Goal: Task Accomplishment & Management: Manage account settings

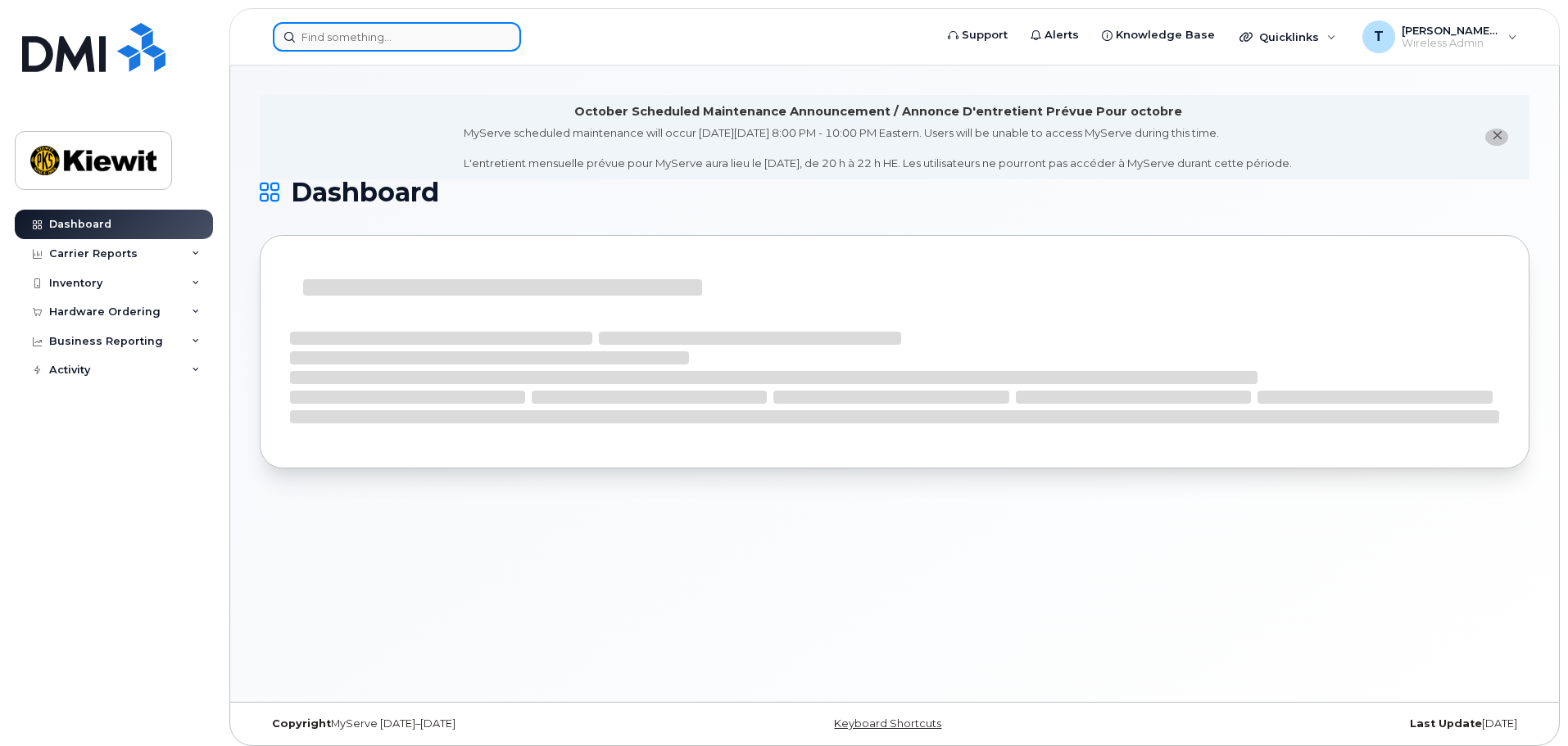
click at [427, 36] on input at bounding box center [397, 36] width 248 height 29
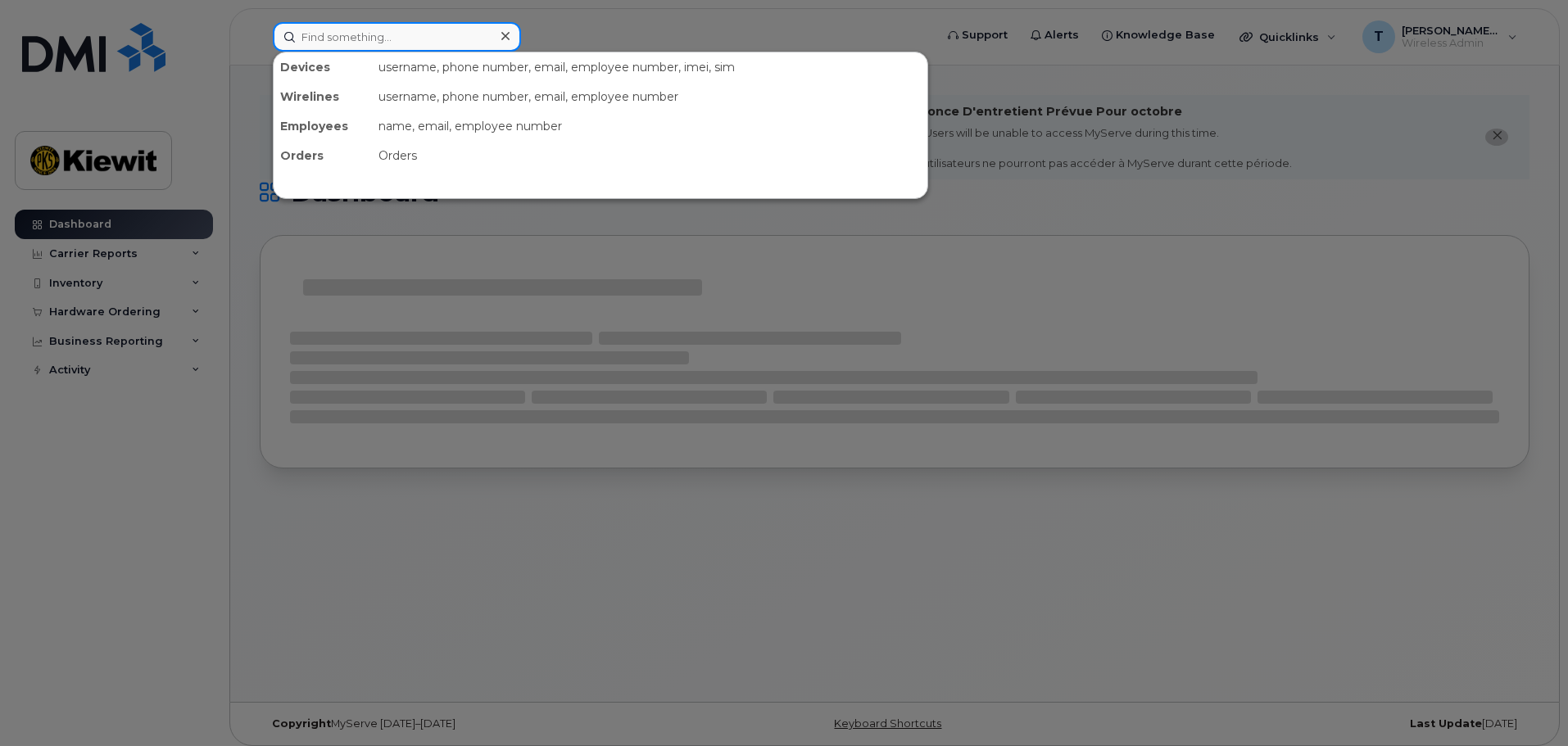
click at [358, 42] on input at bounding box center [397, 36] width 248 height 29
paste input "262-452-1738"
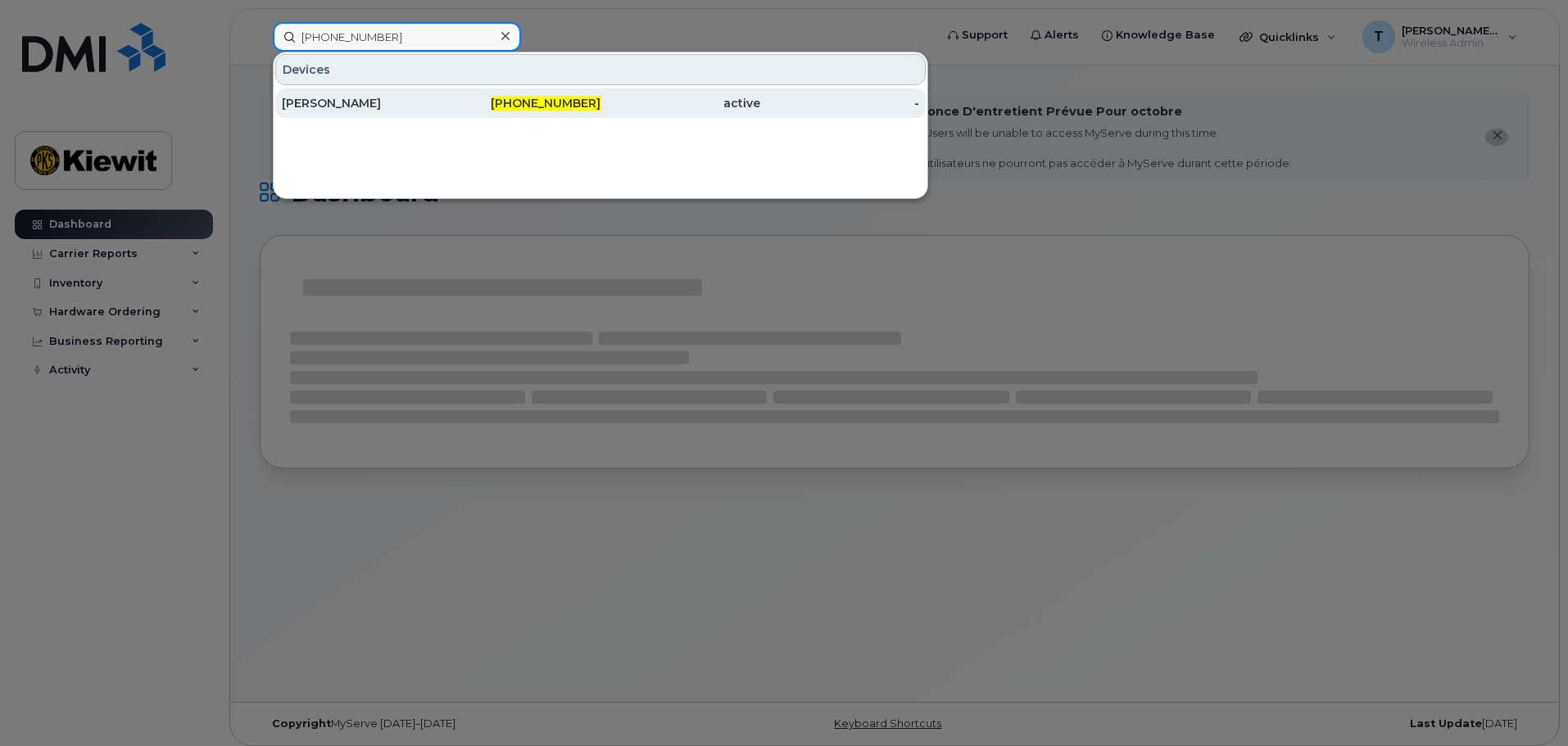
type input "262-452-1738"
click at [398, 113] on div "[PERSON_NAME]" at bounding box center [361, 103] width 160 height 29
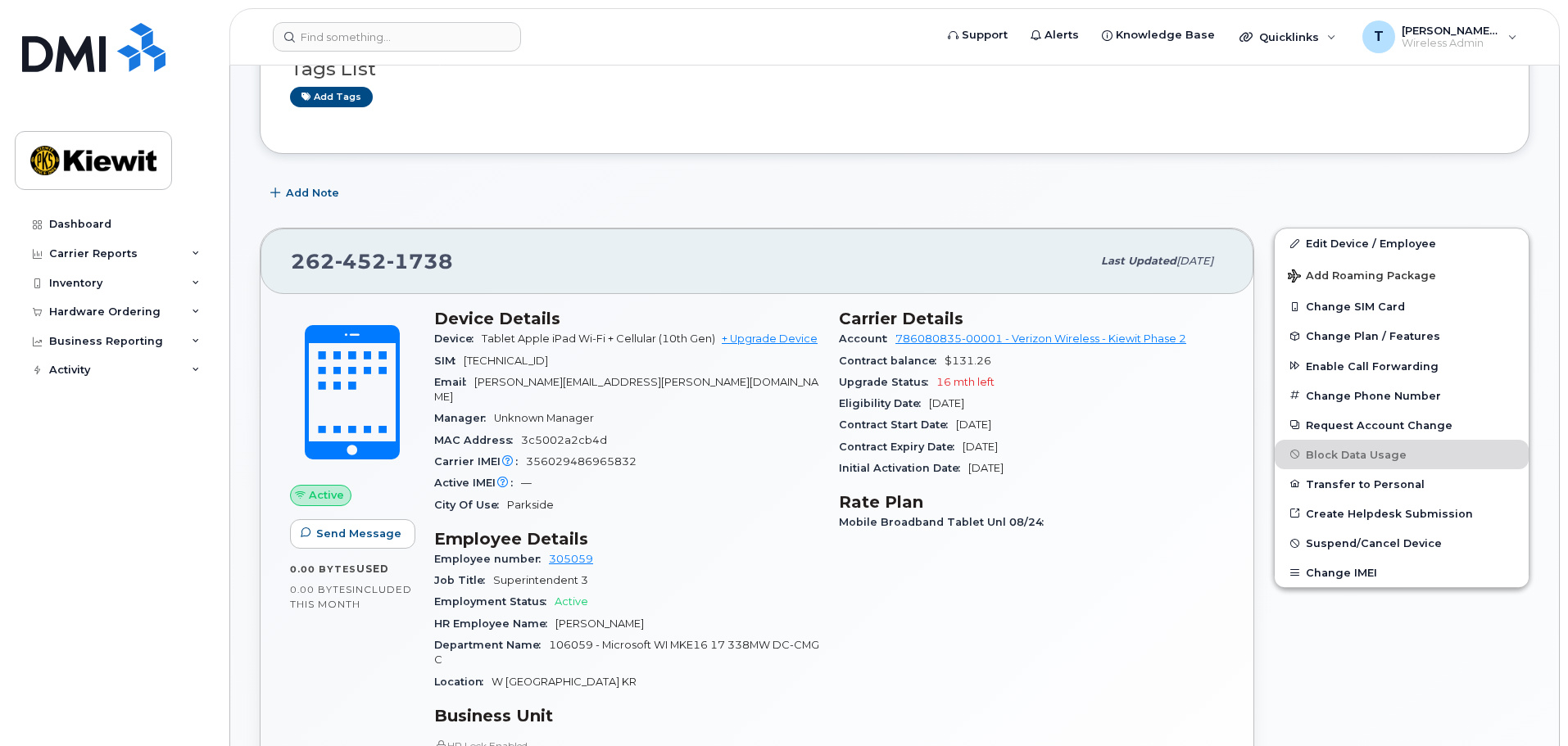
scroll to position [383, 0]
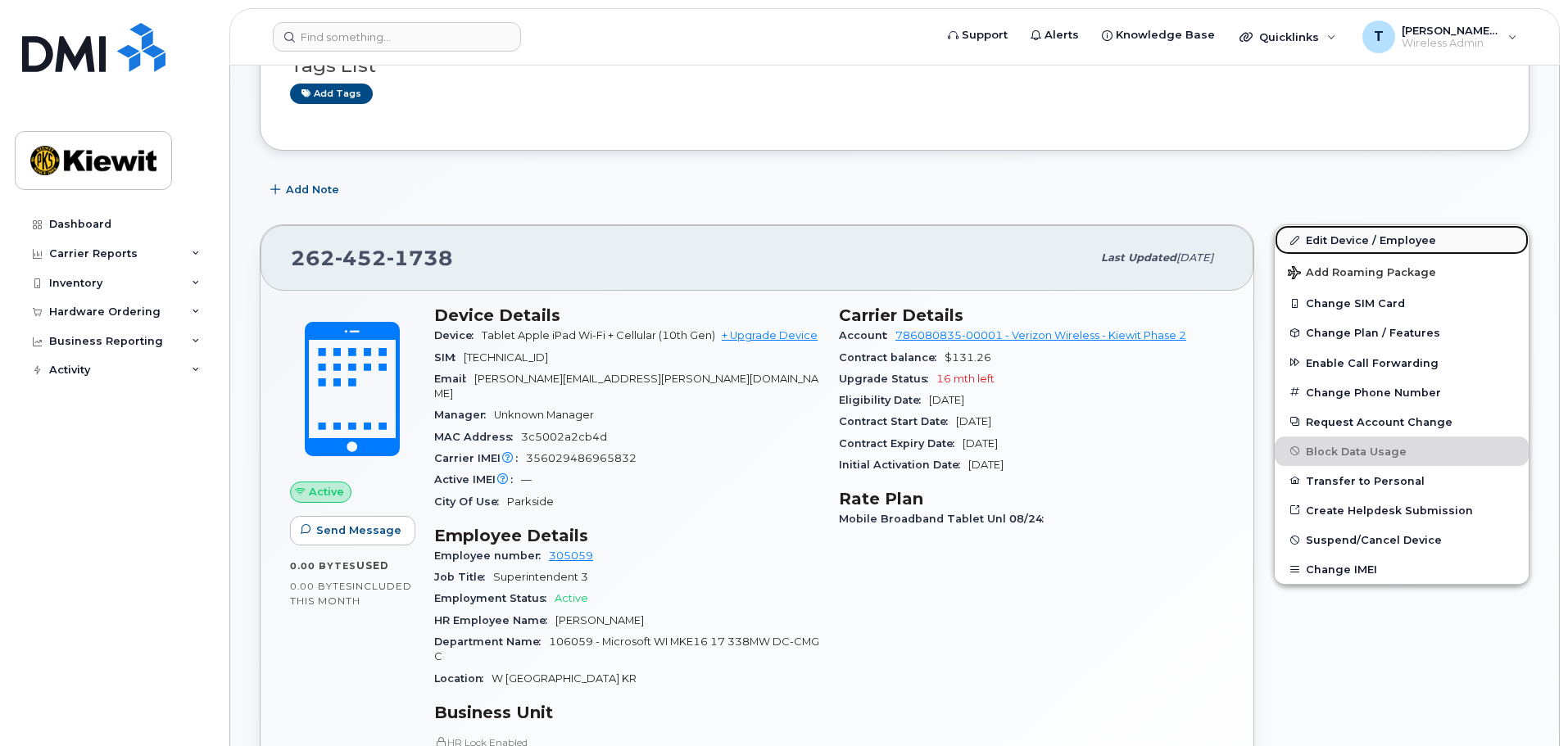
click at [1408, 240] on link "Edit Device / Employee" at bounding box center [1401, 239] width 254 height 29
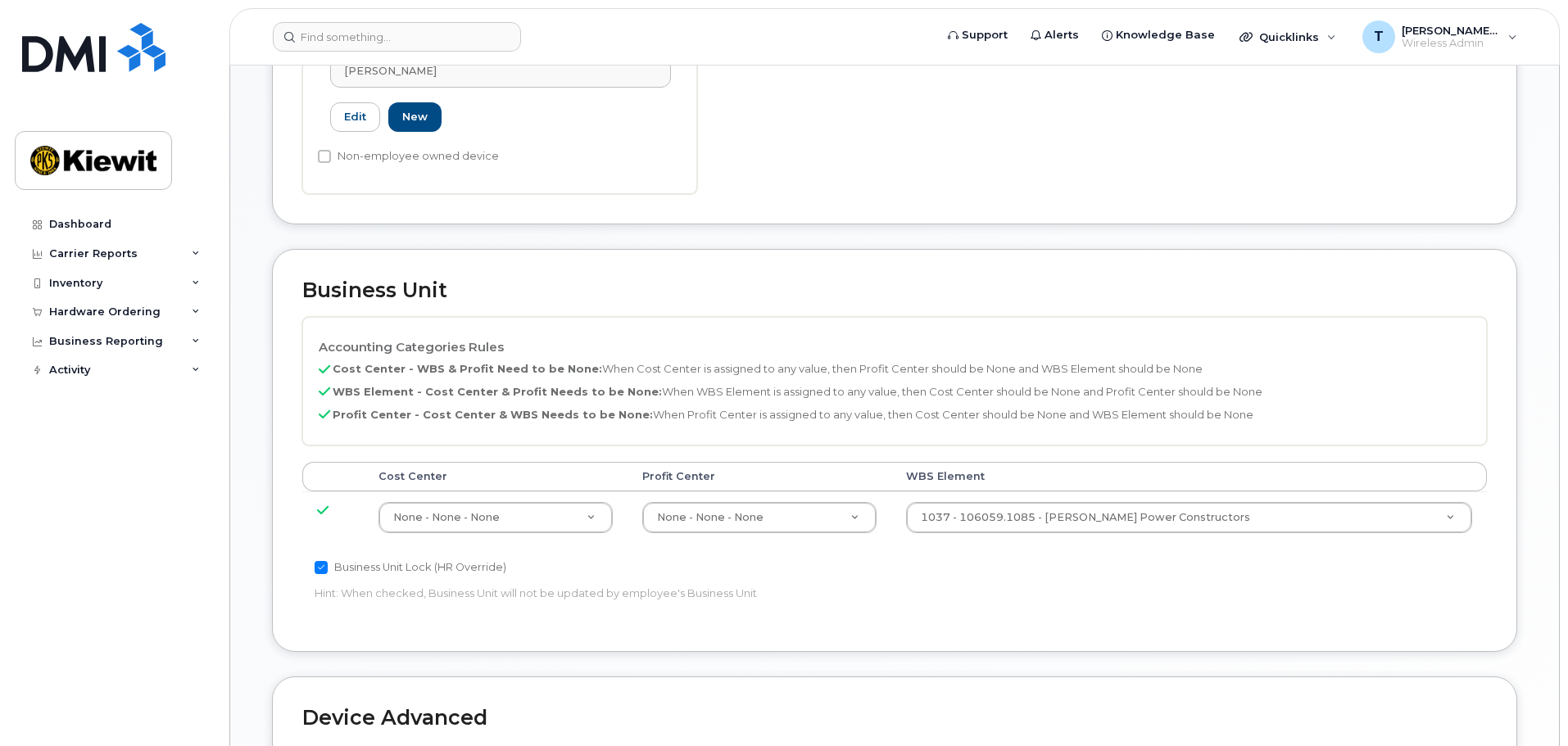
scroll to position [655, 0]
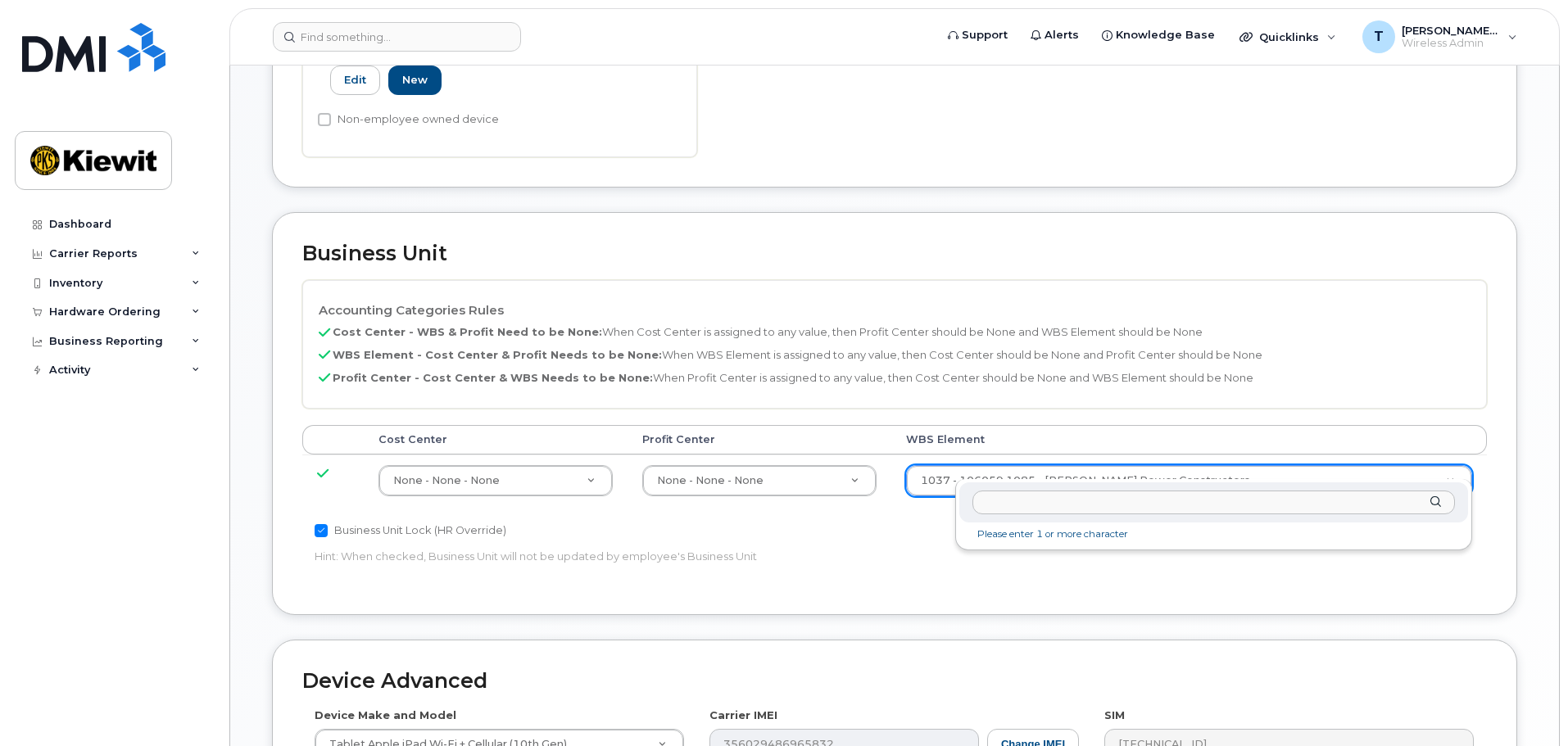
click at [1098, 507] on input "text" at bounding box center [1212, 502] width 482 height 24
paste input "110217.1765"
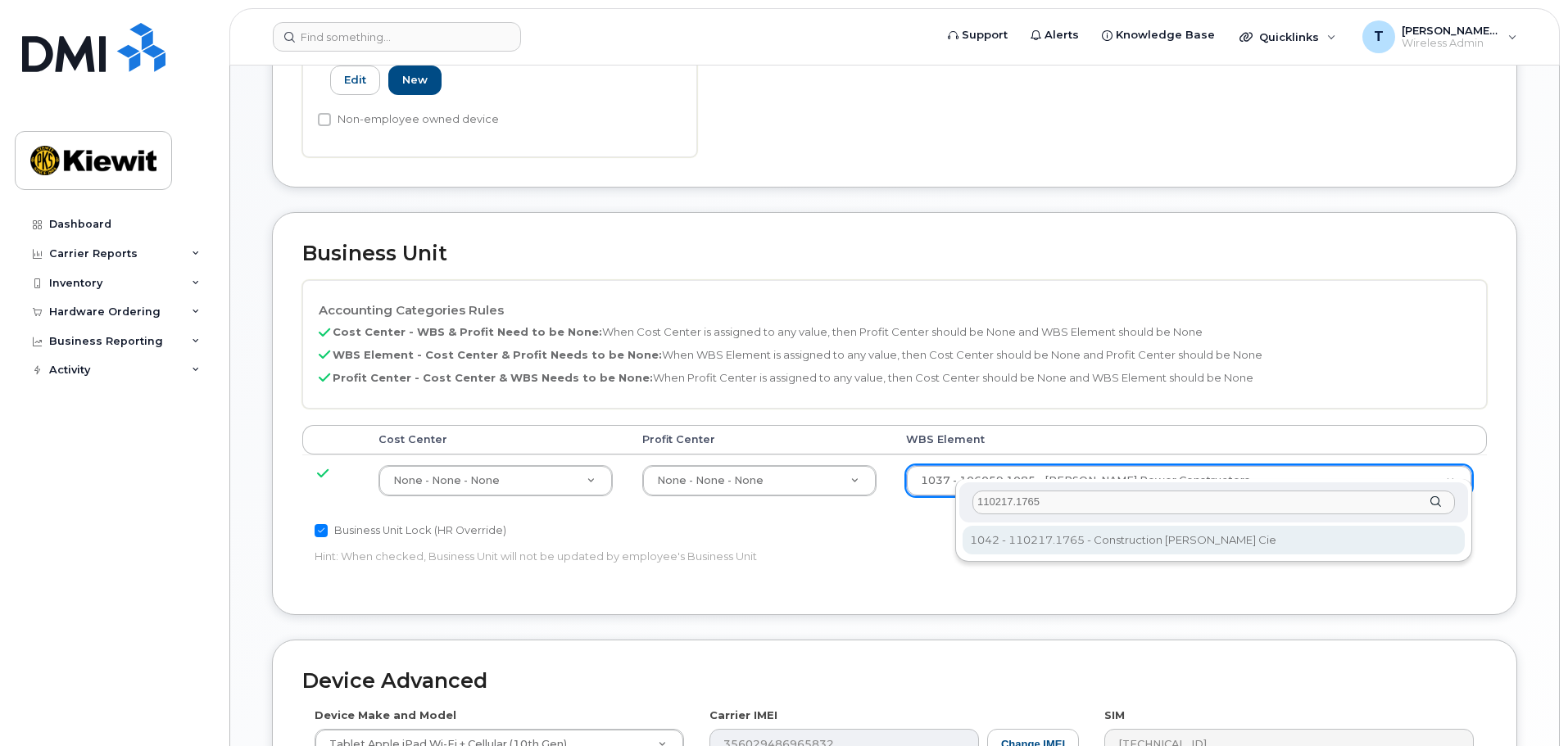
type input "110217.1765"
type input "33615466"
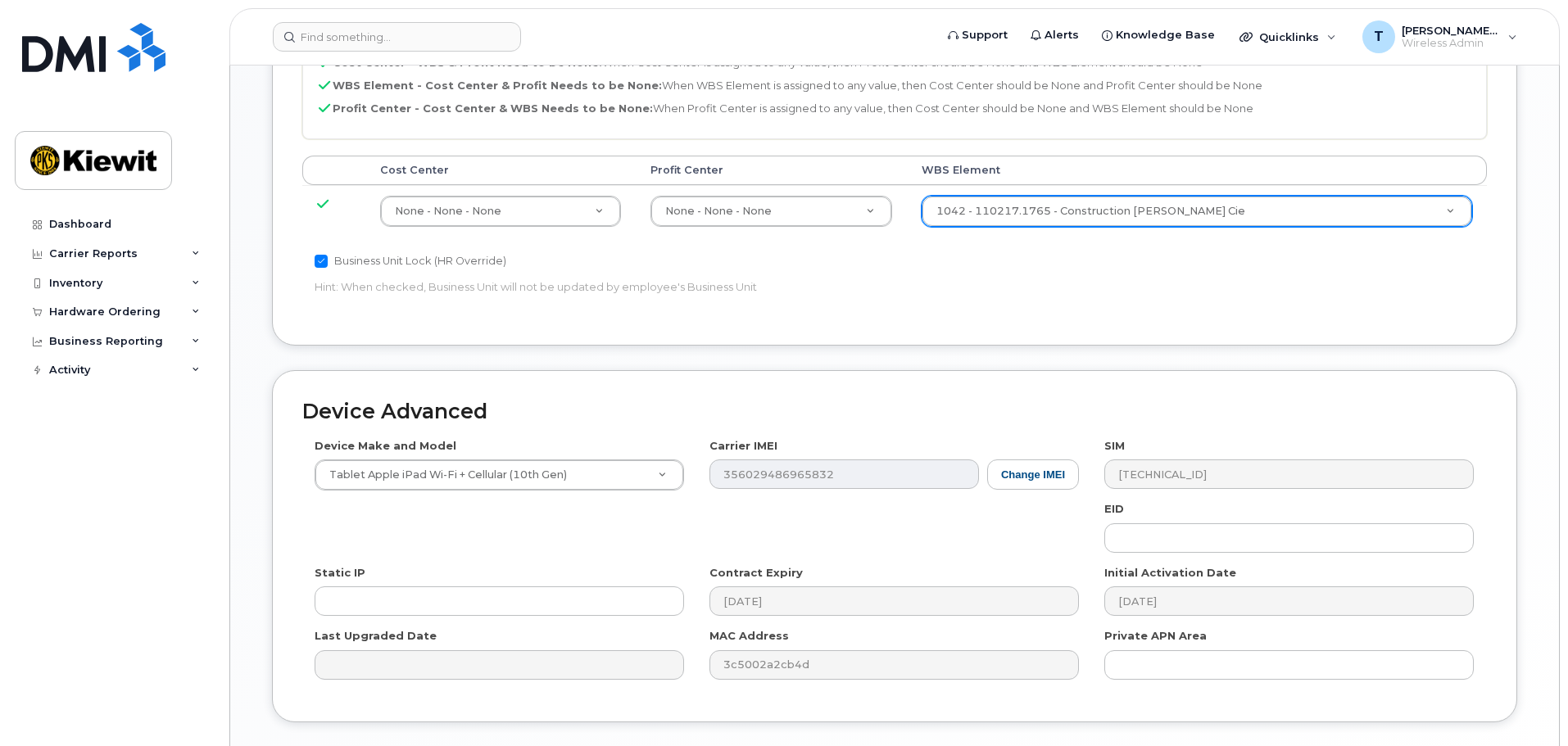
scroll to position [775, 0]
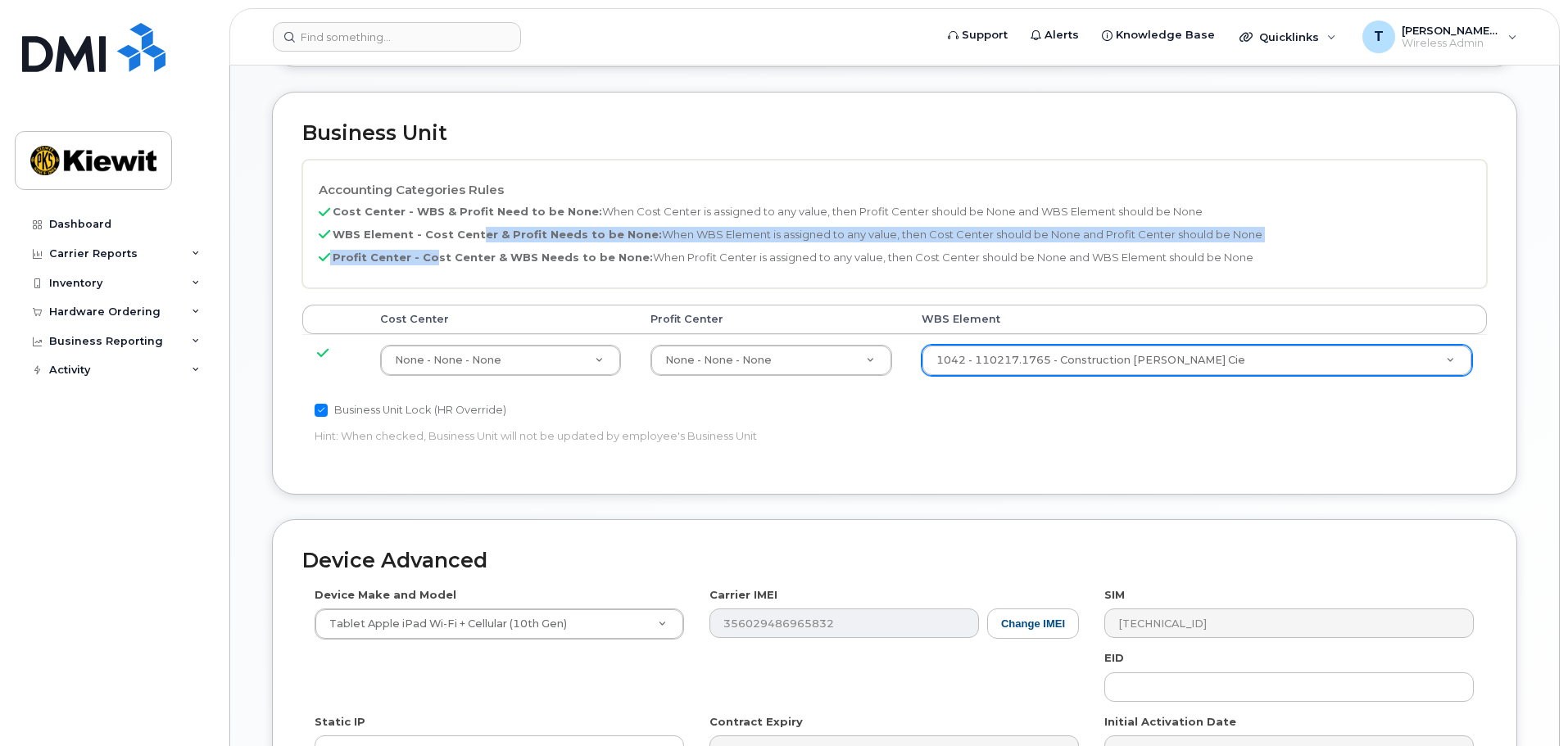
drag, startPoint x: 428, startPoint y: 226, endPoint x: 474, endPoint y: 216, distance: 47.1
click at [474, 216] on div "Accounting Categories Rules Cost Center - WBS & Profit Need to be None: When Co…" at bounding box center [895, 223] width 1185 height 128
click at [474, 227] on b "WBS Element - Cost Center & Profit Needs to be None:" at bounding box center [497, 234] width 329 height 13
drag, startPoint x: 379, startPoint y: 215, endPoint x: 678, endPoint y: 214, distance: 299.0
click at [649, 227] on div "Accounting Categories Rules Cost Center - WBS & Profit Need to be None: When Co…" at bounding box center [895, 223] width 1185 height 128
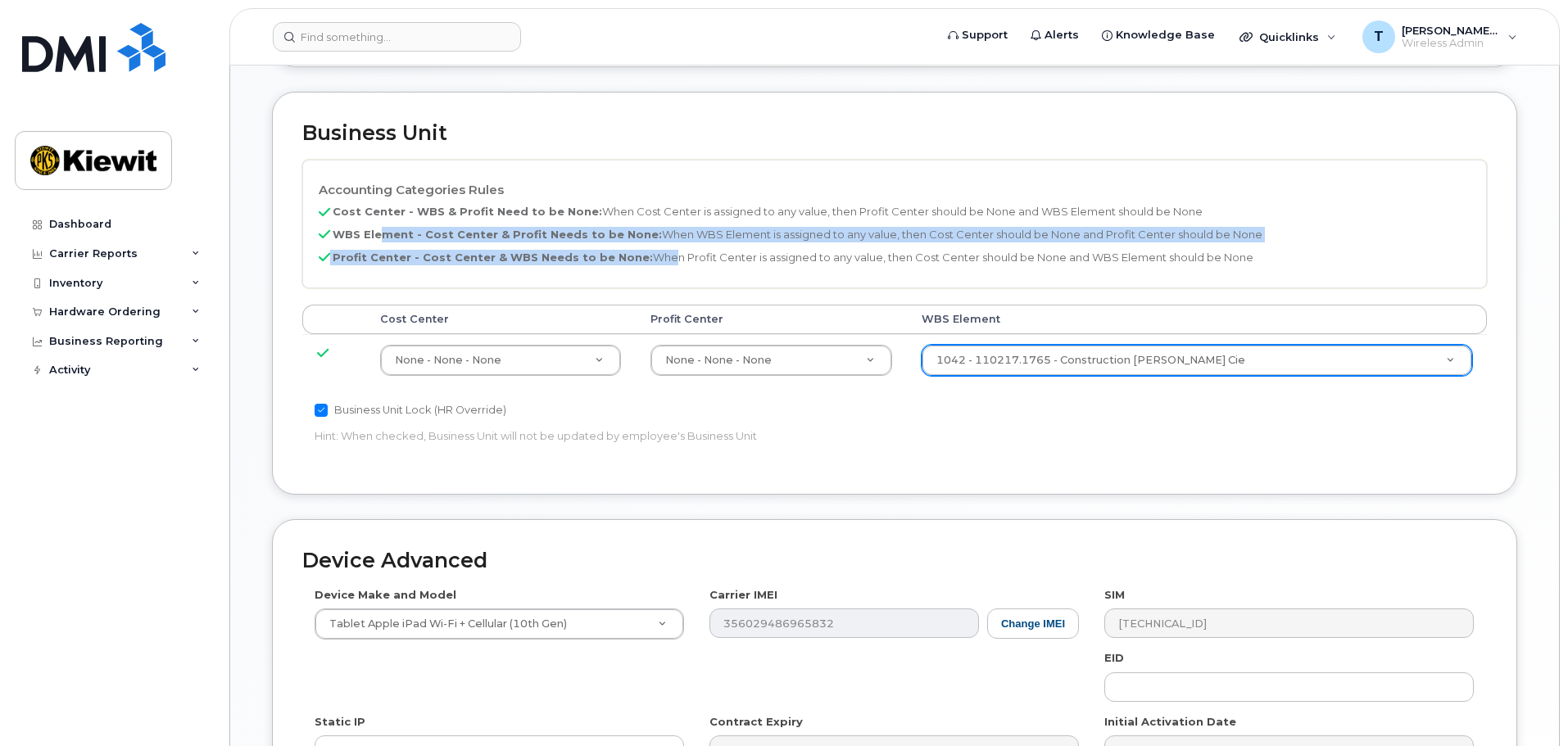
click at [683, 227] on p "WBS Element - Cost Center & Profit Needs to be None: When WBS Element is assign…" at bounding box center [894, 235] width 1152 height 15
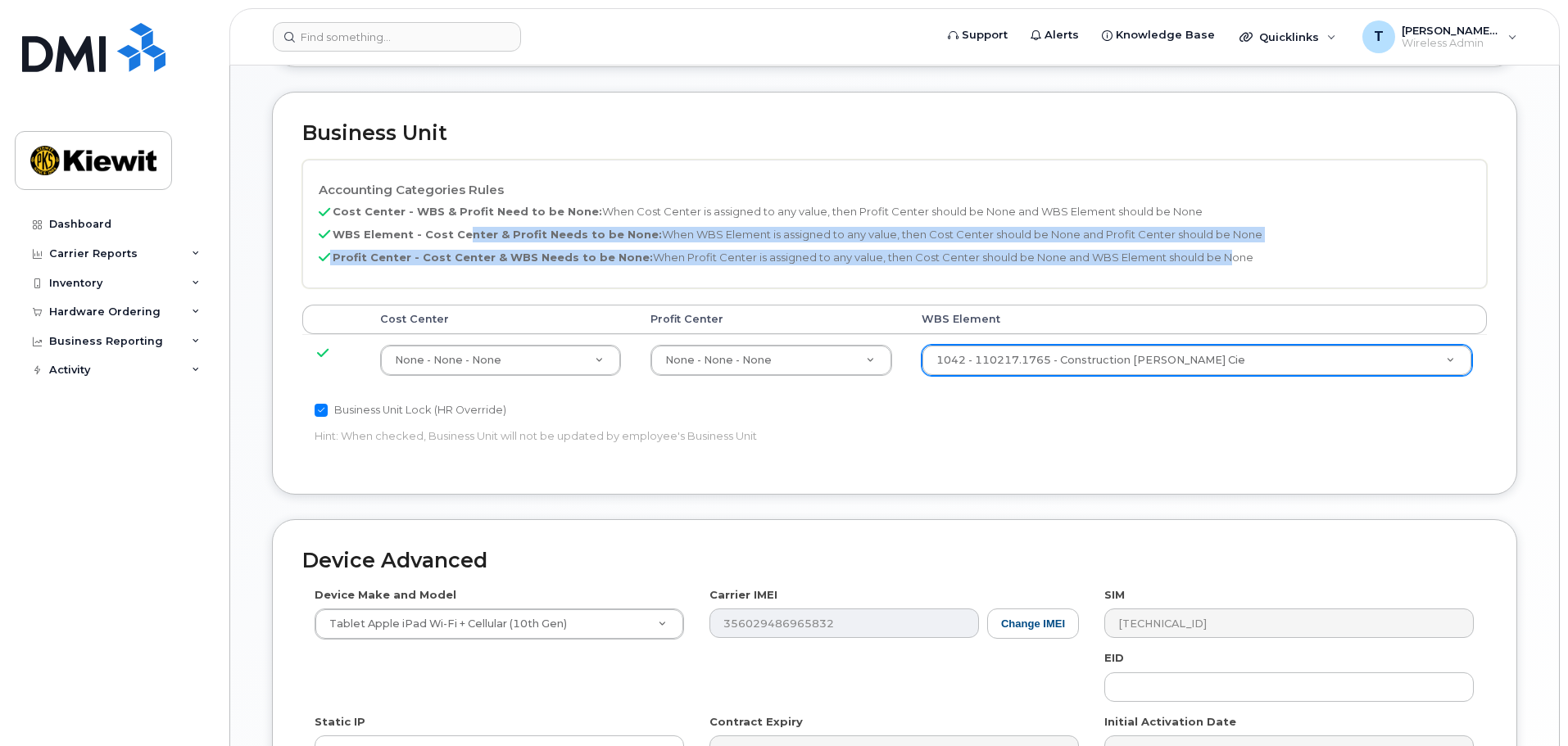
drag, startPoint x: 620, startPoint y: 224, endPoint x: 1201, endPoint y: 229, distance: 581.0
click at [1201, 229] on div "Accounting Categories Rules Cost Center - WBS & Profit Need to be None: When Co…" at bounding box center [895, 223] width 1185 height 128
click at [1227, 210] on div "Accounting Categories Rules Cost Center - WBS & Profit Need to be None: When Co…" at bounding box center [895, 223] width 1185 height 128
click at [1203, 250] on div "Accounting Categories Rules Cost Center - WBS & Profit Need to be None: When Co…" at bounding box center [895, 223] width 1185 height 128
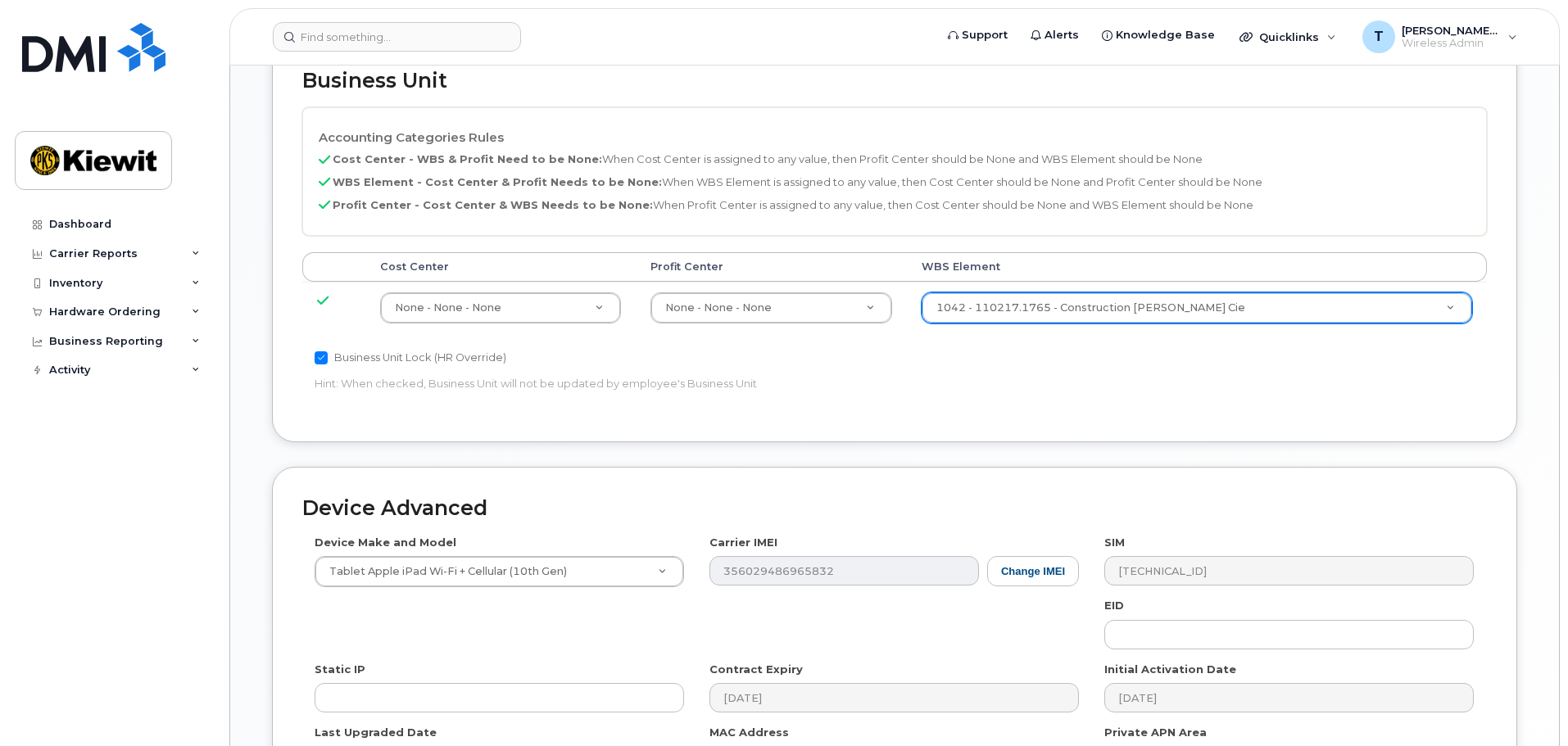
scroll to position [857, 0]
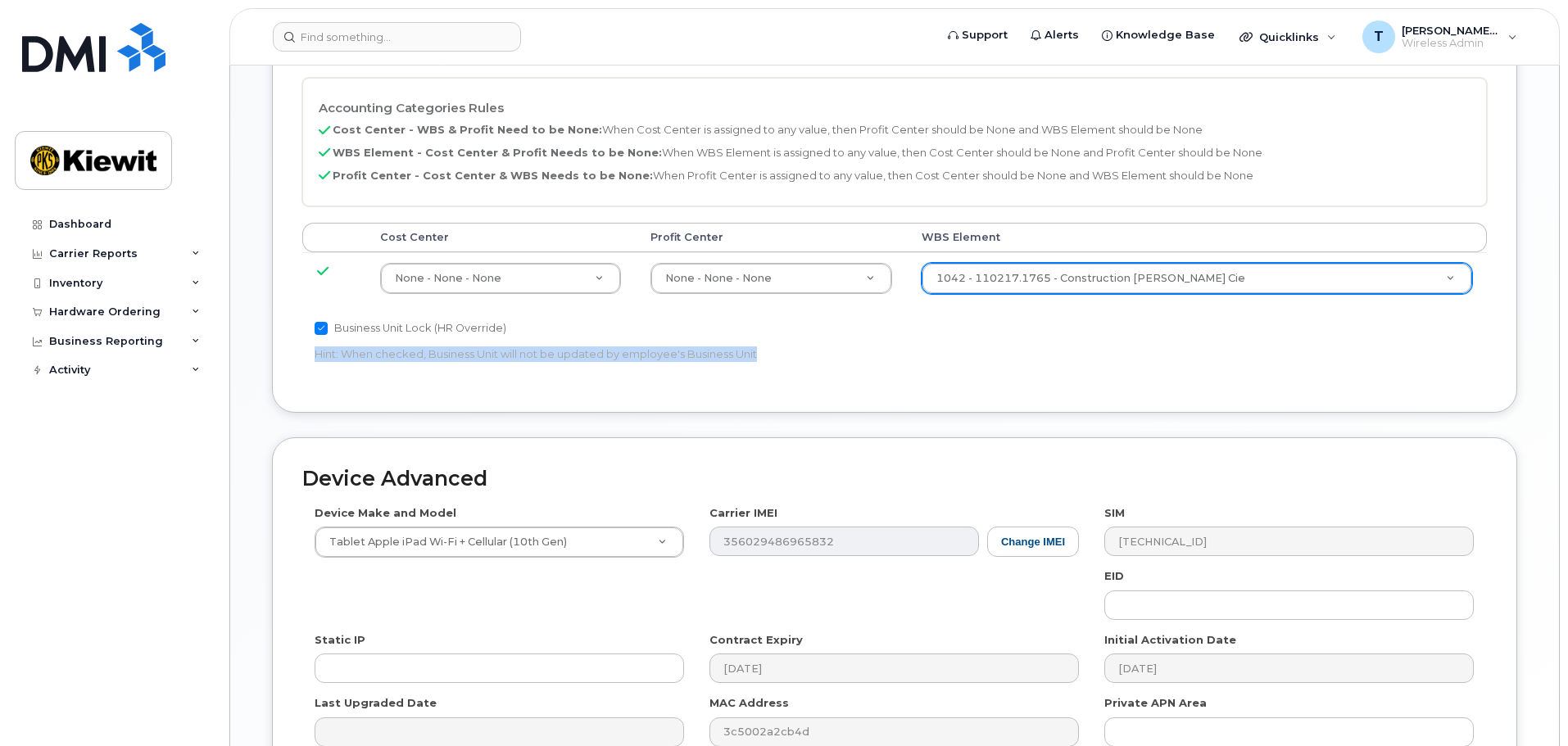
drag, startPoint x: 304, startPoint y: 337, endPoint x: 785, endPoint y: 339, distance: 481.0
click at [785, 339] on div "Business Unit Lock (HR Override) Hint: When checked, Business Unit will not be …" at bounding box center [697, 344] width 789 height 51
click at [785, 346] on p "Hint: When checked, Business Unit will not be updated by employee's Business Un…" at bounding box center [697, 354] width 765 height 15
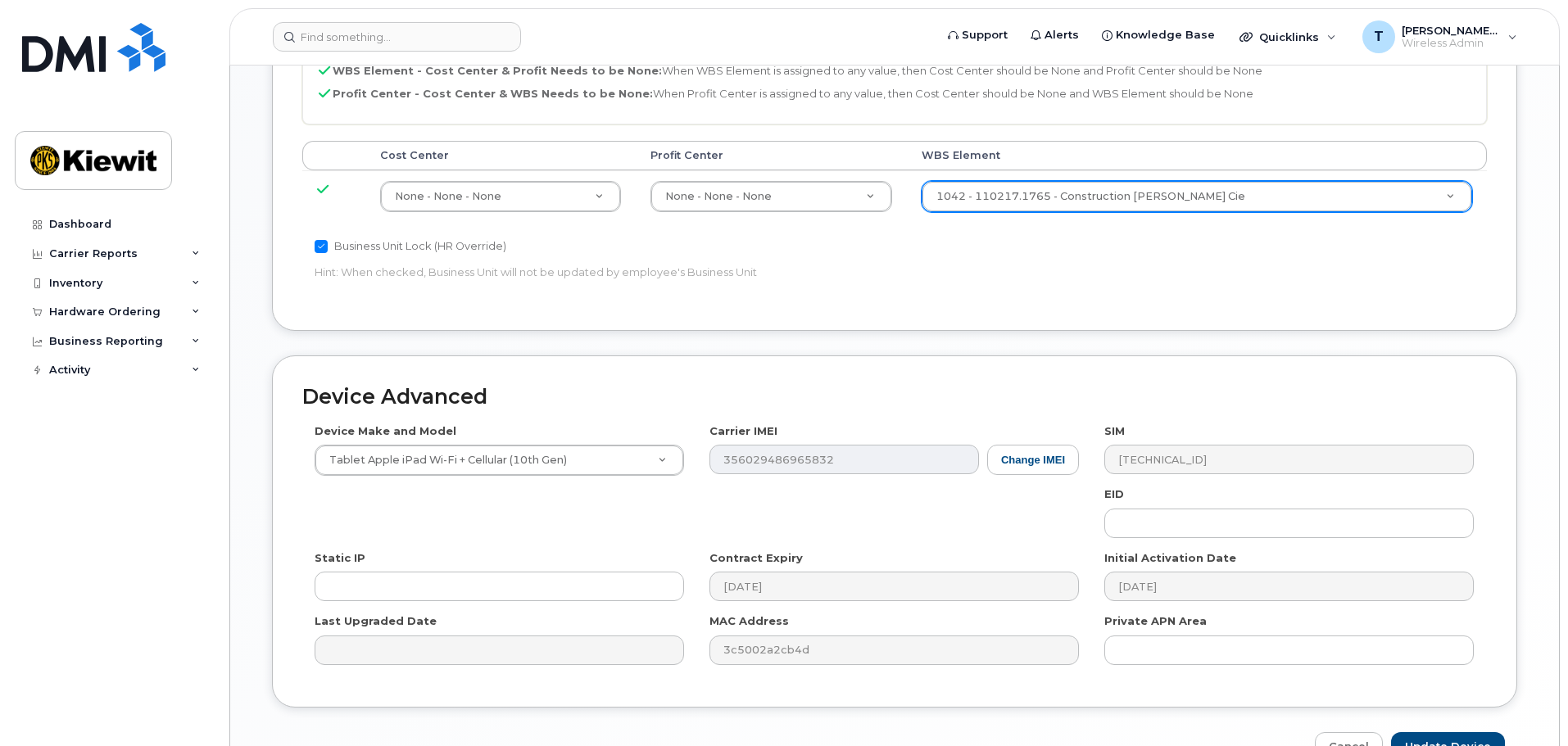
scroll to position [1021, 0]
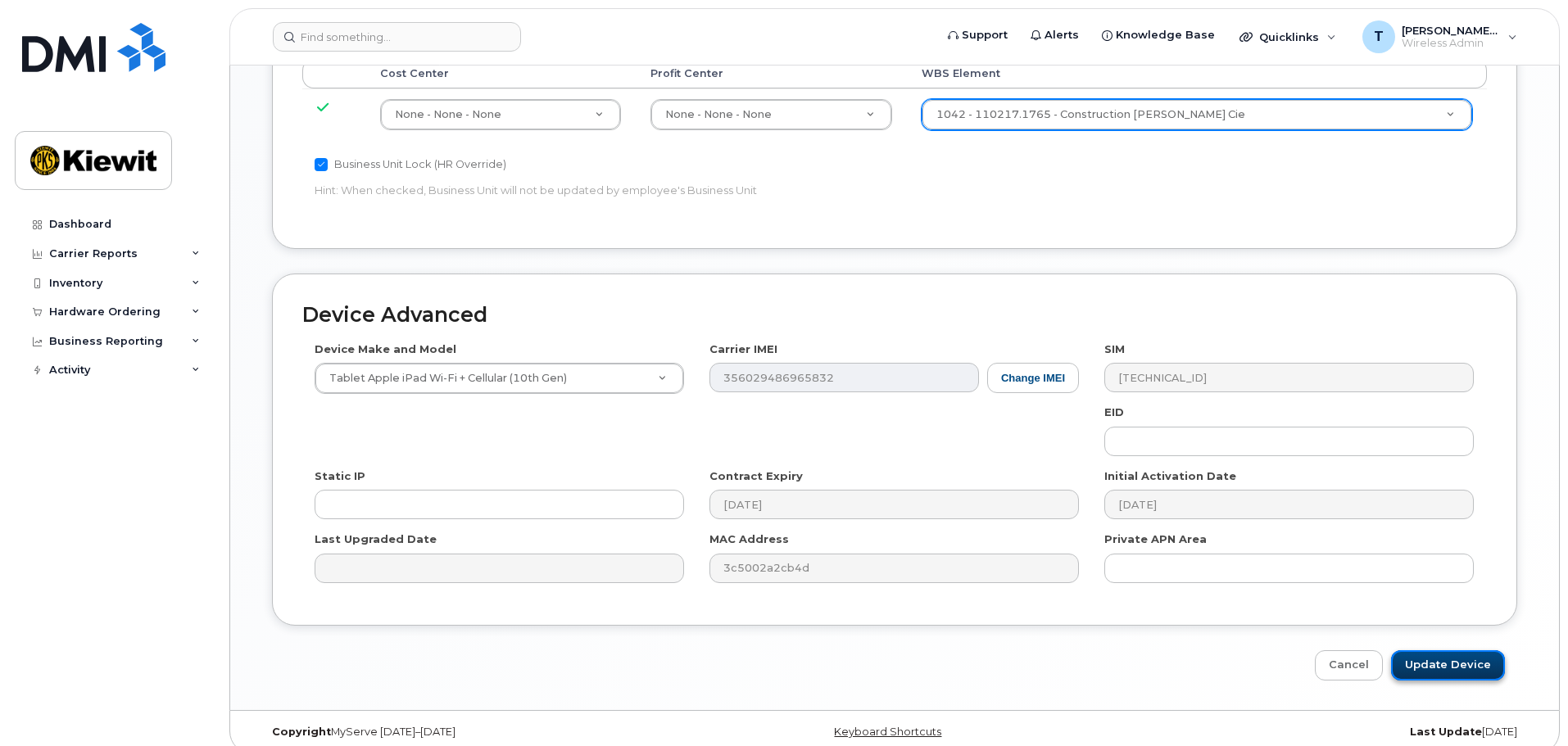
click at [1440, 651] on input "Update Device" at bounding box center [1448, 665] width 114 height 30
type input "Saving..."
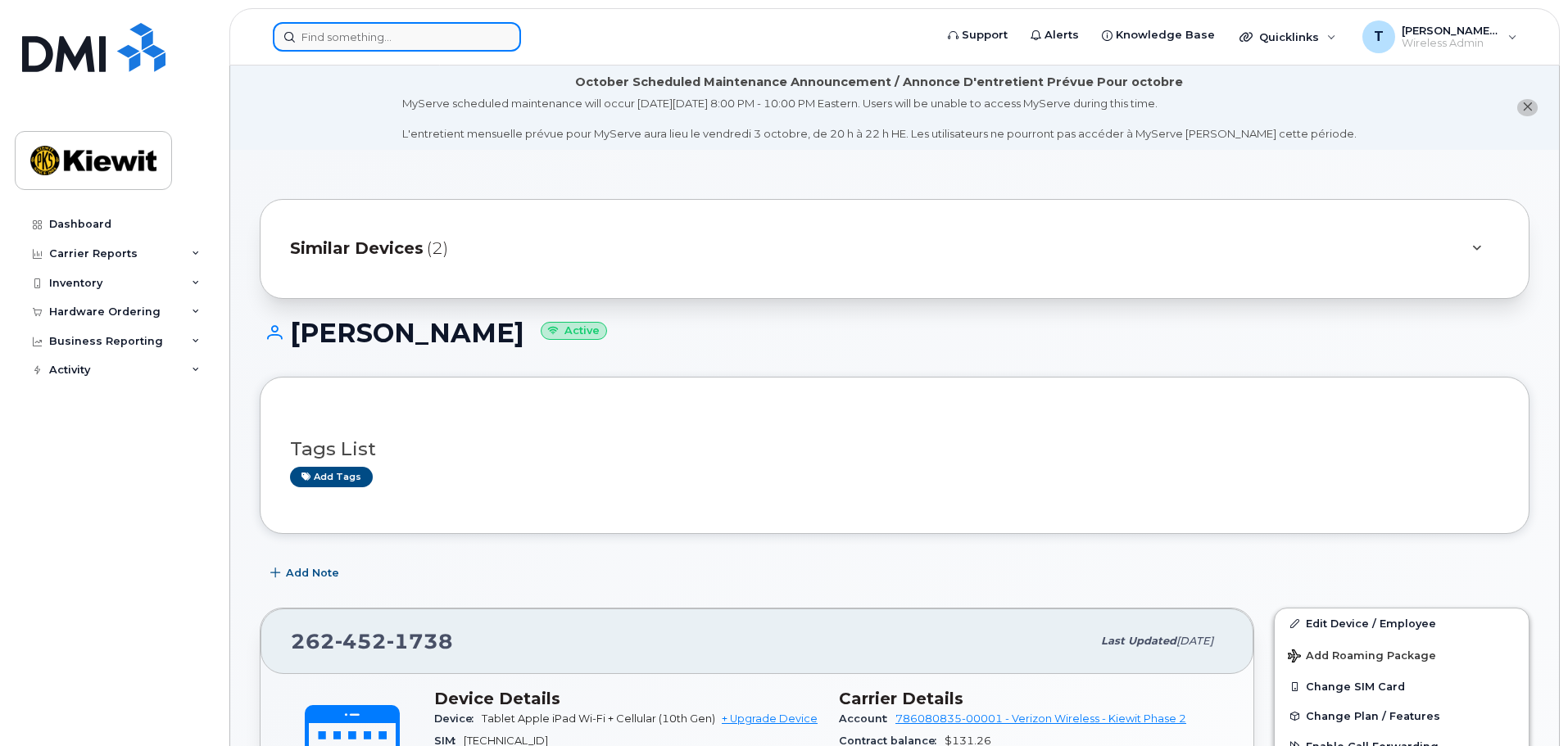
click at [343, 46] on input at bounding box center [397, 36] width 248 height 29
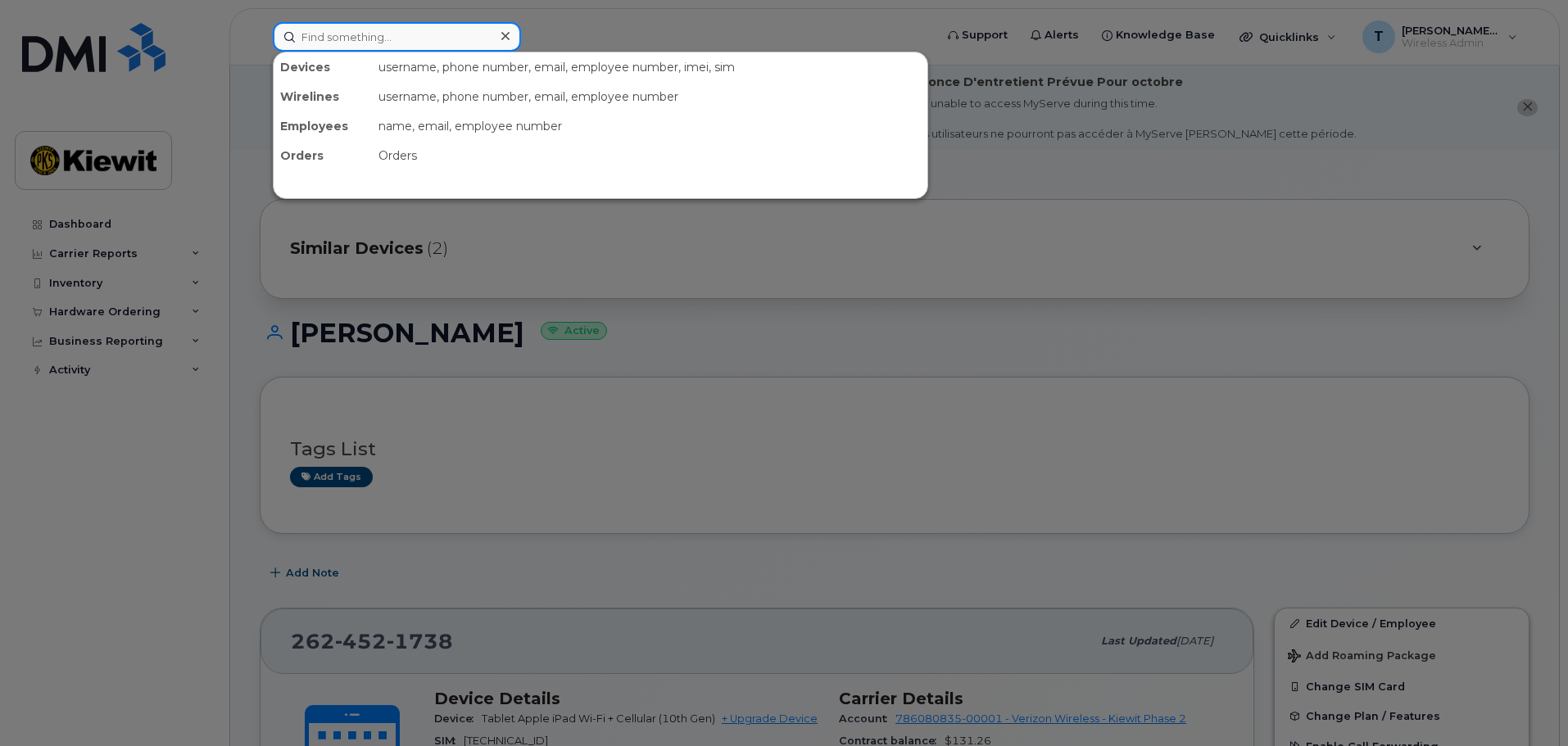
paste input "402-427-9002"
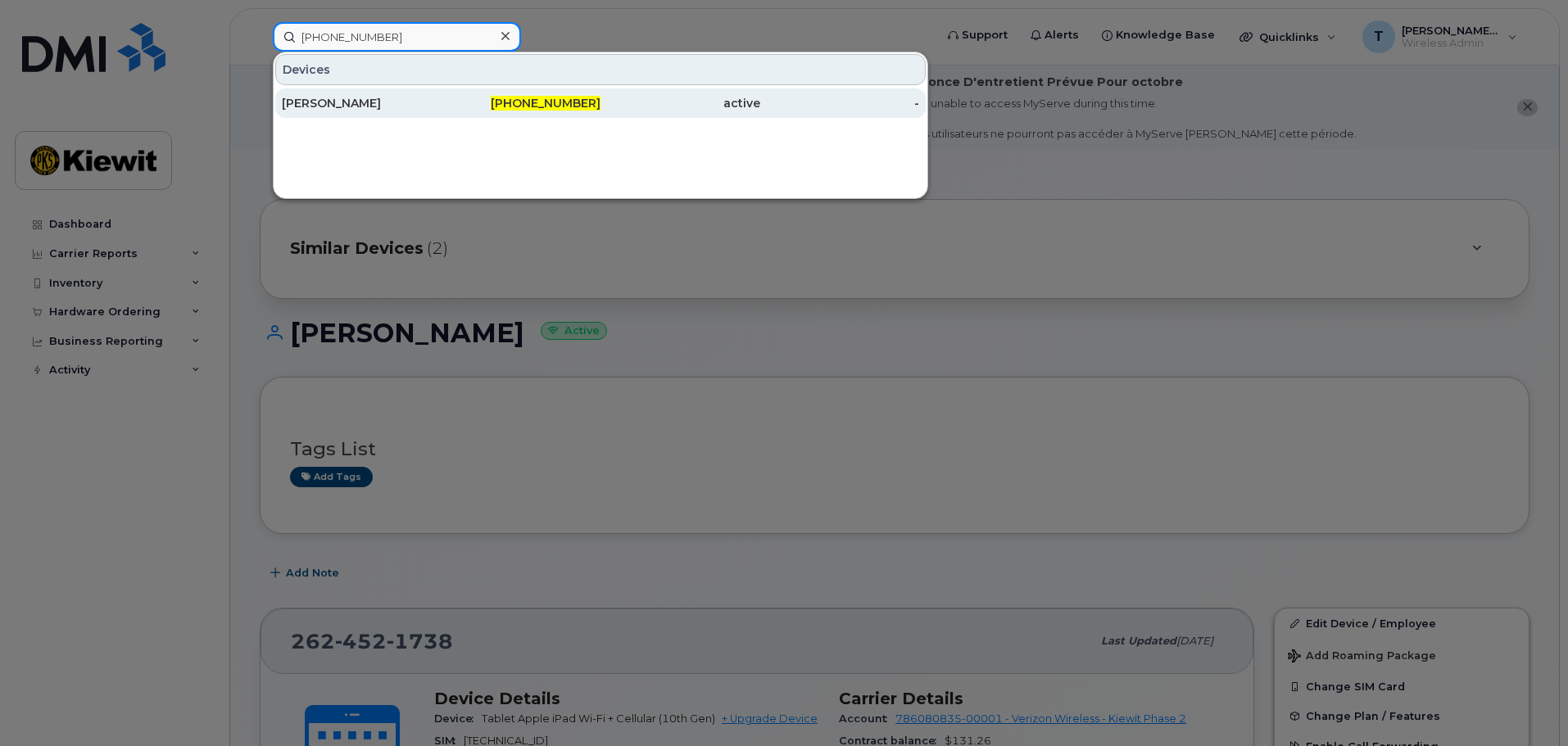
type input "402-427-9002"
click at [346, 98] on div "MICHAEL ARCHIBEQUE" at bounding box center [361, 103] width 160 height 16
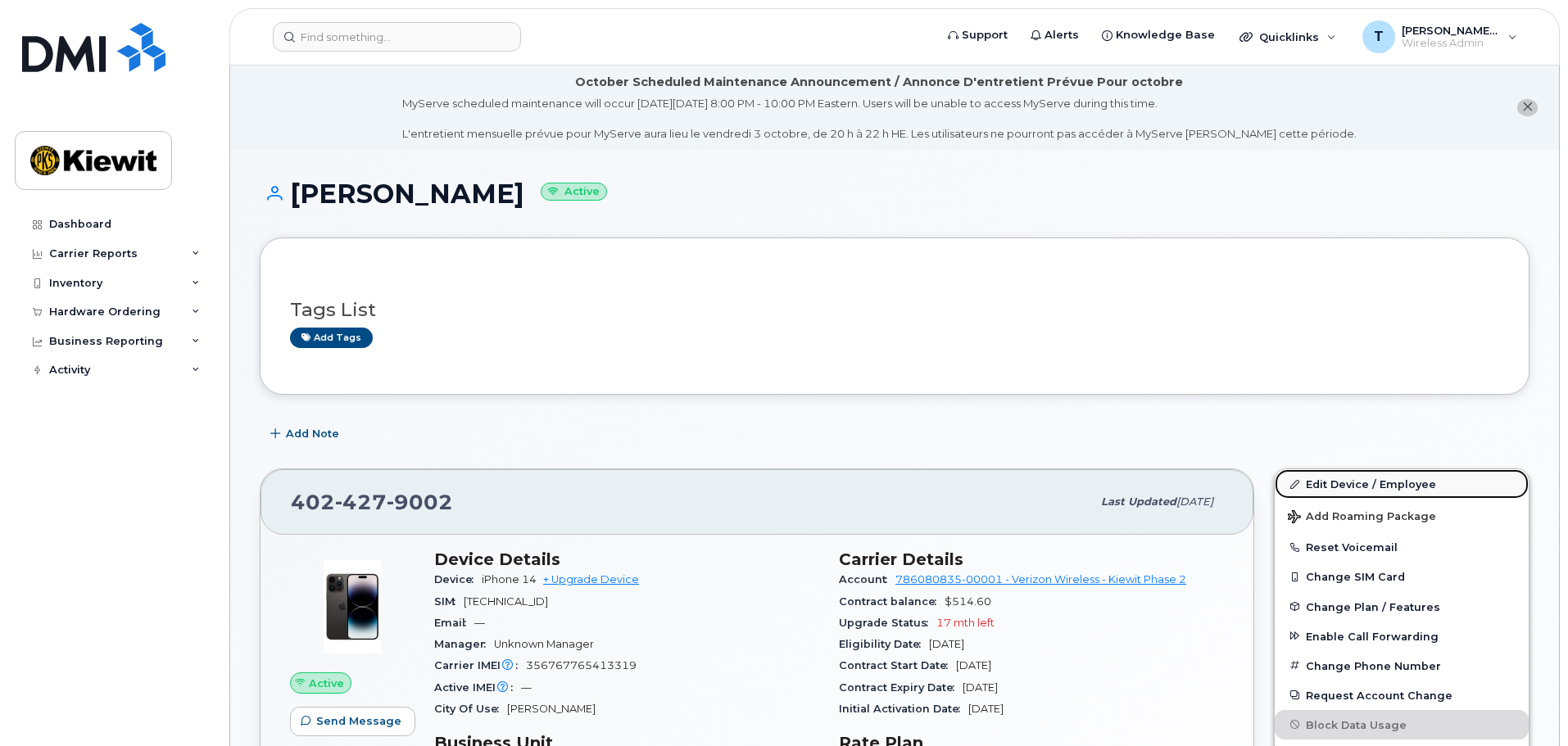
click at [1368, 485] on link "Edit Device / Employee" at bounding box center [1401, 484] width 254 height 29
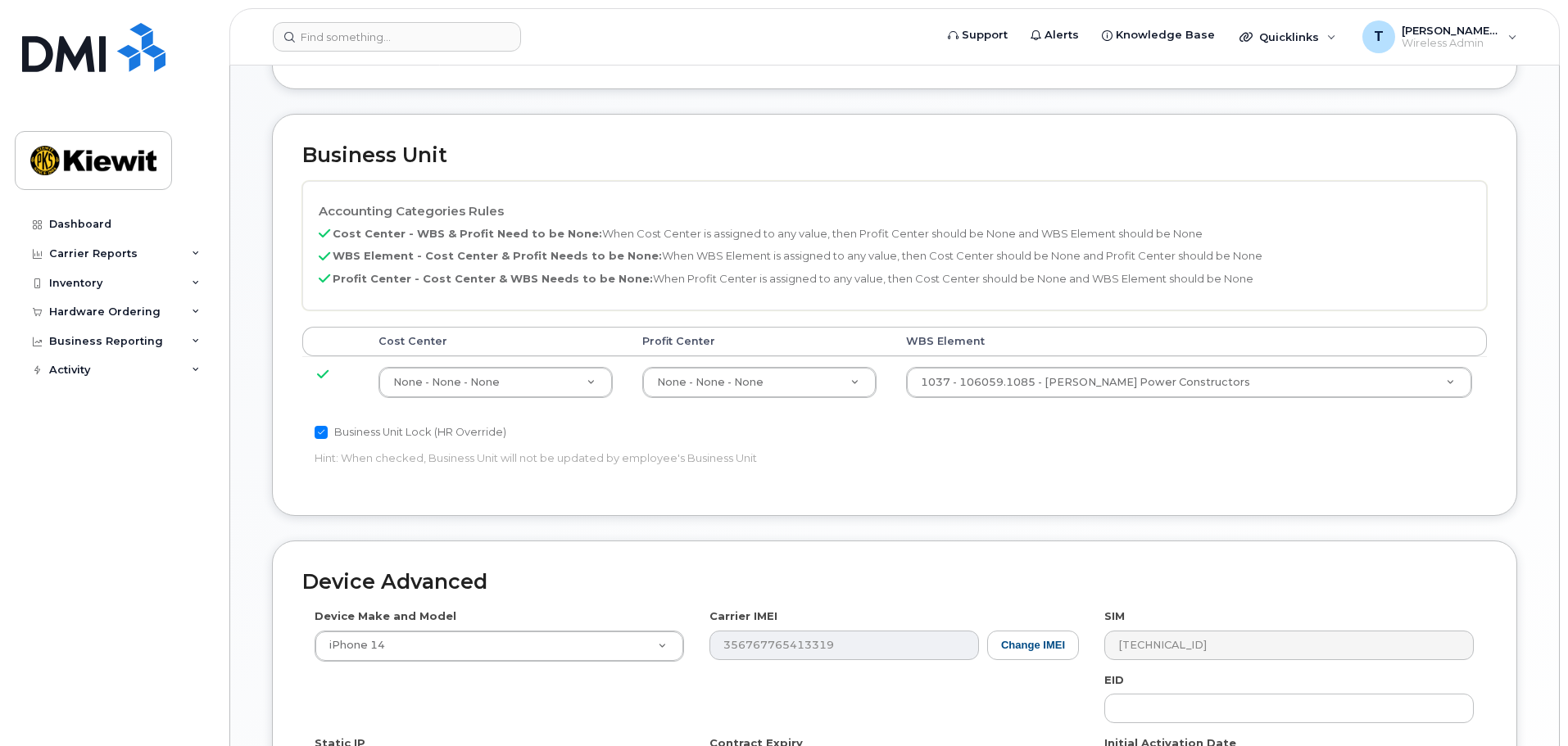
scroll to position [655, 0]
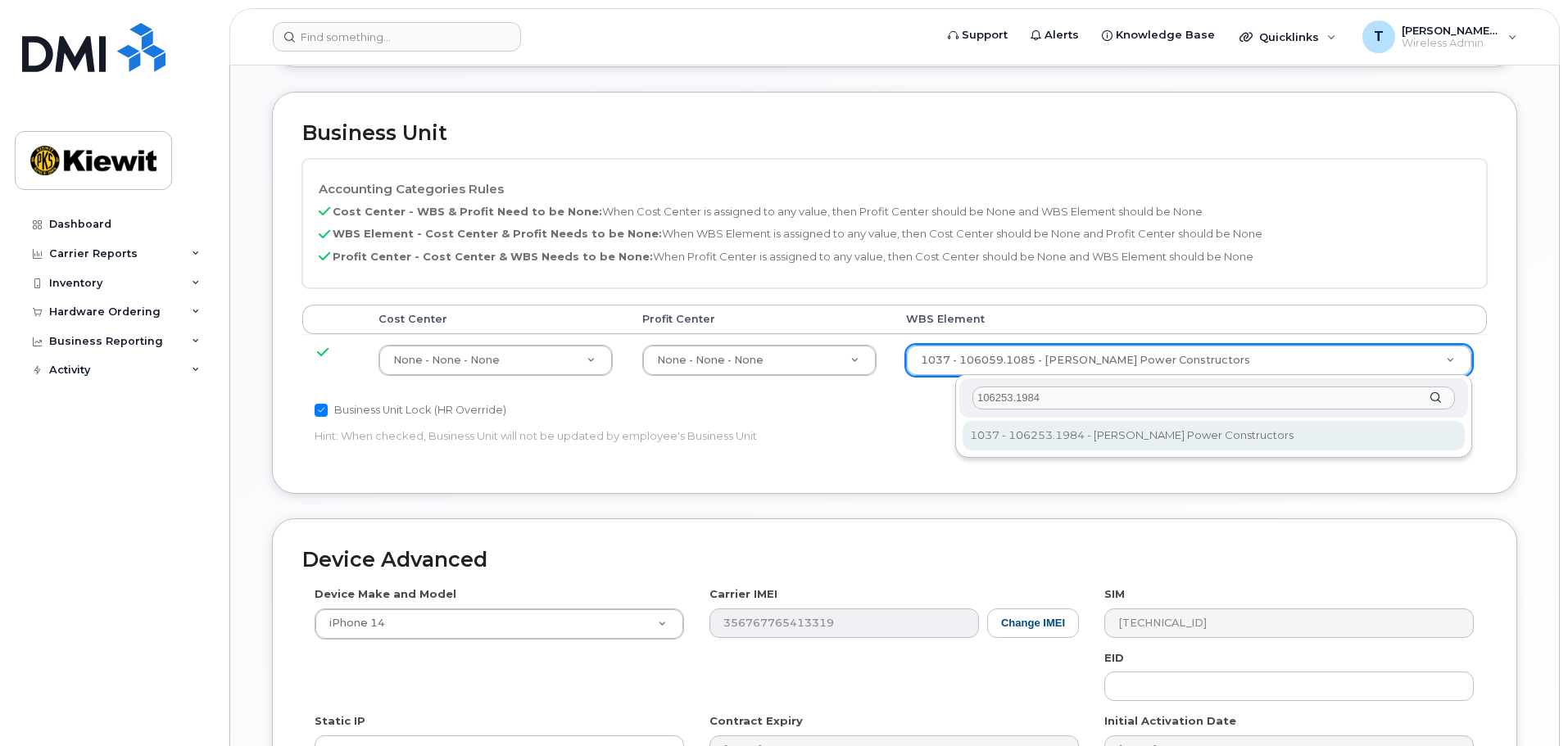
type input "106253.1984"
type input "34121115"
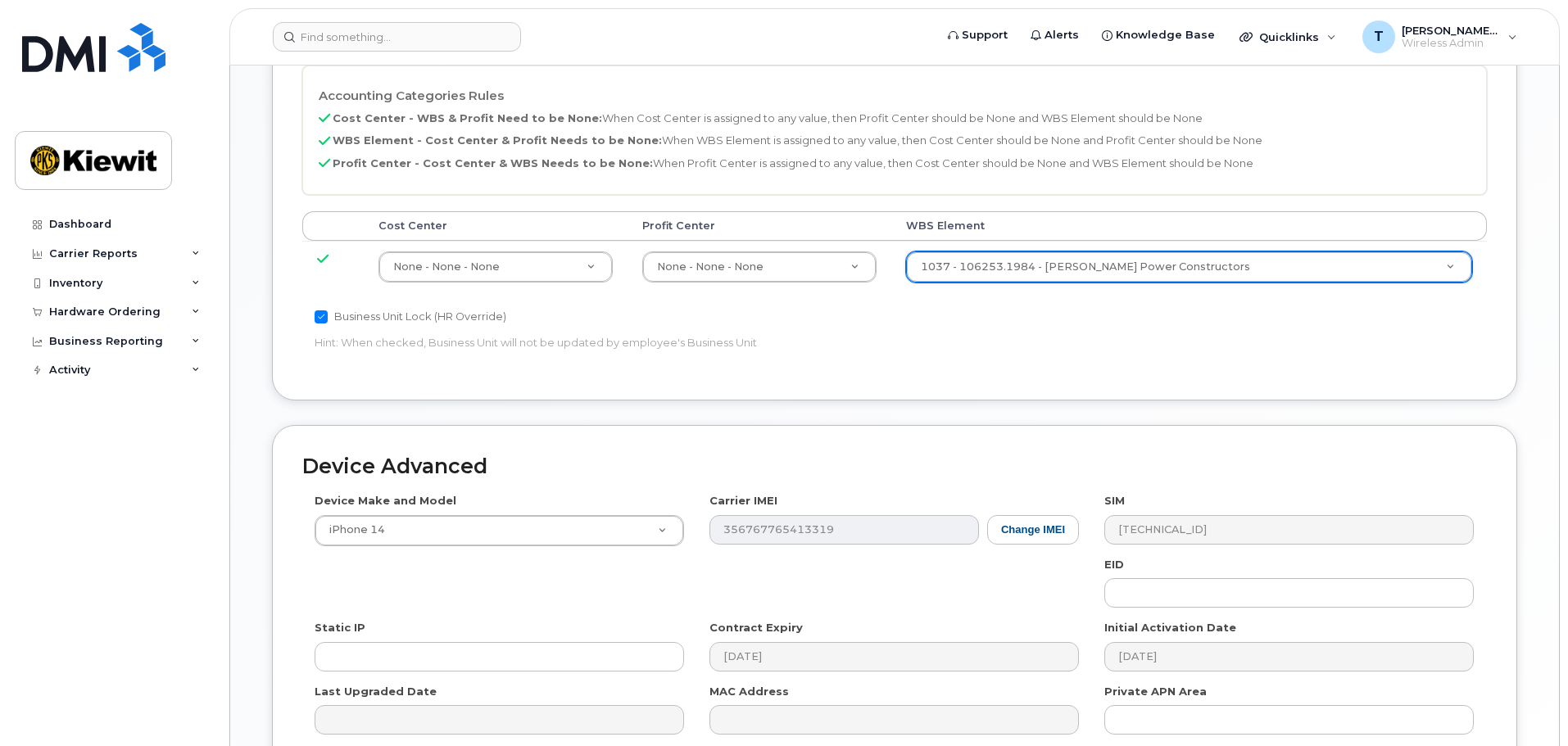
scroll to position [916, 0]
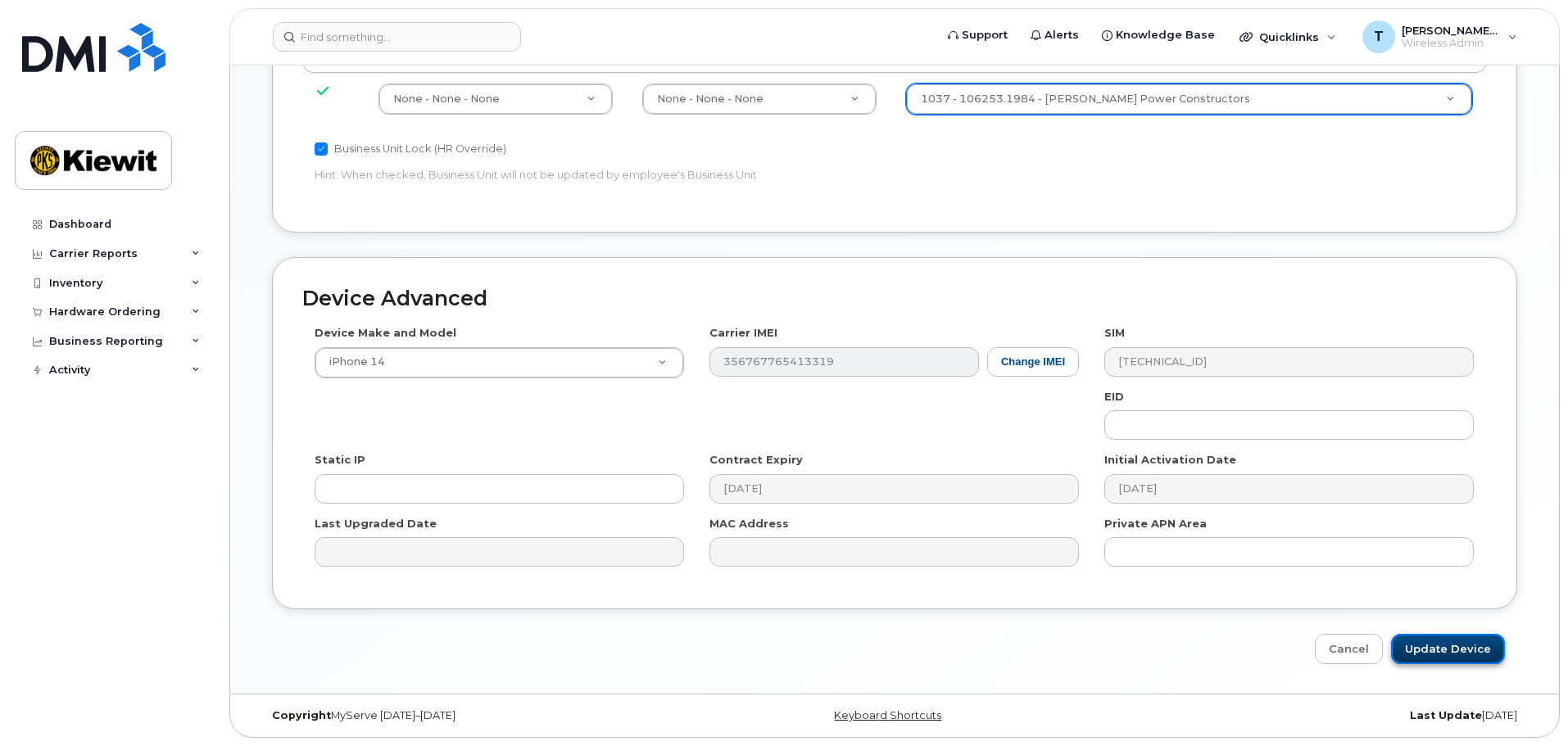
click at [1495, 647] on input "Update Device" at bounding box center [1448, 649] width 114 height 30
type input "Saving..."
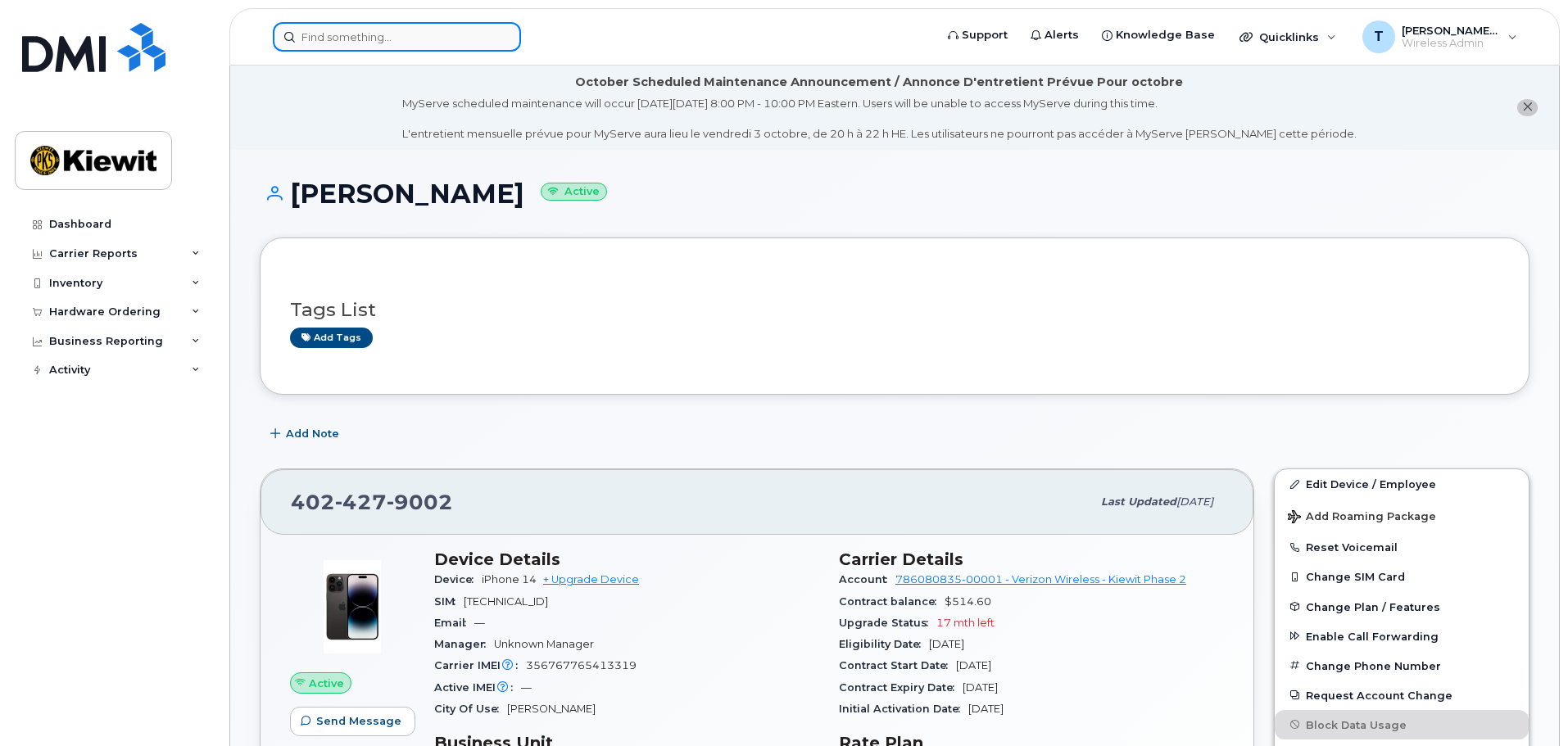
click at [365, 44] on input at bounding box center [397, 36] width 248 height 29
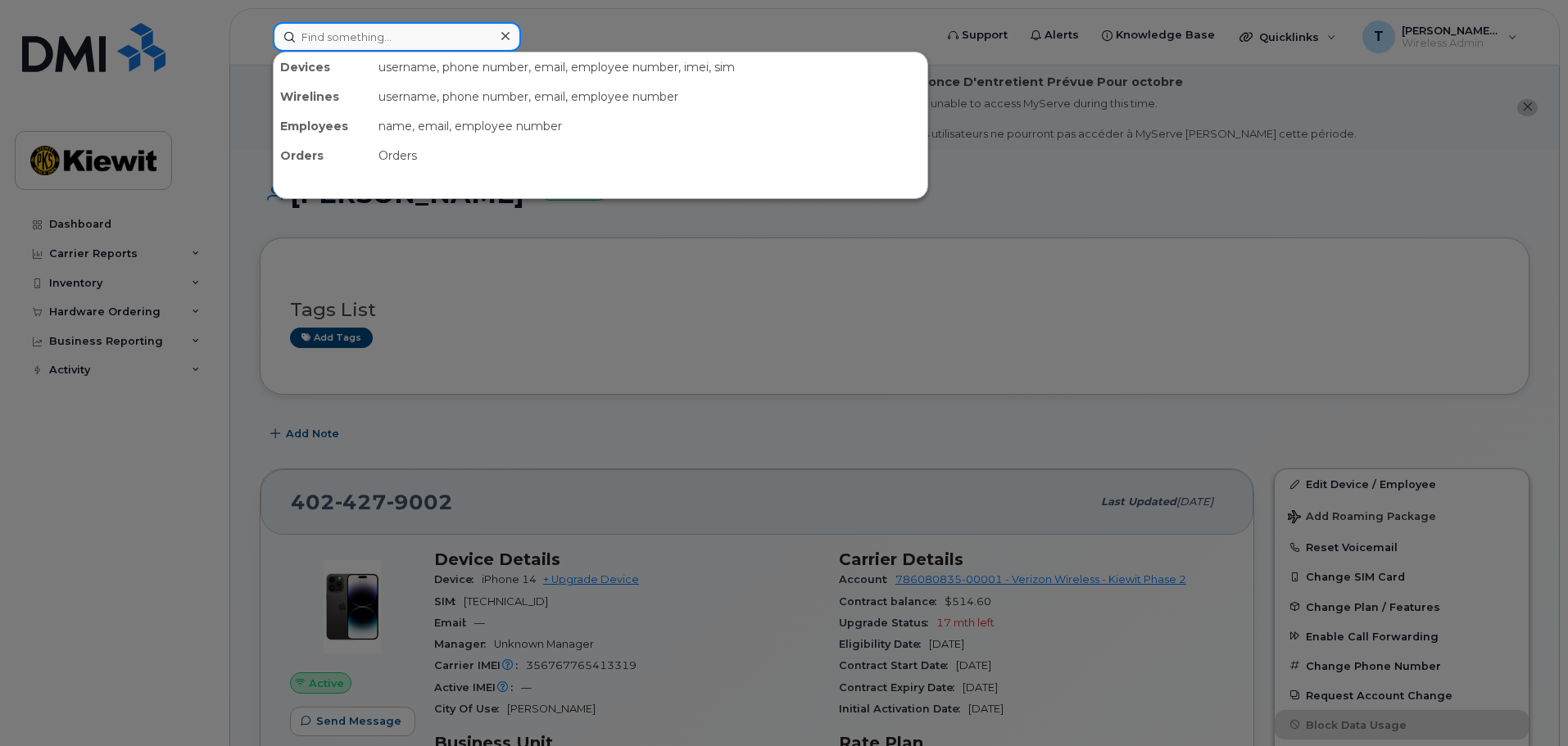
paste input "[PHONE_NUMBER]"
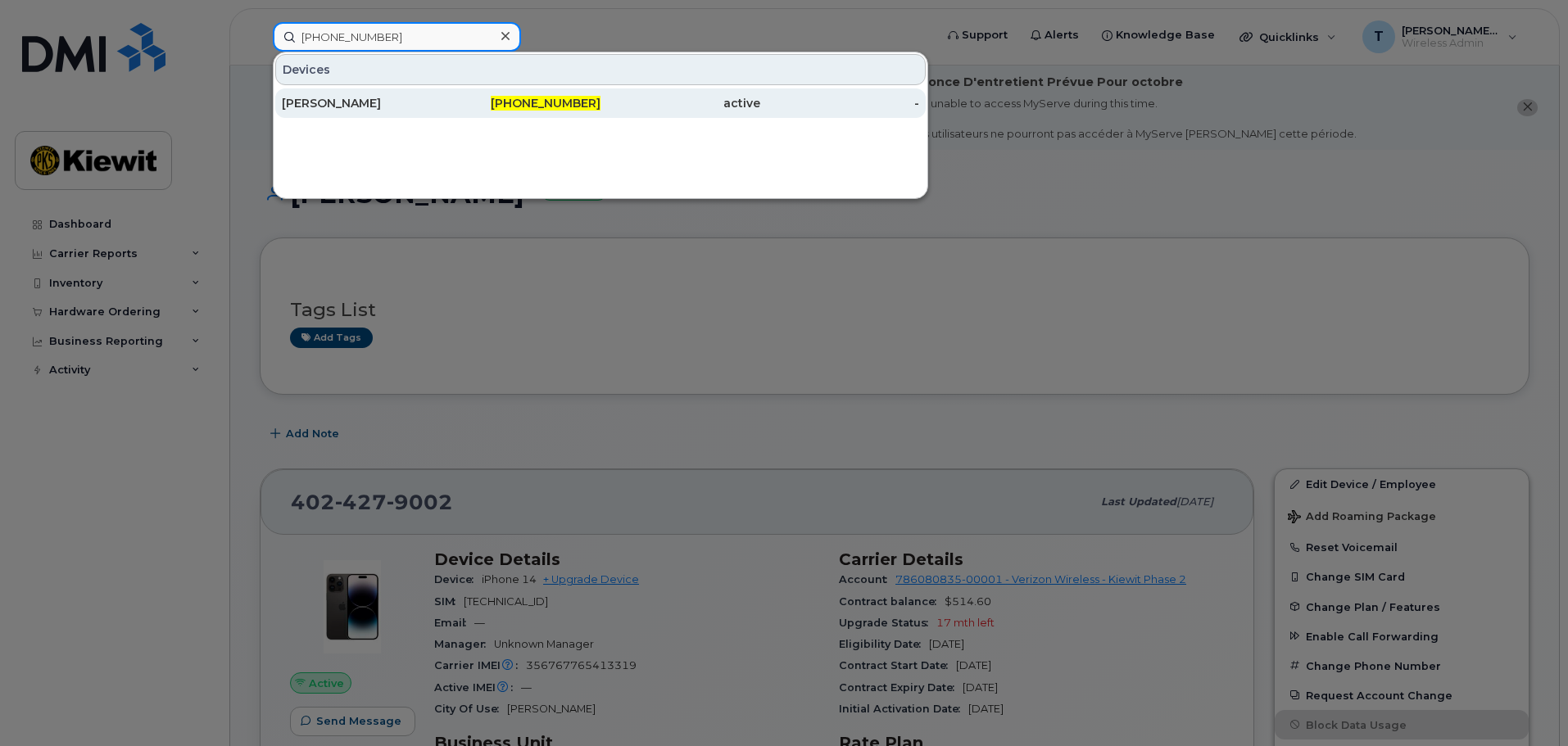
type input "[PHONE_NUMBER]"
click at [387, 95] on div "[PERSON_NAME]" at bounding box center [361, 103] width 160 height 29
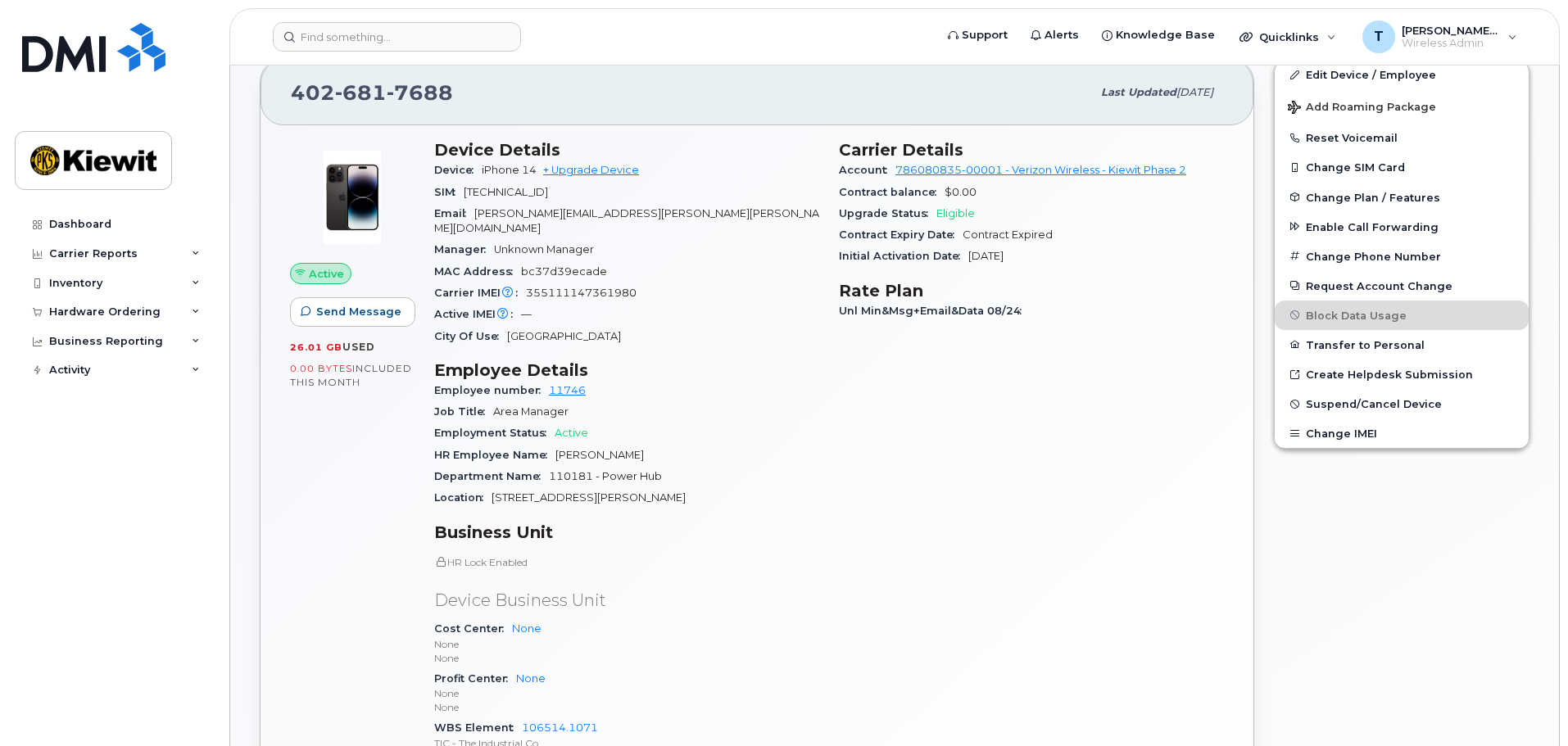
scroll to position [245, 0]
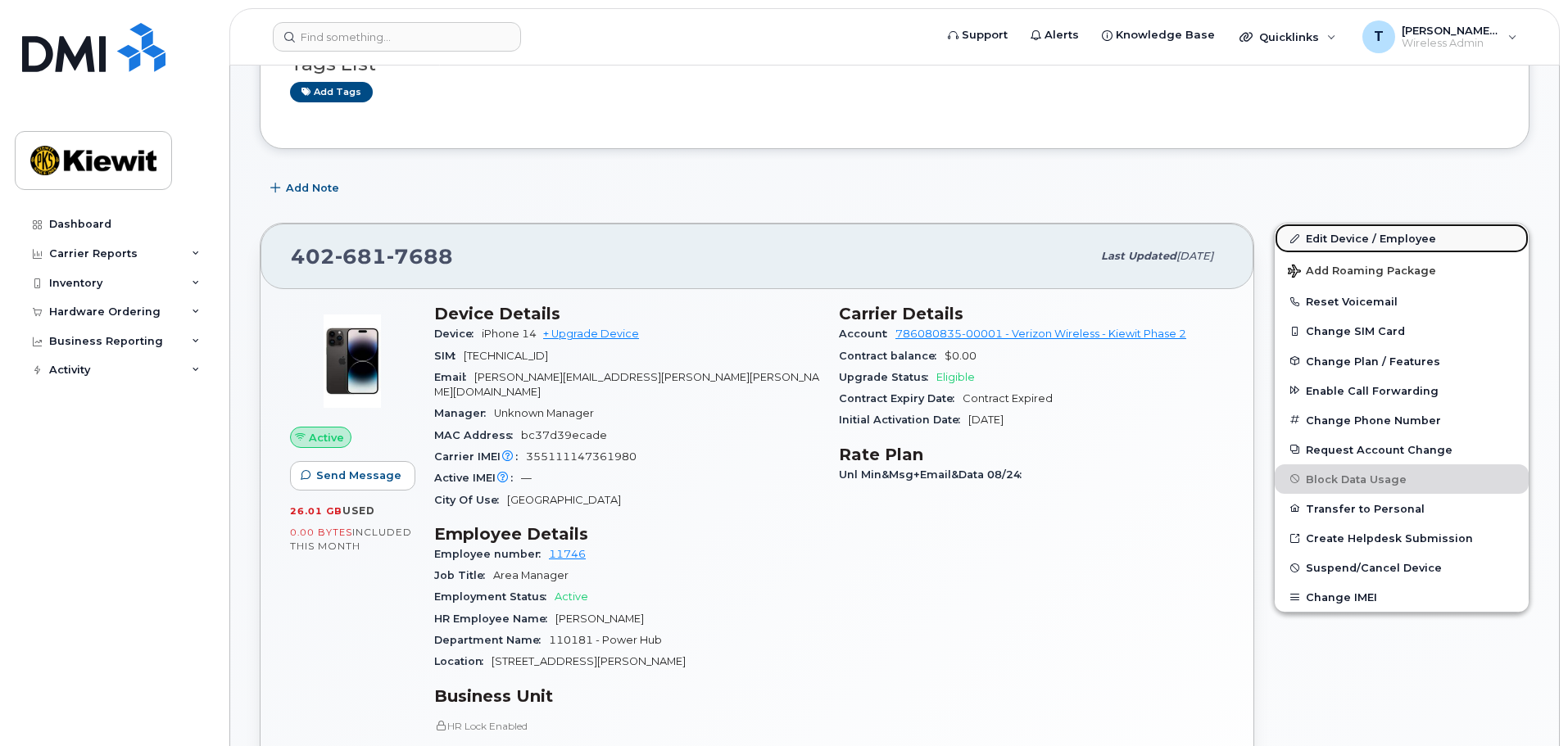
click at [1403, 239] on link "Edit Device / Employee" at bounding box center [1401, 238] width 254 height 29
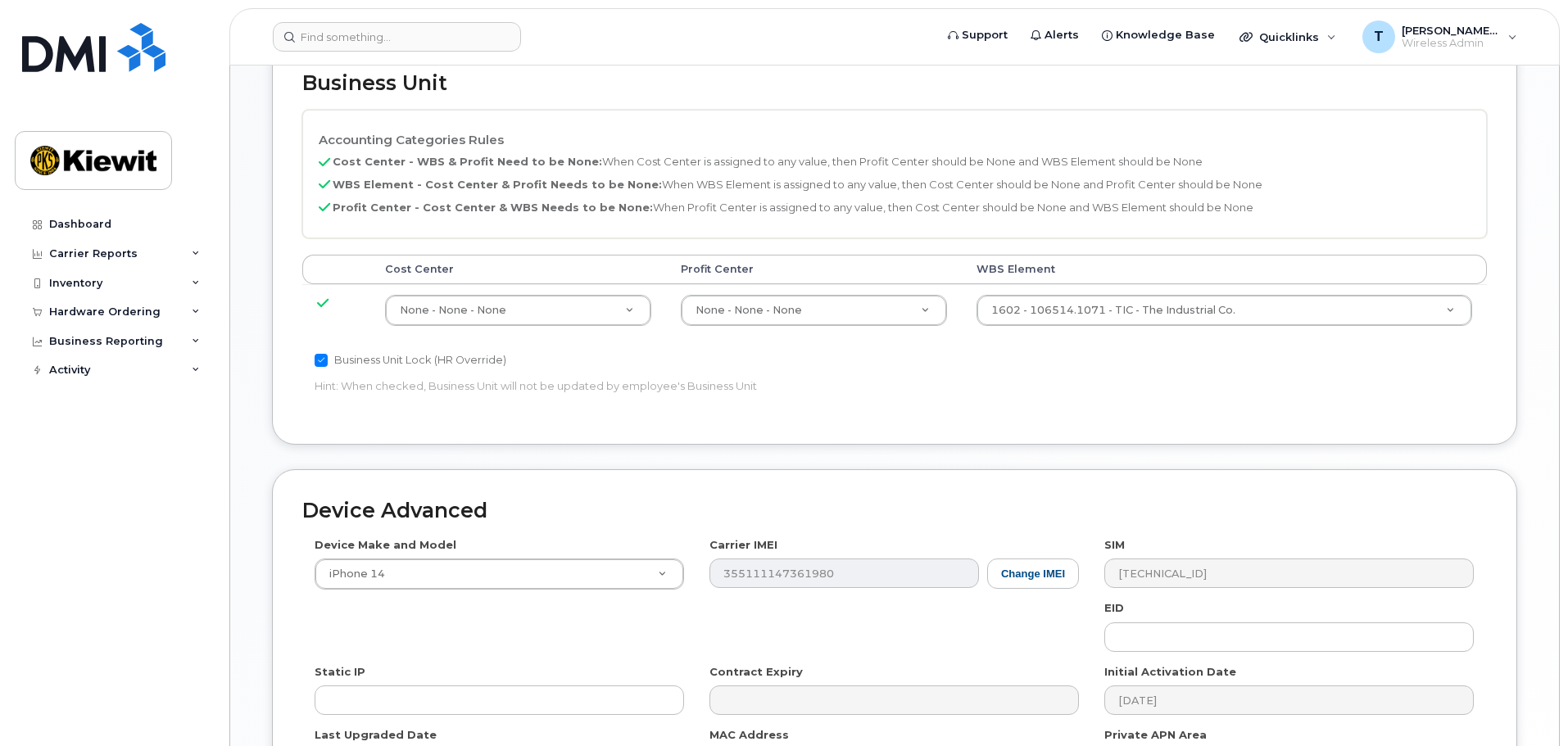
scroll to position [818, 0]
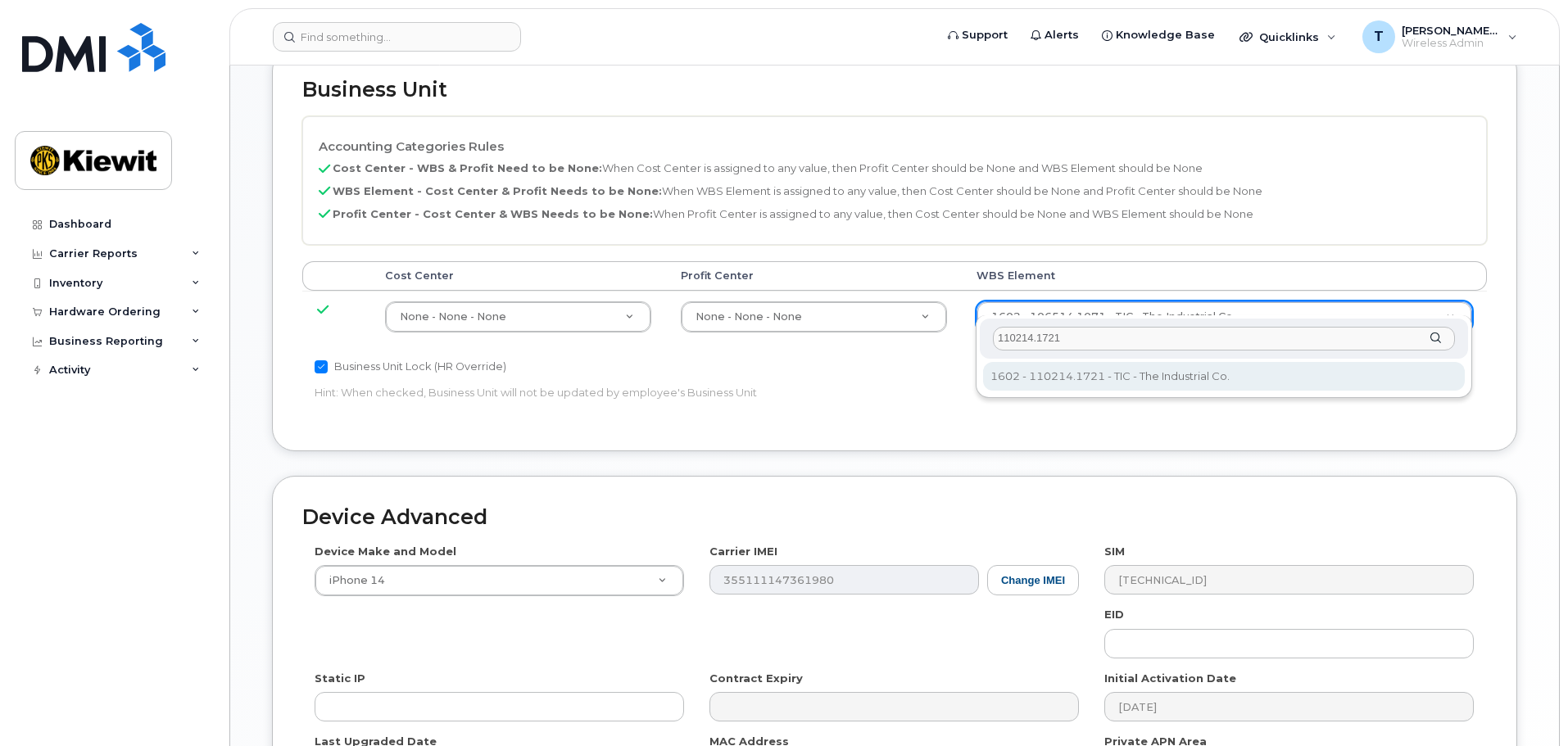
type input "110214.1721"
type input "33459602"
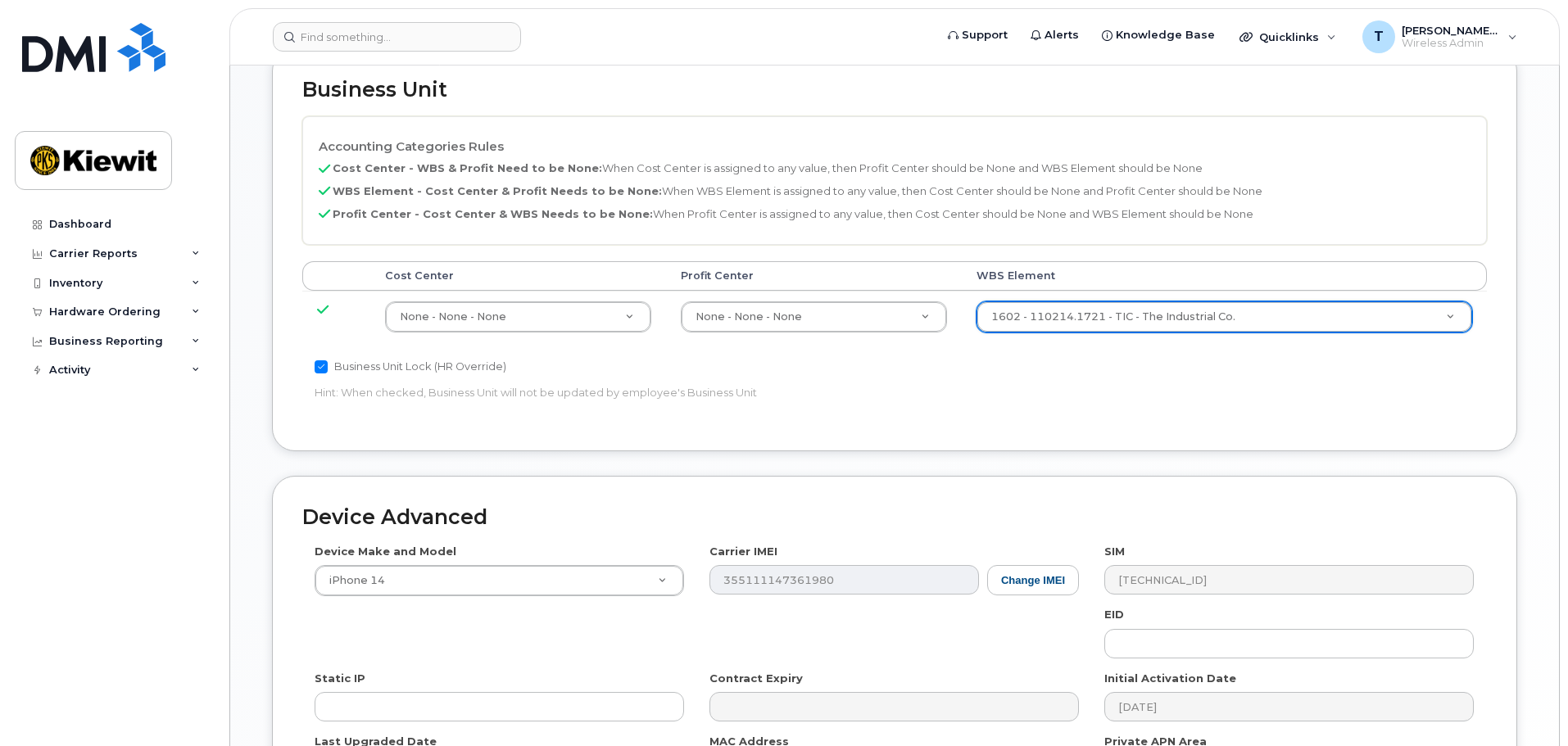
click at [481, 385] on p "Hint: When checked, Business Unit will not be updated by employee's Business Un…" at bounding box center [697, 392] width 765 height 15
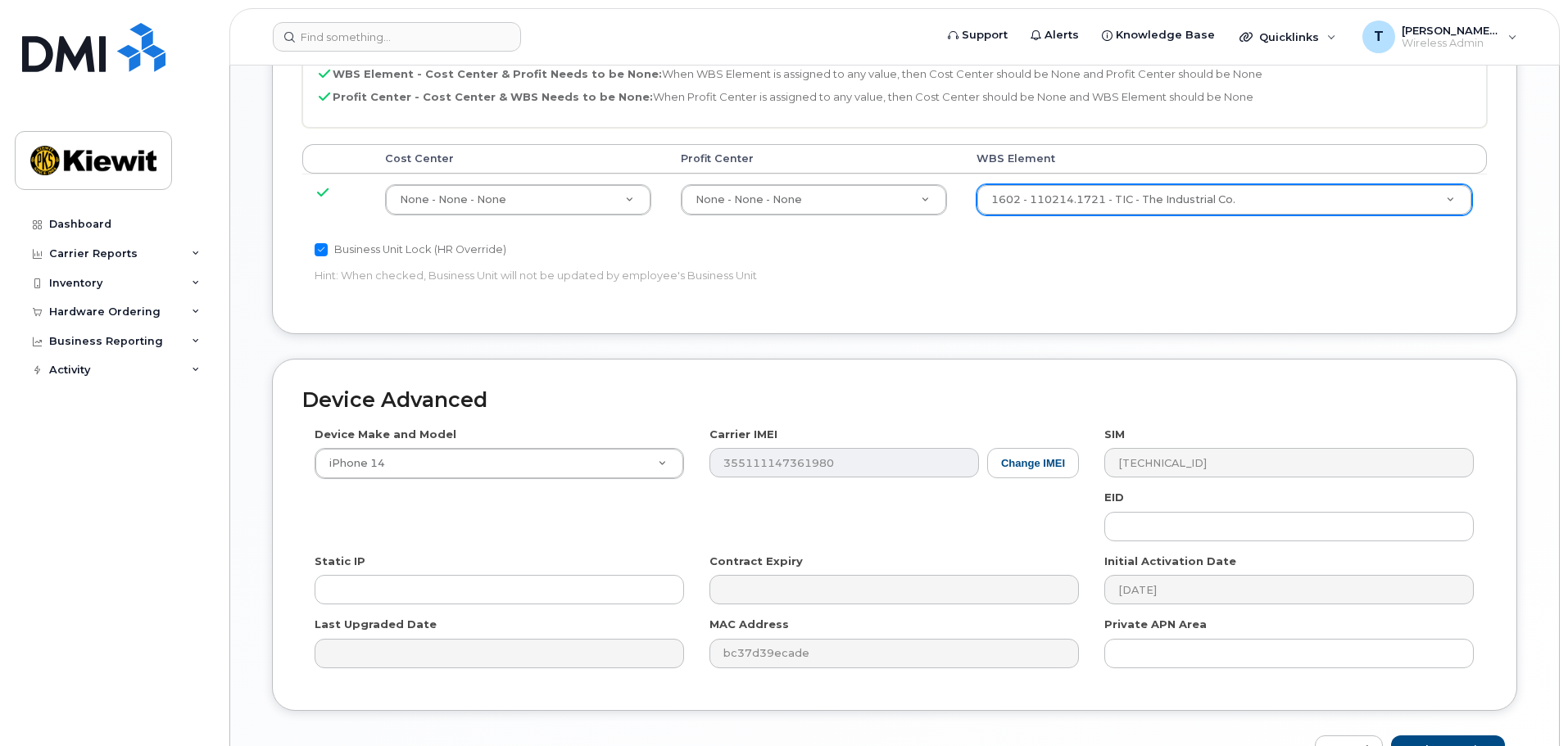
scroll to position [1021, 0]
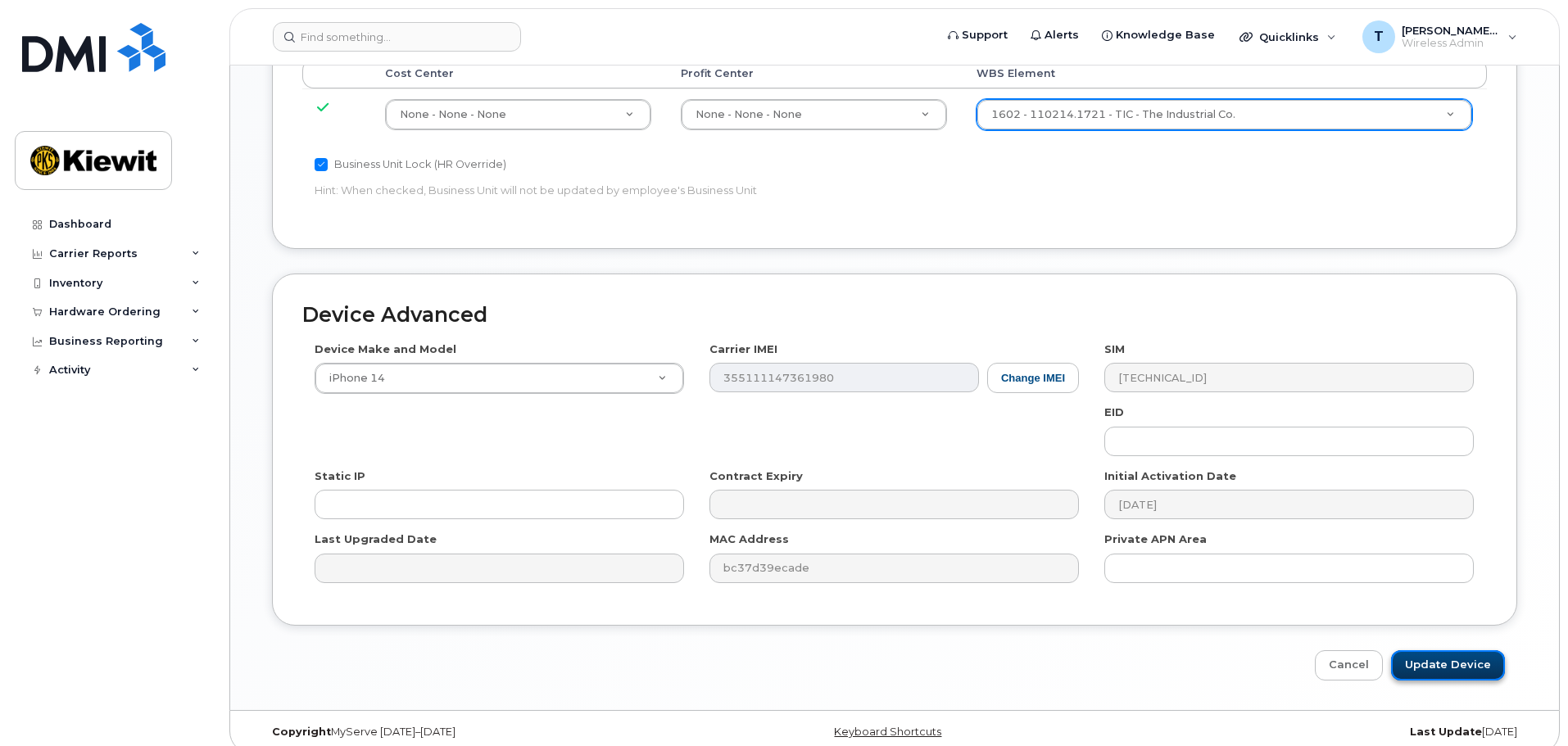
click at [1475, 650] on input "Update Device" at bounding box center [1448, 665] width 114 height 30
type input "Saving..."
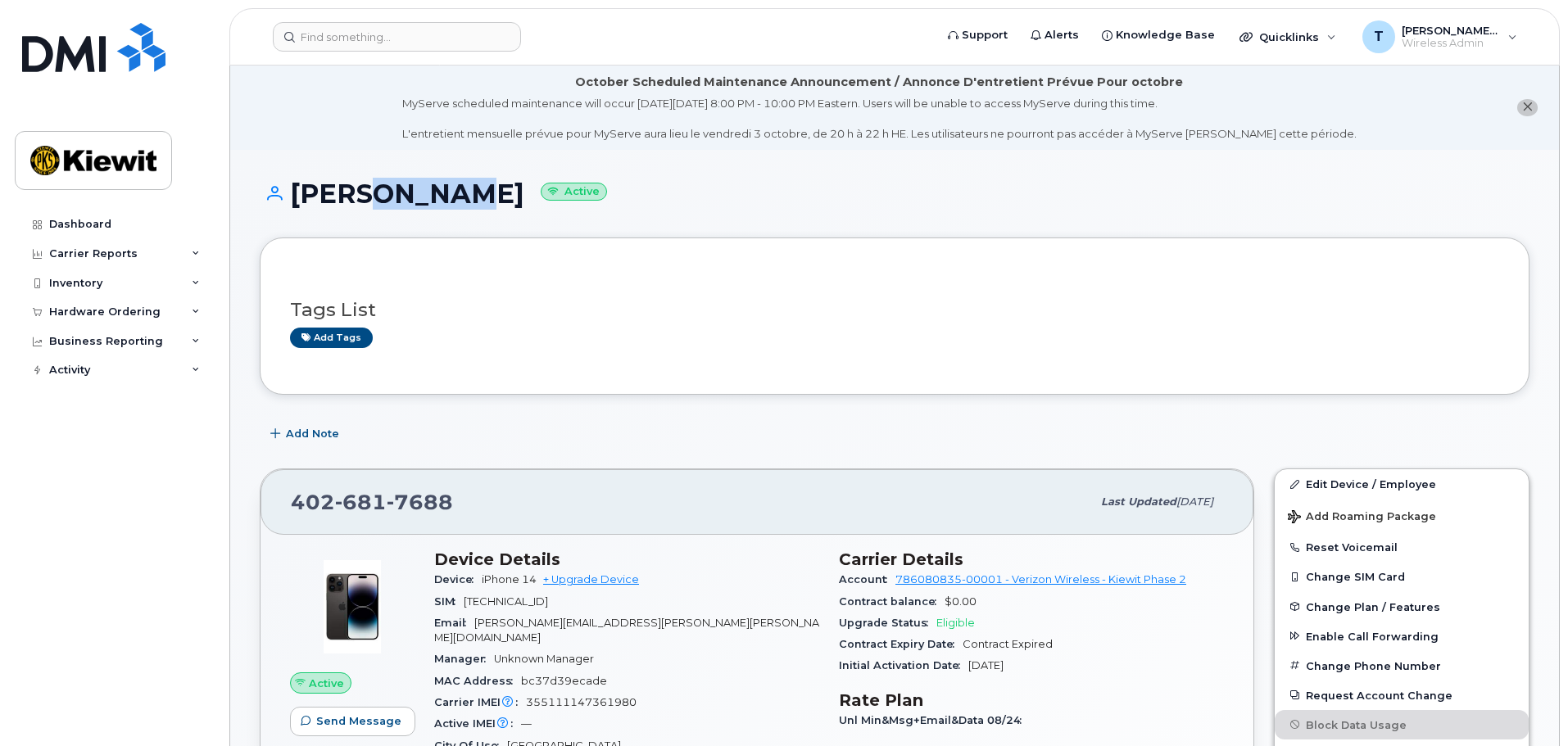
drag, startPoint x: 351, startPoint y: 186, endPoint x: 448, endPoint y: 183, distance: 97.0
click at [440, 183] on h1 "Ken McIalwain Active" at bounding box center [894, 194] width 1269 height 29
click at [448, 183] on h1 "Ken McIalwain Active" at bounding box center [894, 194] width 1269 height 29
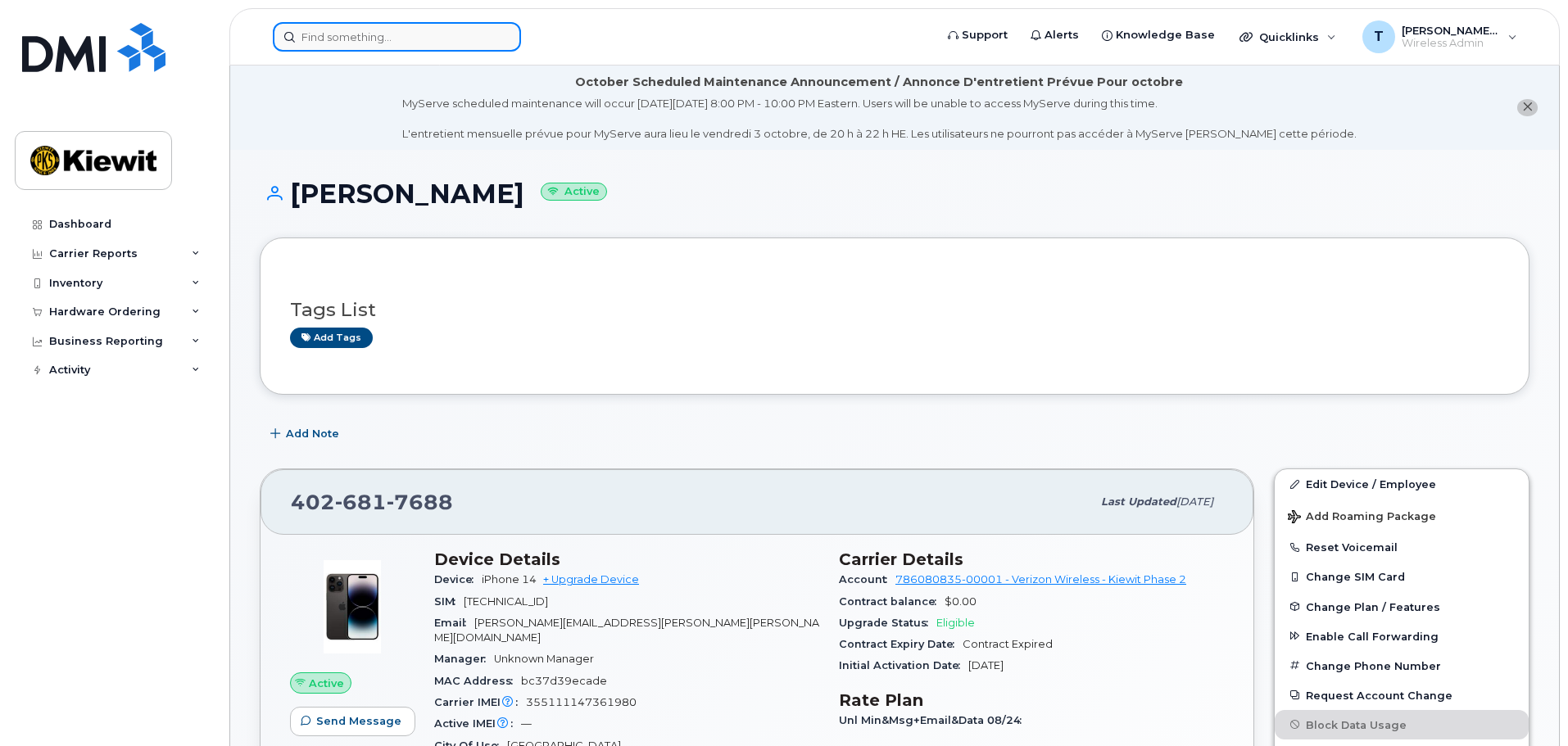
click at [388, 40] on input at bounding box center [397, 36] width 248 height 29
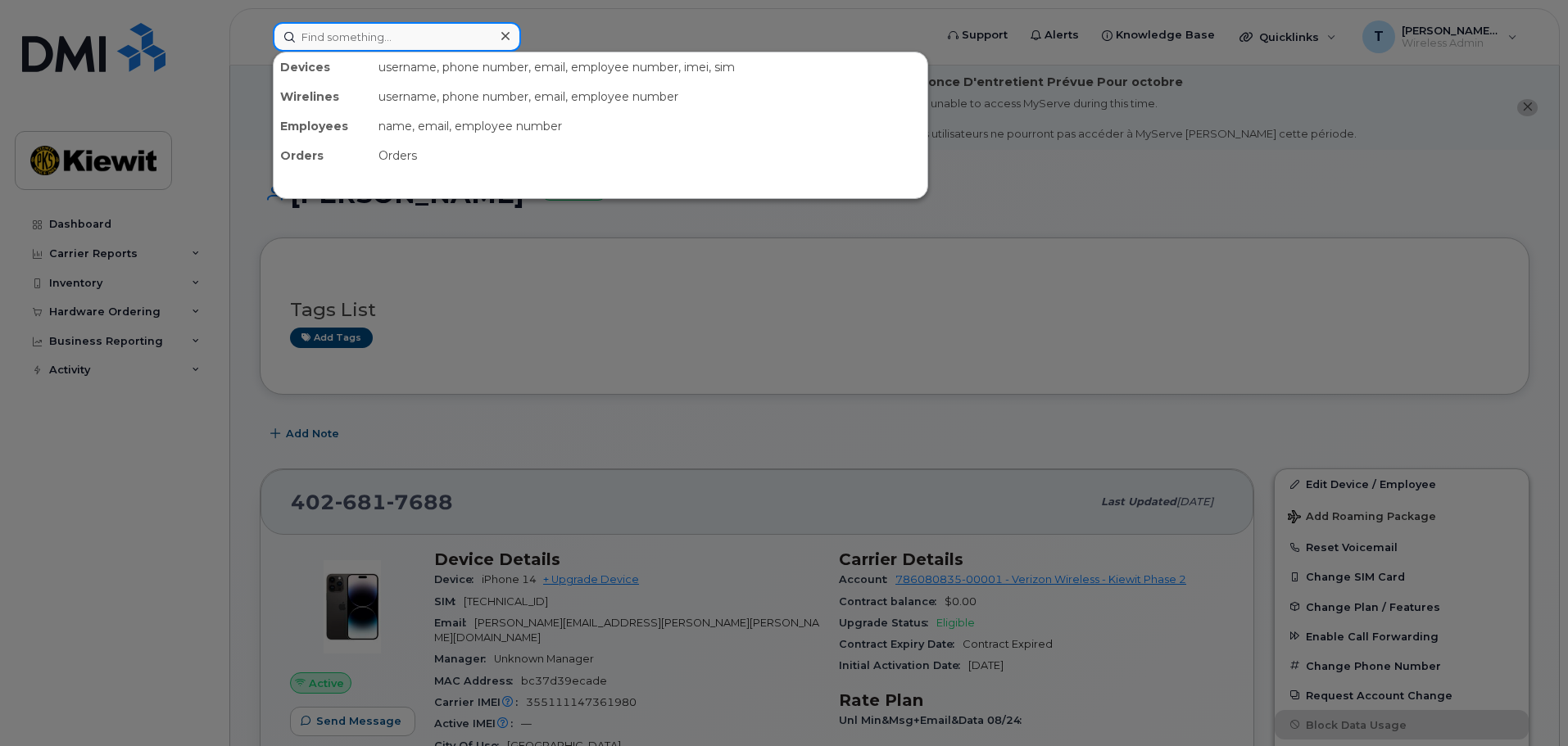
paste input "469-859-8958"
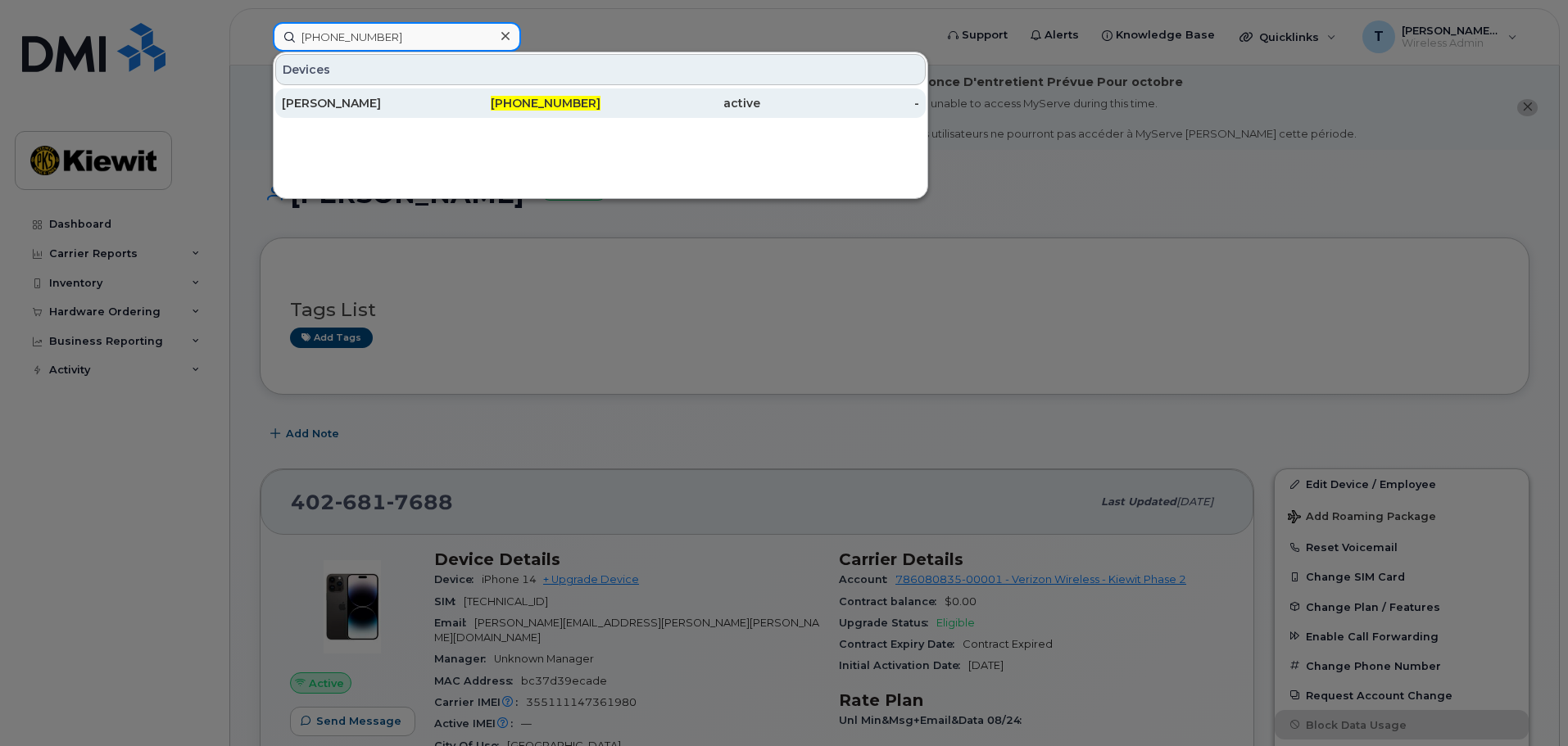
type input "469-859-8958"
click at [427, 105] on div "TIMOTHY LAGENDYK" at bounding box center [361, 103] width 160 height 16
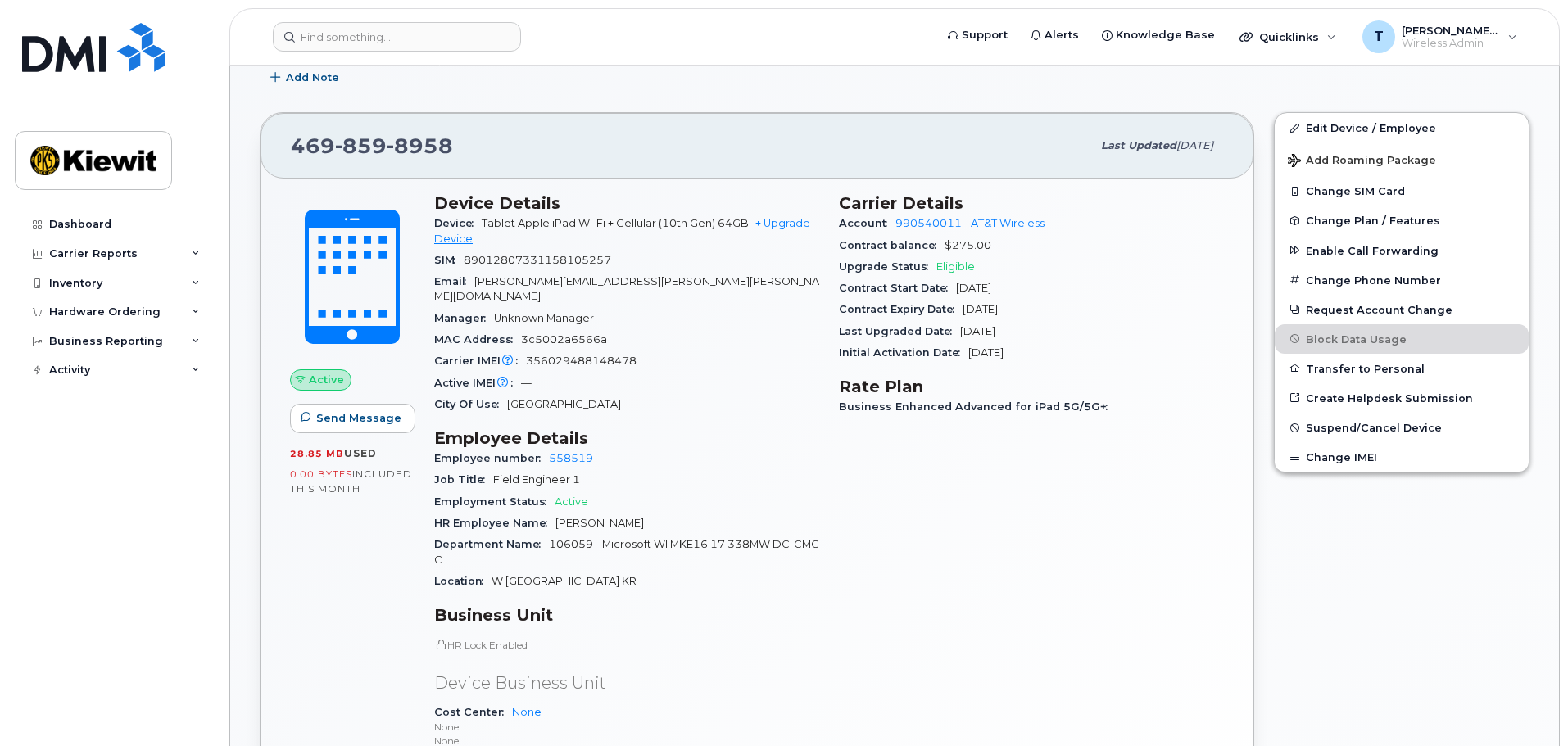
scroll to position [410, 0]
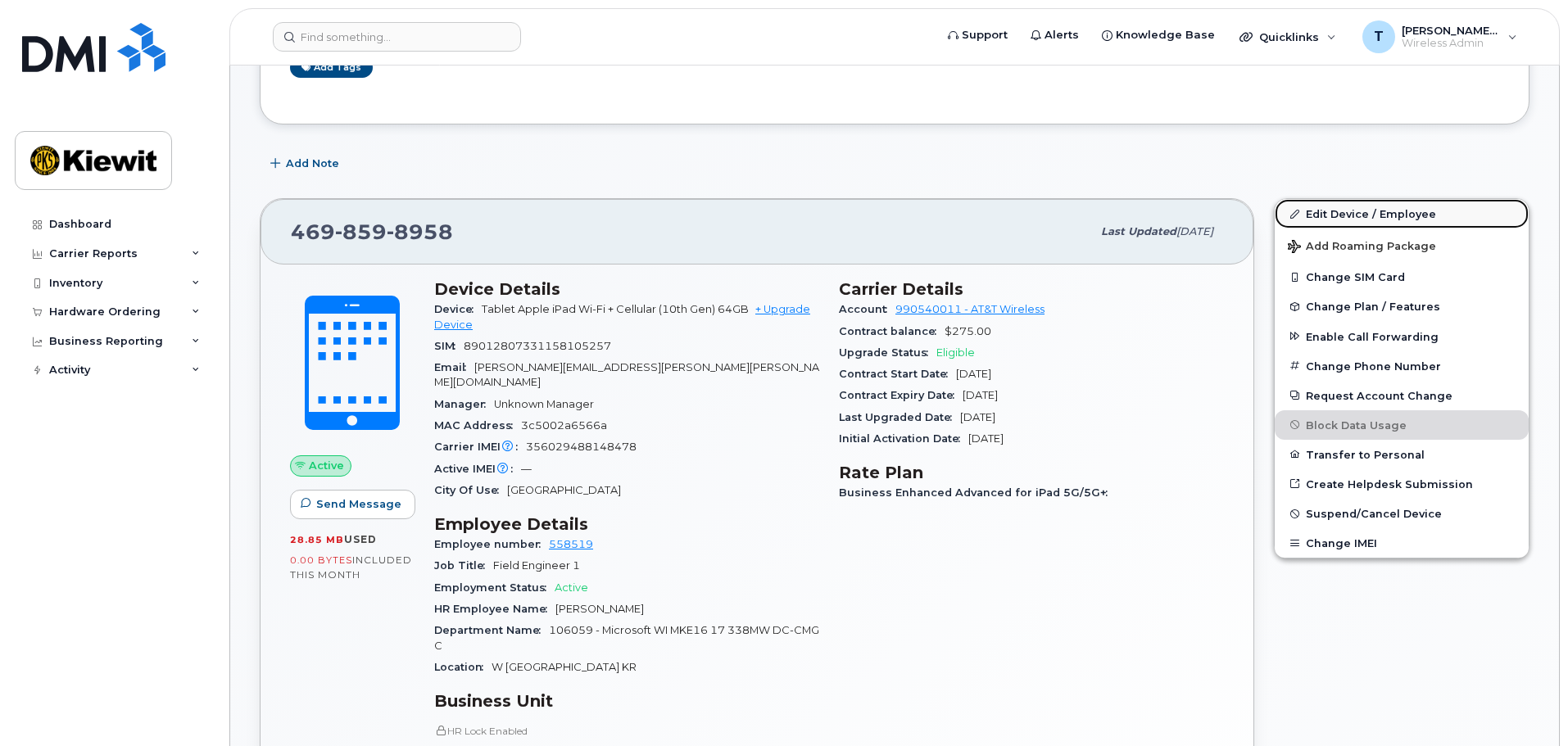
click at [1326, 216] on link "Edit Device / Employee" at bounding box center [1401, 213] width 254 height 29
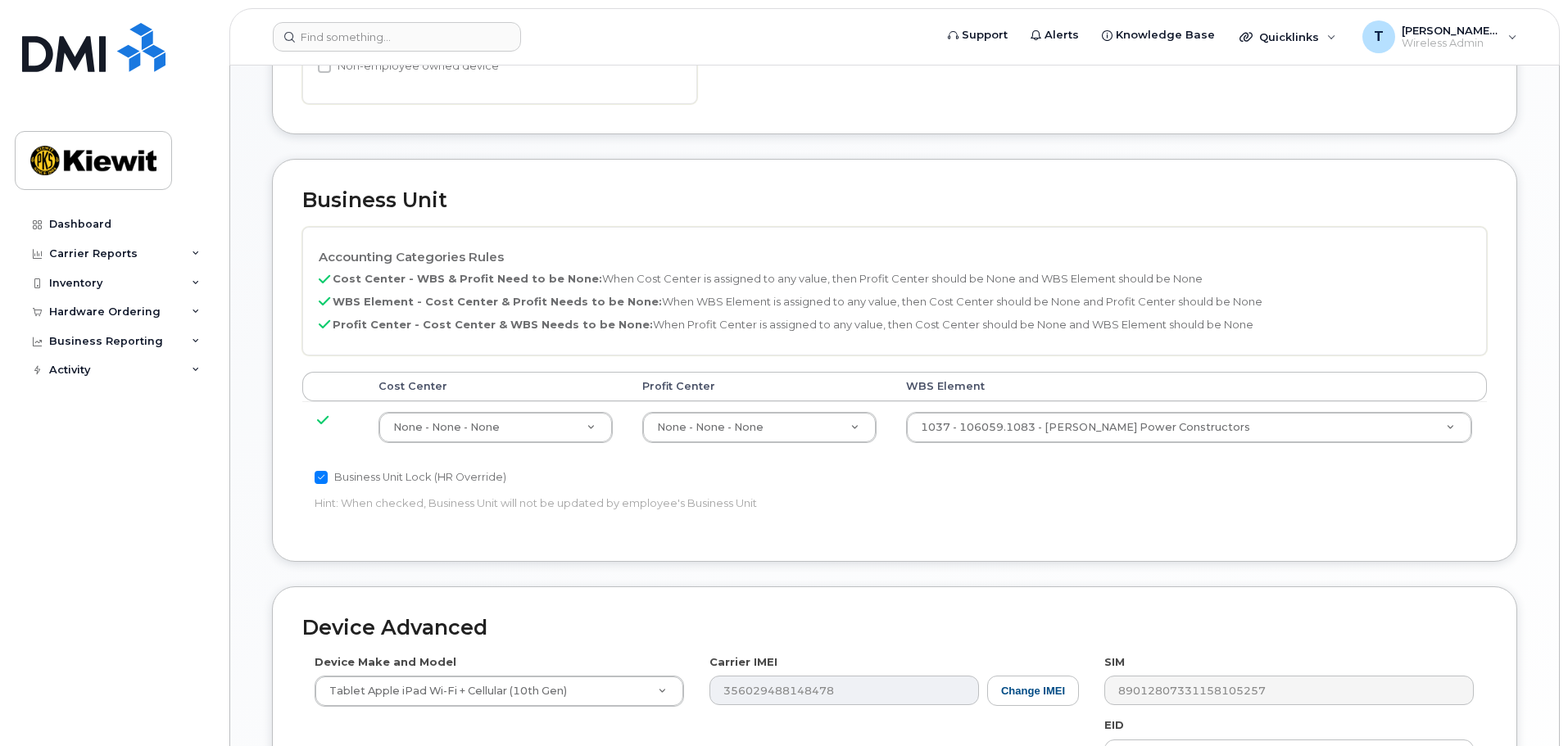
scroll to position [736, 0]
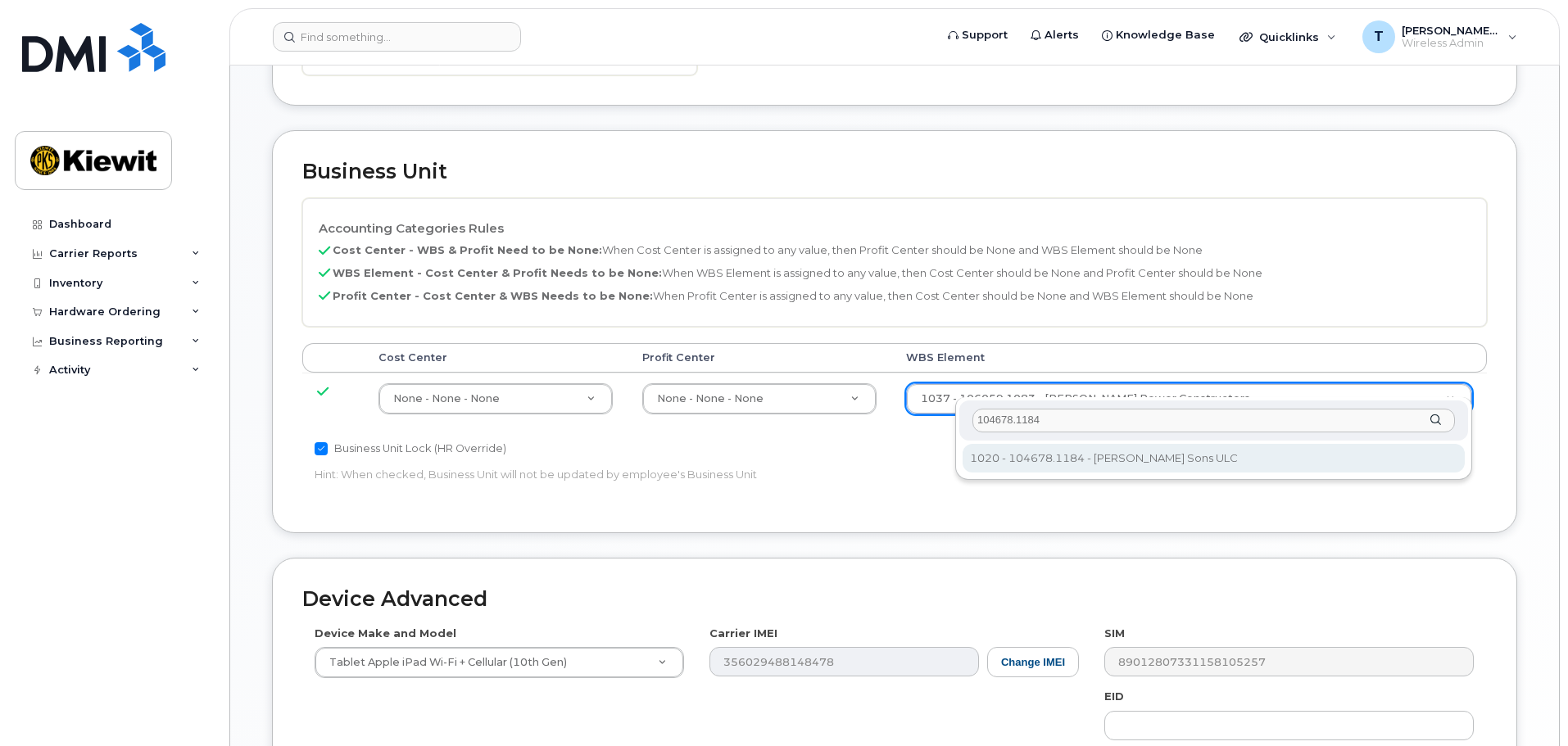
type input "104678.1184"
type input "29817048"
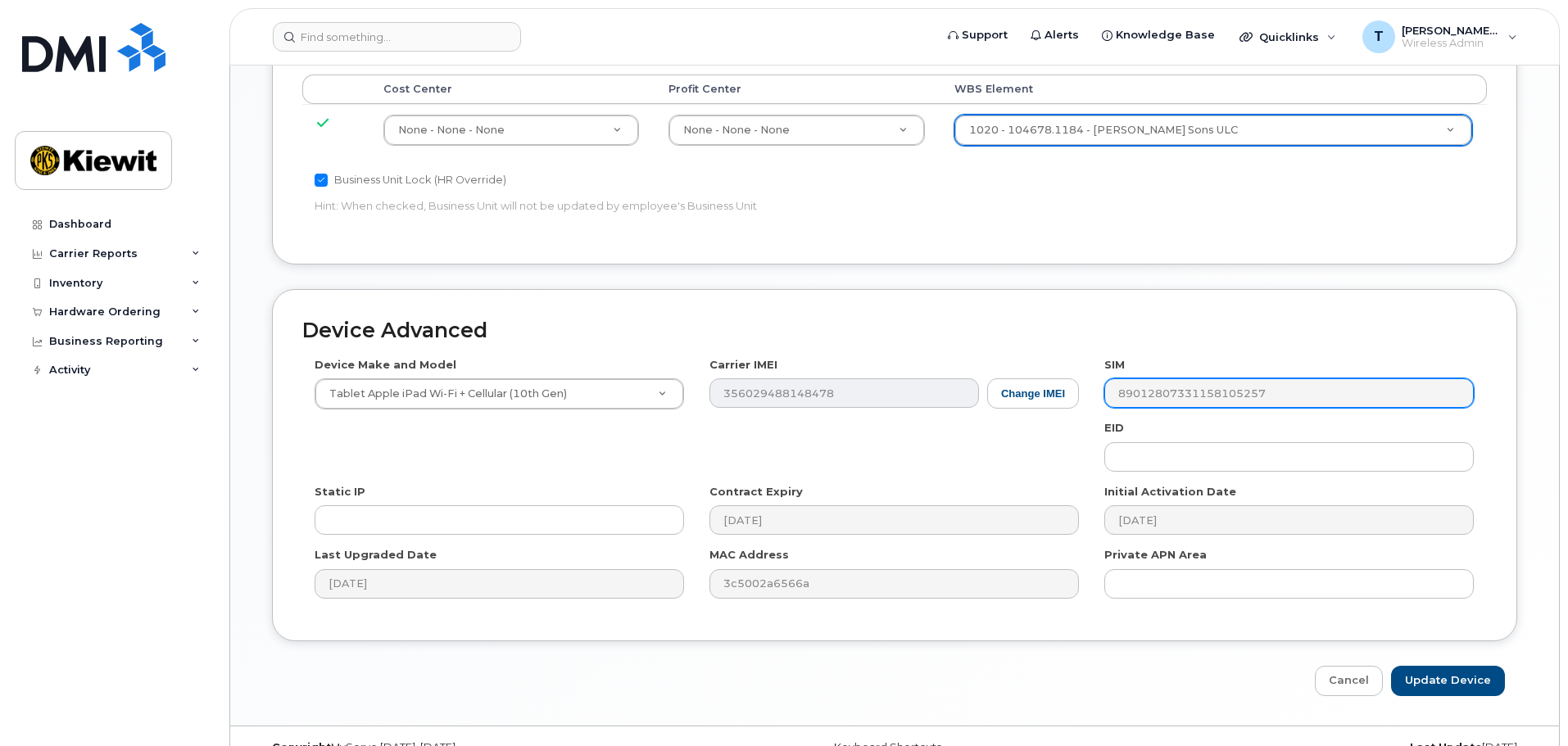
scroll to position [1021, 0]
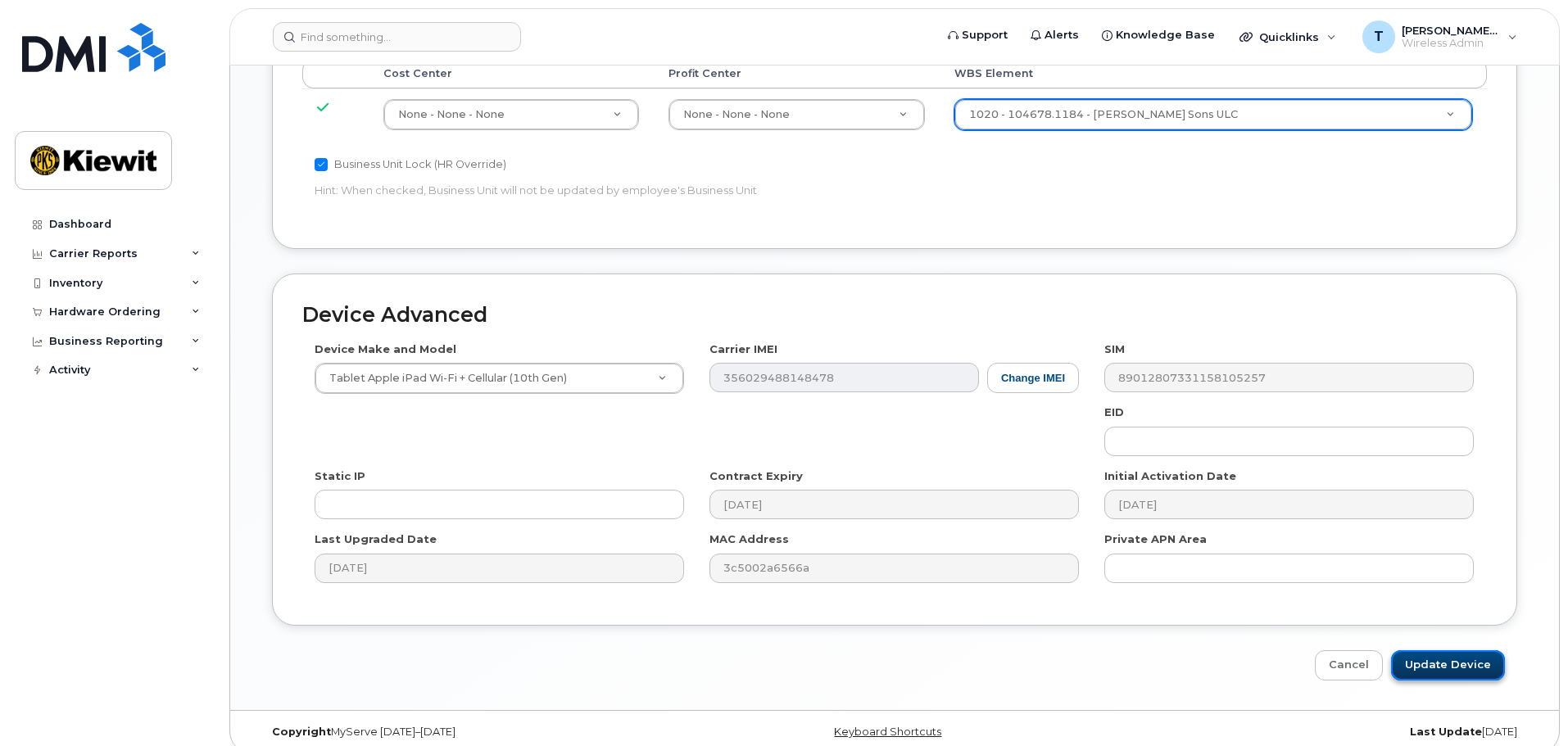
click at [1491, 660] on input "Update Device" at bounding box center [1448, 665] width 114 height 30
type input "Saving..."
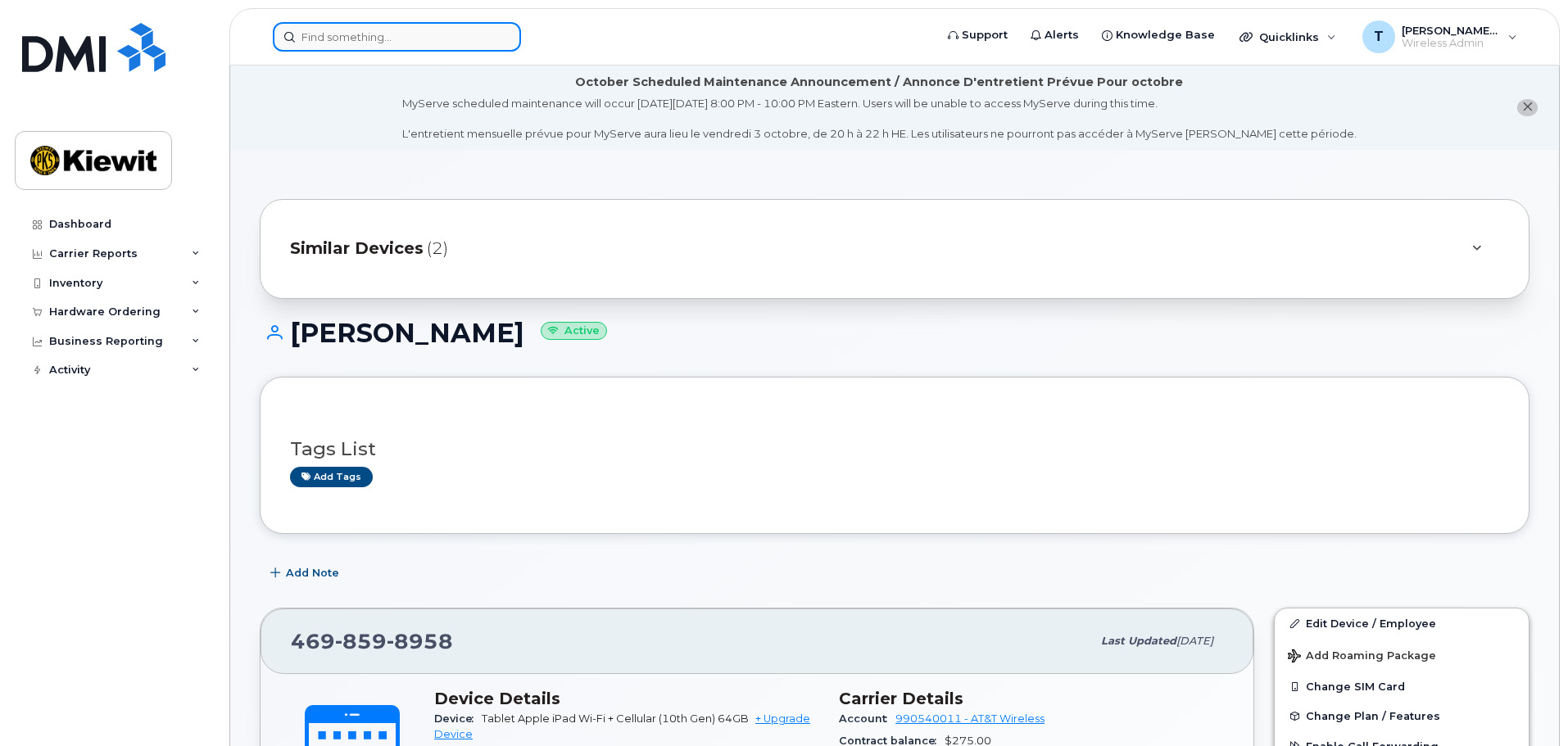
click at [369, 27] on input at bounding box center [397, 36] width 248 height 29
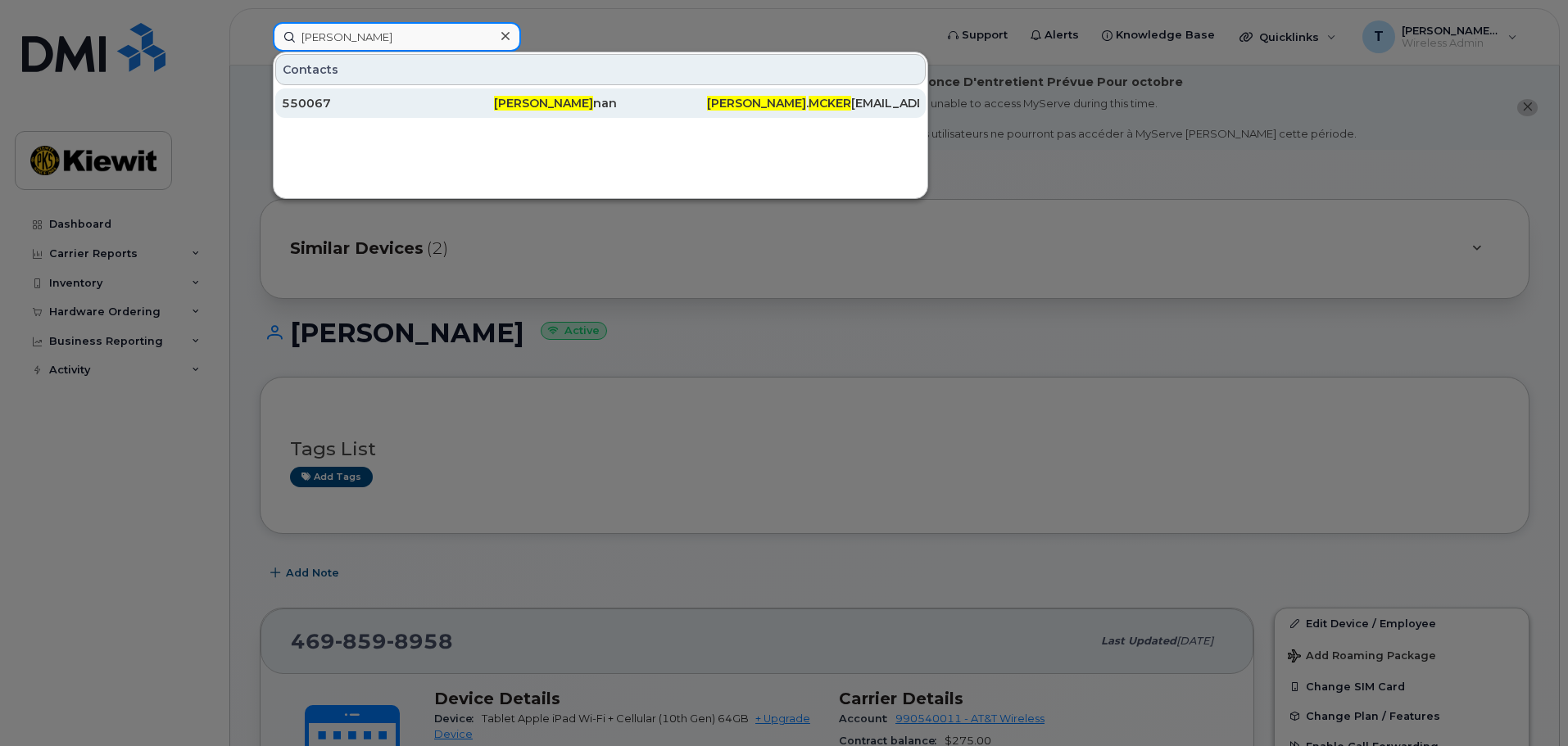
type input "[PERSON_NAME]"
click at [369, 94] on div "550067" at bounding box center [387, 103] width 212 height 29
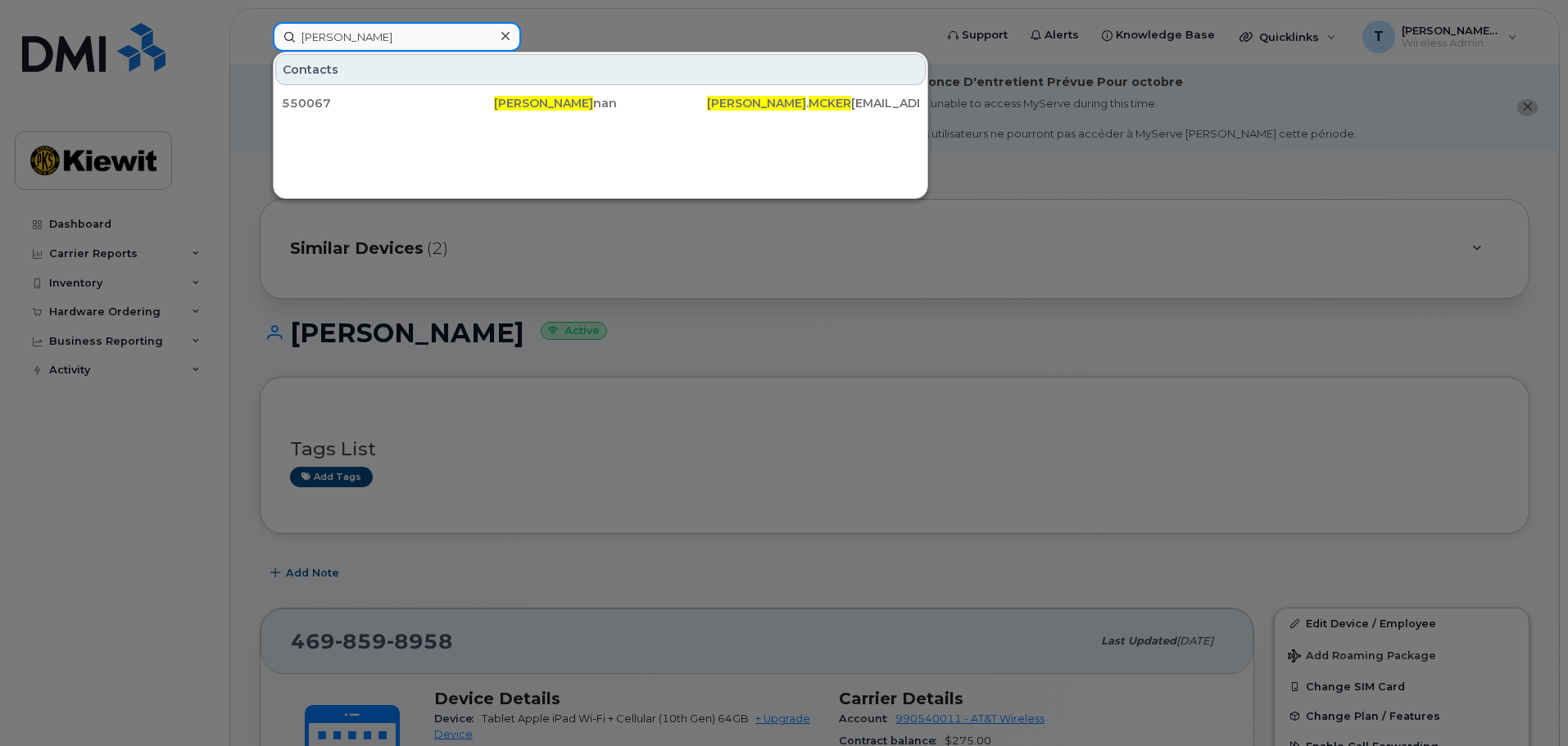
click at [491, 32] on input "[PERSON_NAME]" at bounding box center [397, 36] width 248 height 29
click at [502, 33] on icon at bounding box center [505, 36] width 9 height 9
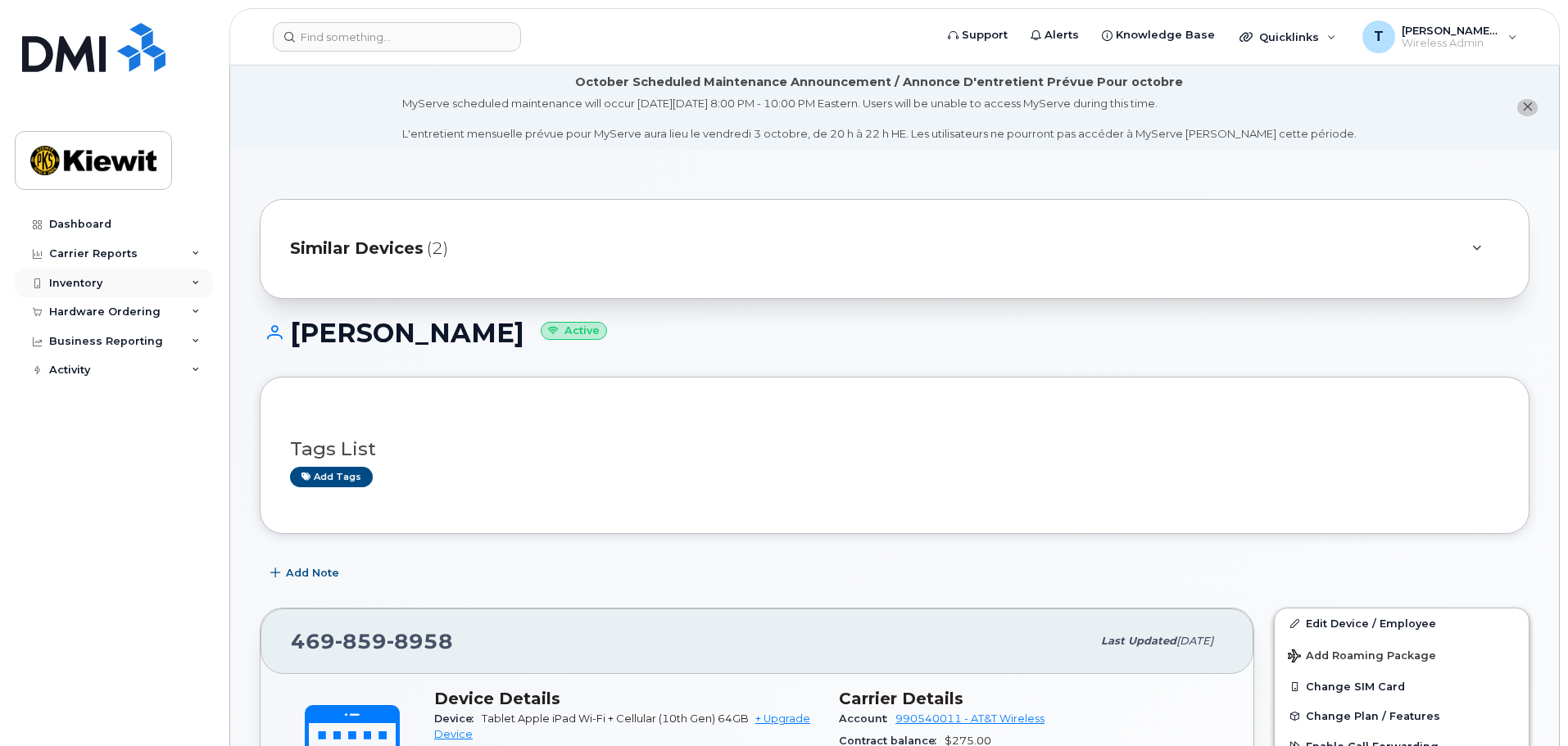
click at [192, 276] on div "Inventory" at bounding box center [114, 283] width 198 height 29
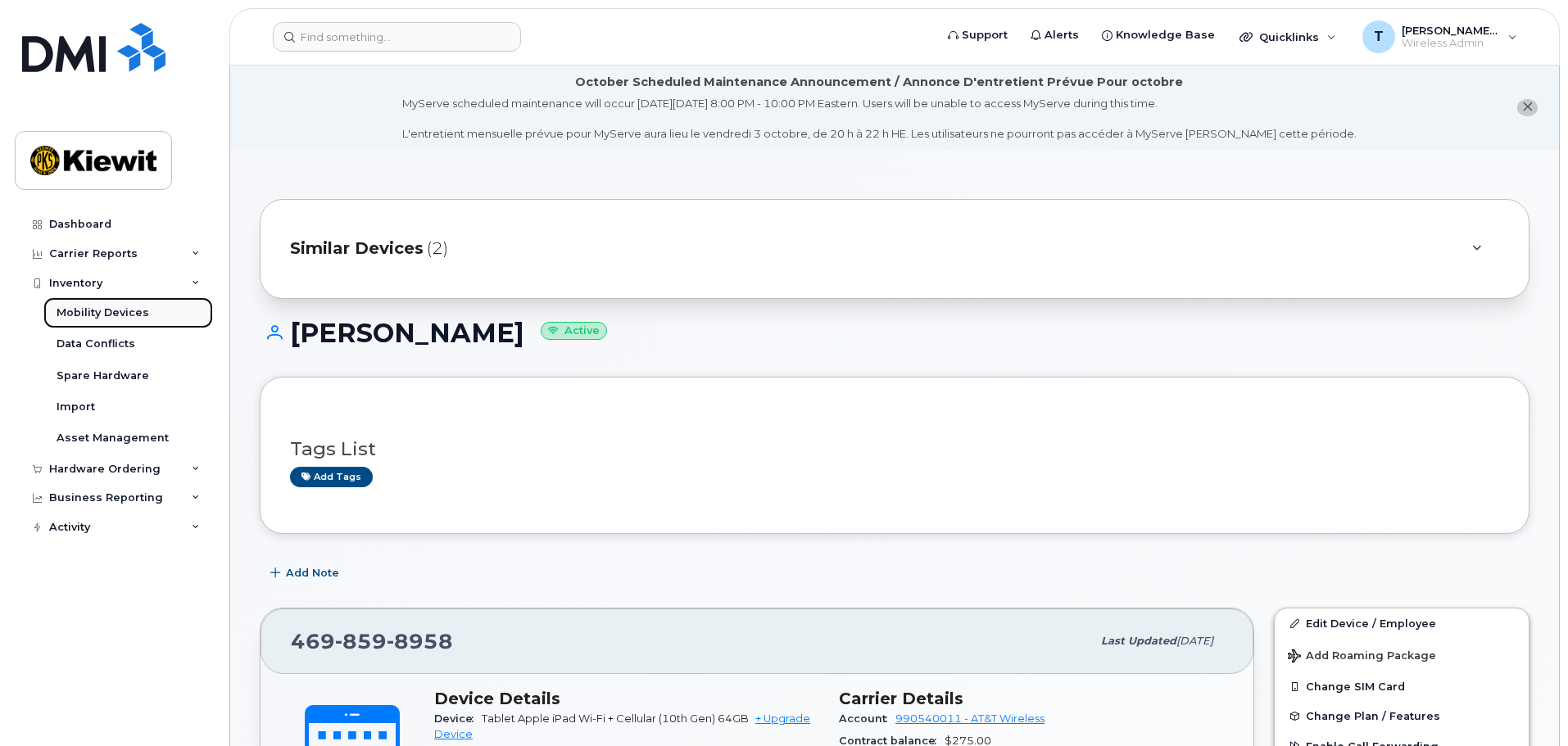
click at [169, 314] on link "Mobility Devices" at bounding box center [128, 313] width 169 height 31
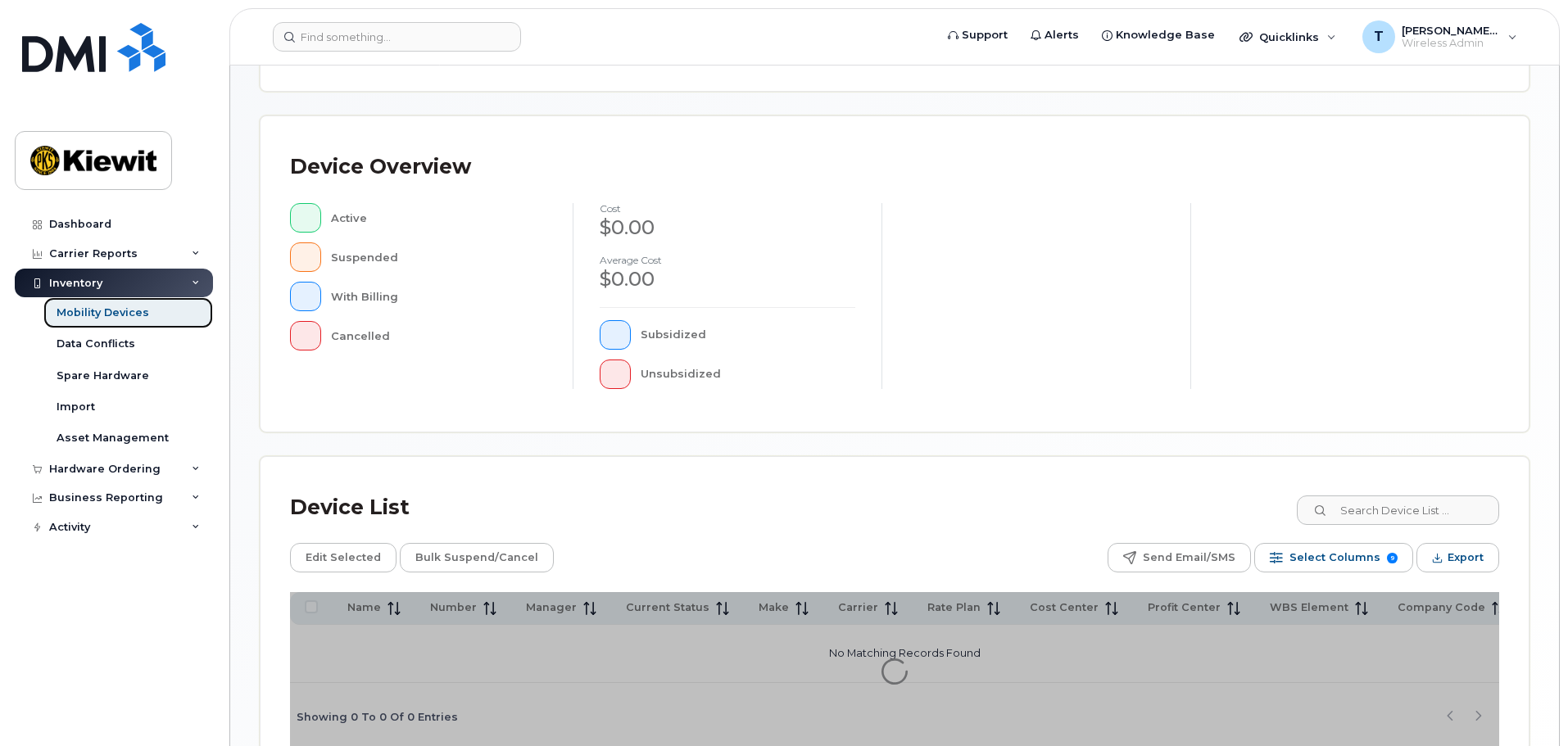
scroll to position [410, 0]
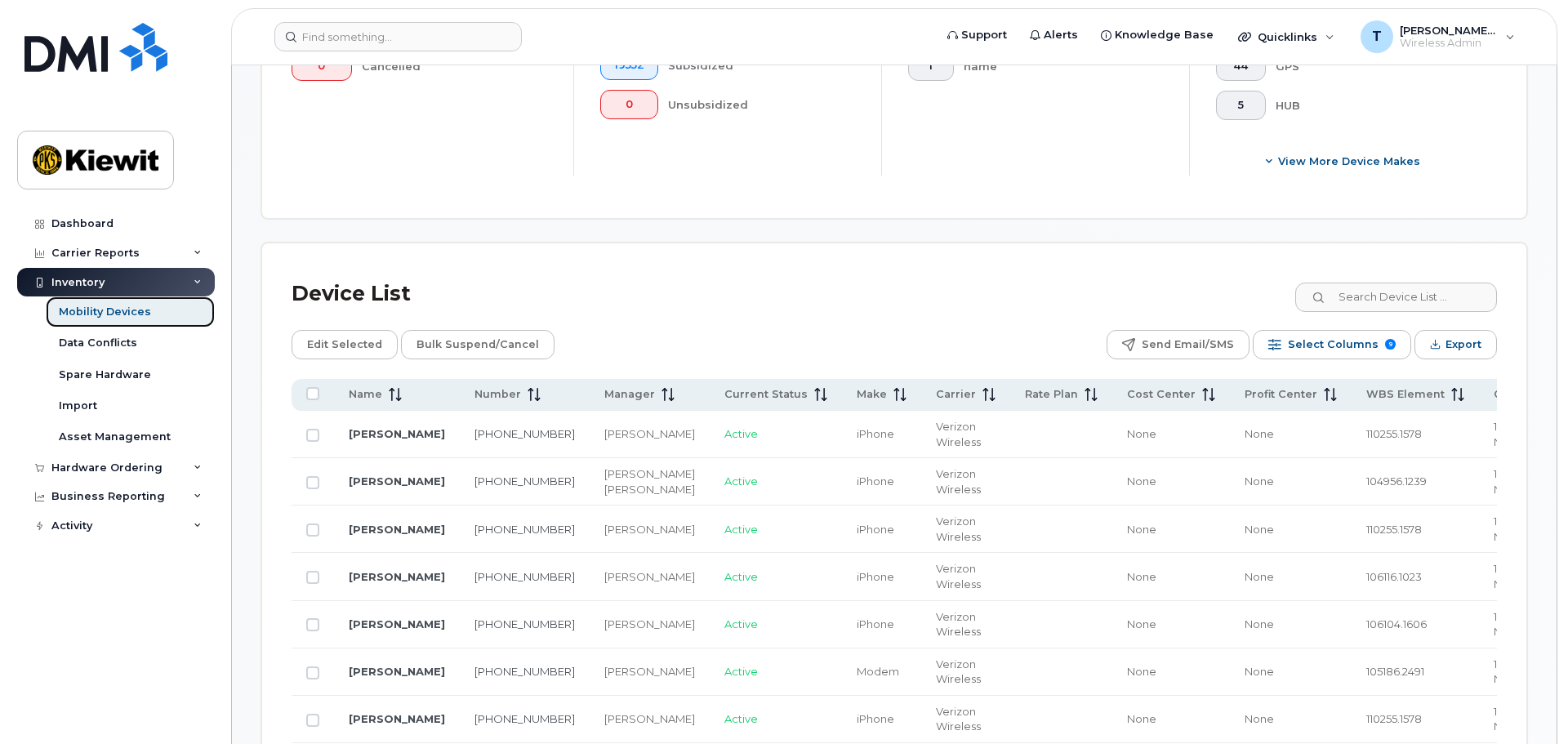
scroll to position [816, 0]
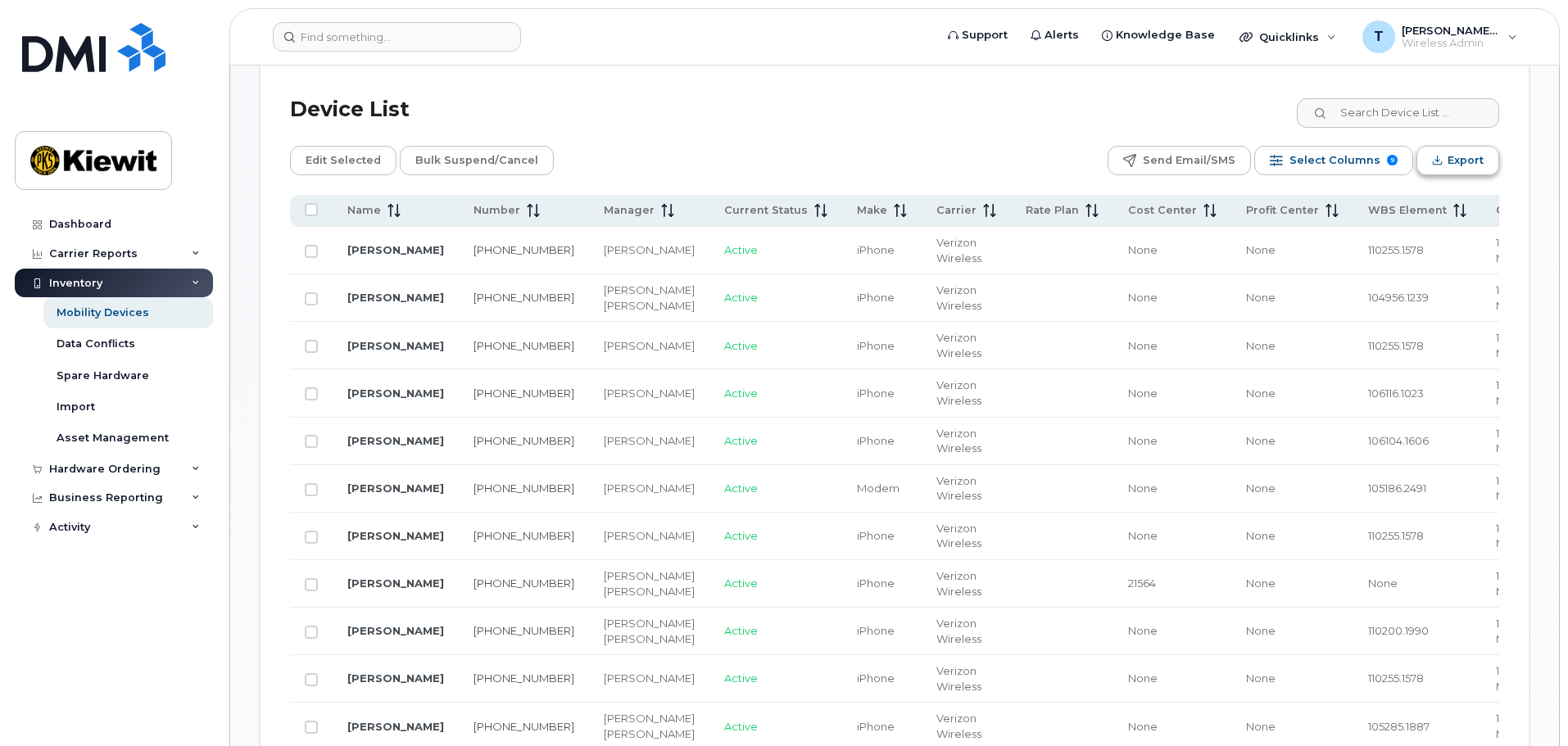
click at [1465, 148] on span "Export" at bounding box center [1465, 161] width 36 height 25
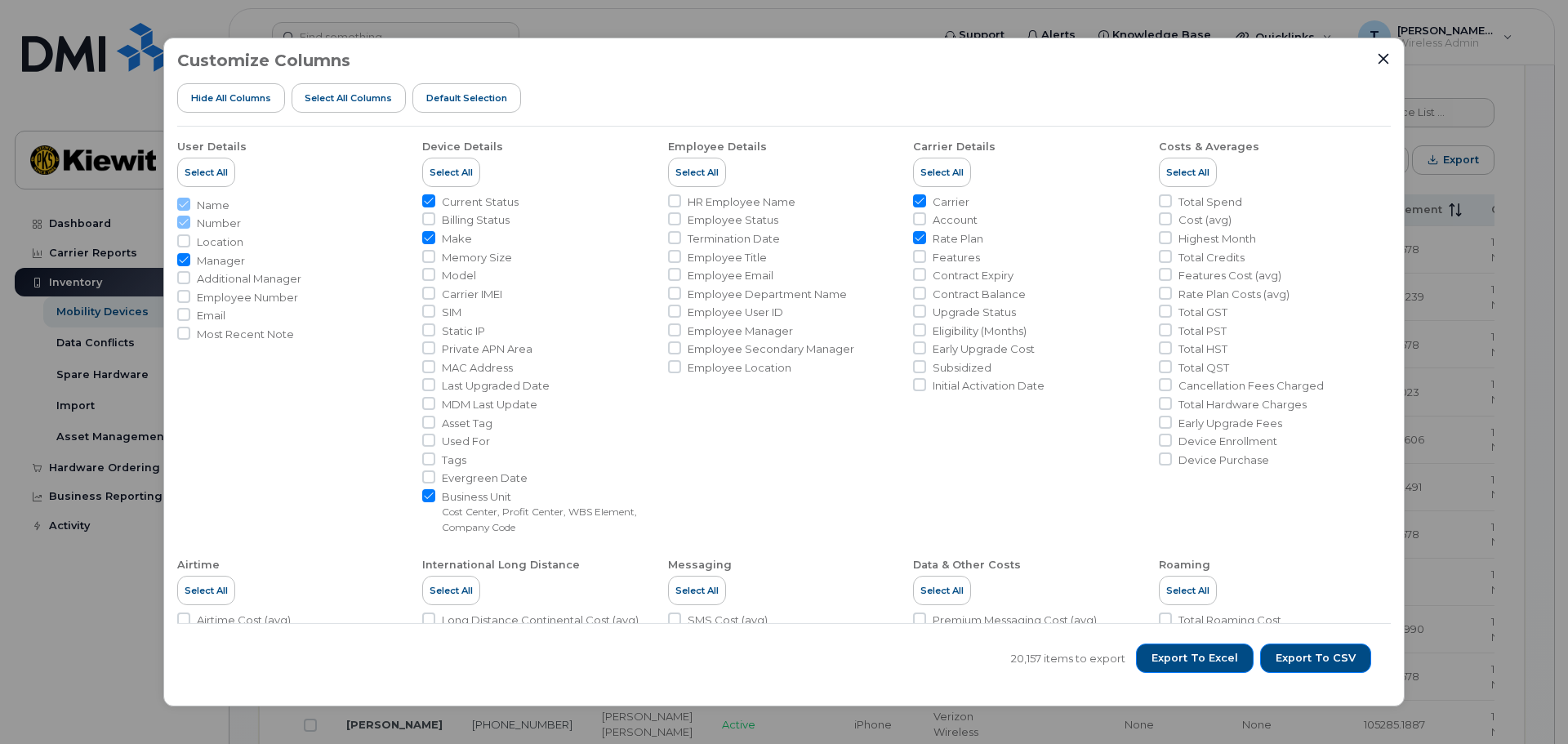
click at [233, 261] on span "Manager" at bounding box center [221, 261] width 48 height 15
click at [191, 261] on input "Manager" at bounding box center [184, 260] width 13 height 13
checkbox input "false"
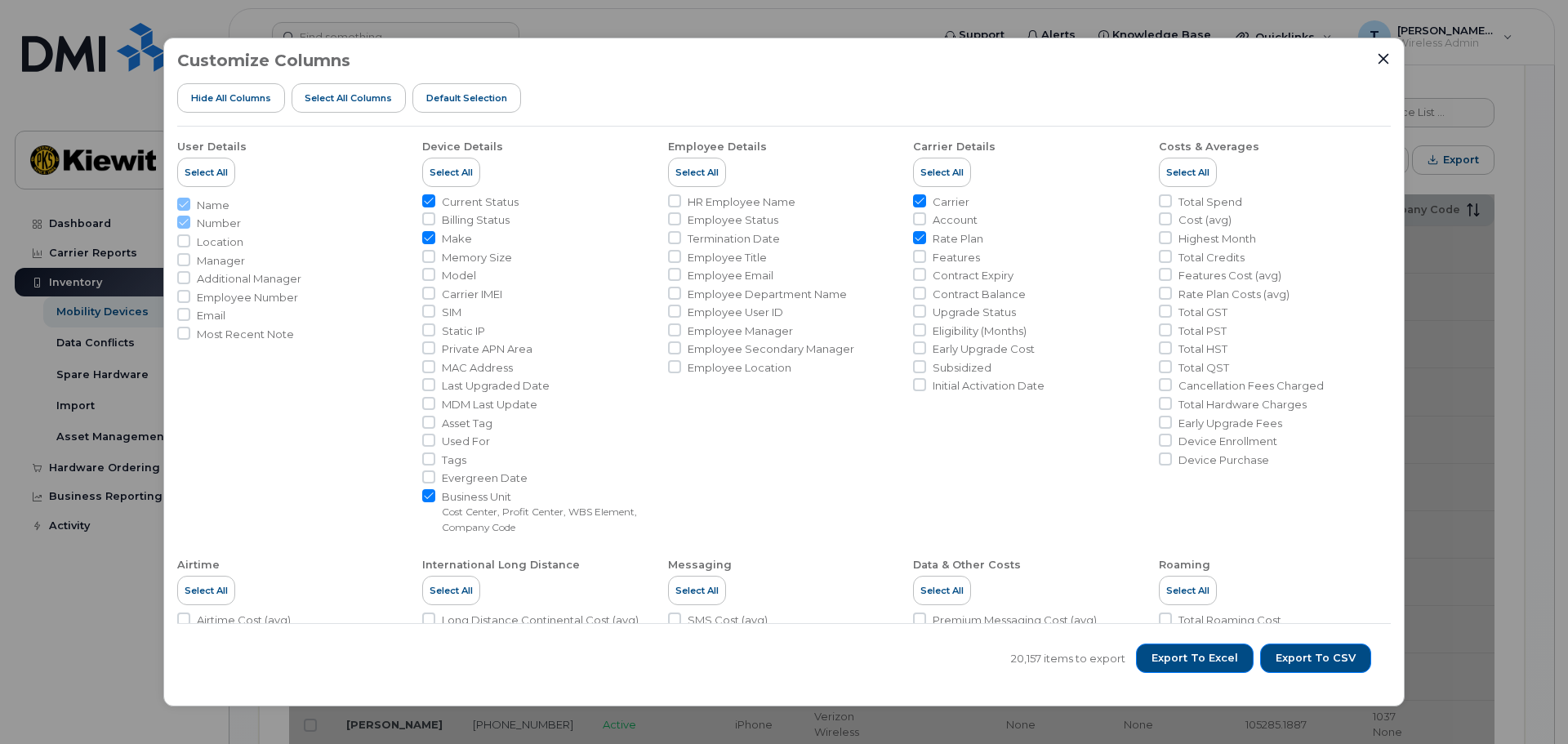
click at [270, 302] on span "Employee Number" at bounding box center [247, 298] width 101 height 15
click at [191, 302] on input "Employee Number" at bounding box center [184, 297] width 13 height 13
click at [283, 299] on span "Employee Number" at bounding box center [247, 298] width 101 height 15
click at [191, 299] on input "Employee Number" at bounding box center [184, 297] width 13 height 13
click at [285, 300] on span "Employee Number" at bounding box center [247, 298] width 101 height 15
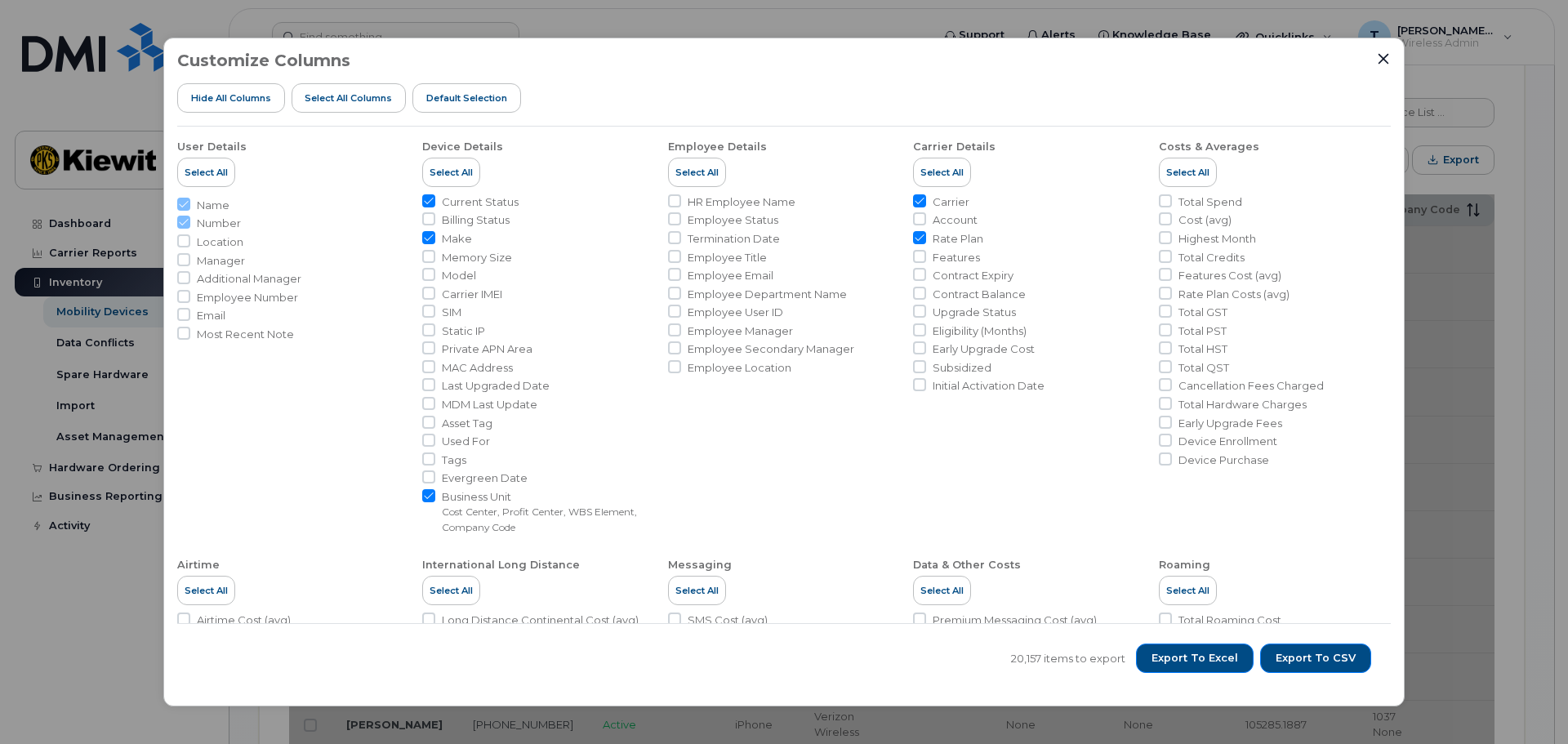
click at [191, 300] on input "Employee Number" at bounding box center [184, 297] width 13 height 13
checkbox input "true"
click at [958, 205] on span "Carrier" at bounding box center [951, 202] width 37 height 15
click at [926, 205] on input "Carrier" at bounding box center [920, 201] width 13 height 13
checkbox input "false"
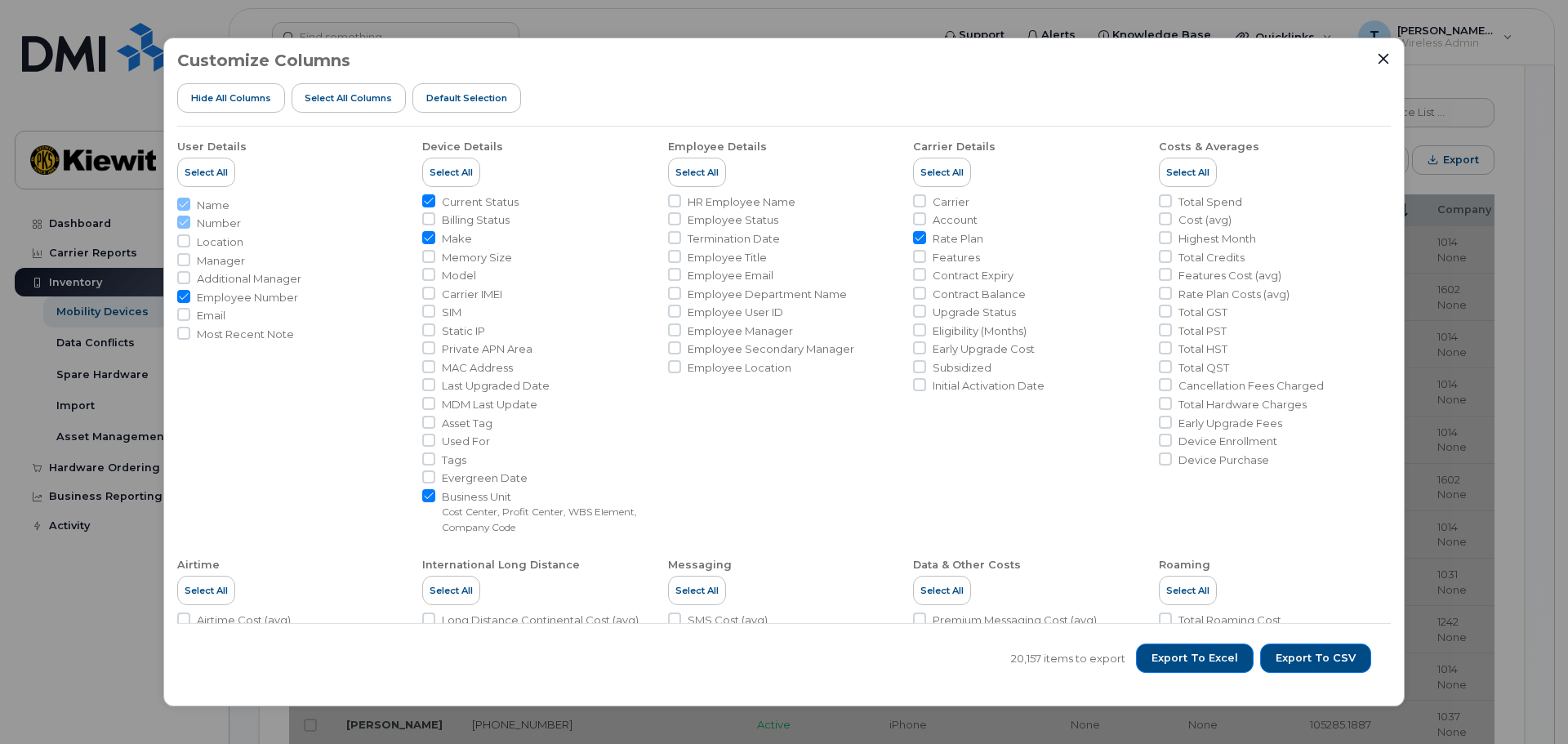
click at [970, 244] on span "Rate Plan" at bounding box center [957, 239] width 50 height 15
click at [926, 244] on input "Rate Plan" at bounding box center [920, 238] width 13 height 13
checkbox input "false"
click at [1029, 388] on span "Initial Activation Date" at bounding box center [989, 386] width 112 height 15
click at [926, 388] on input "Initial Activation Date" at bounding box center [920, 385] width 13 height 13
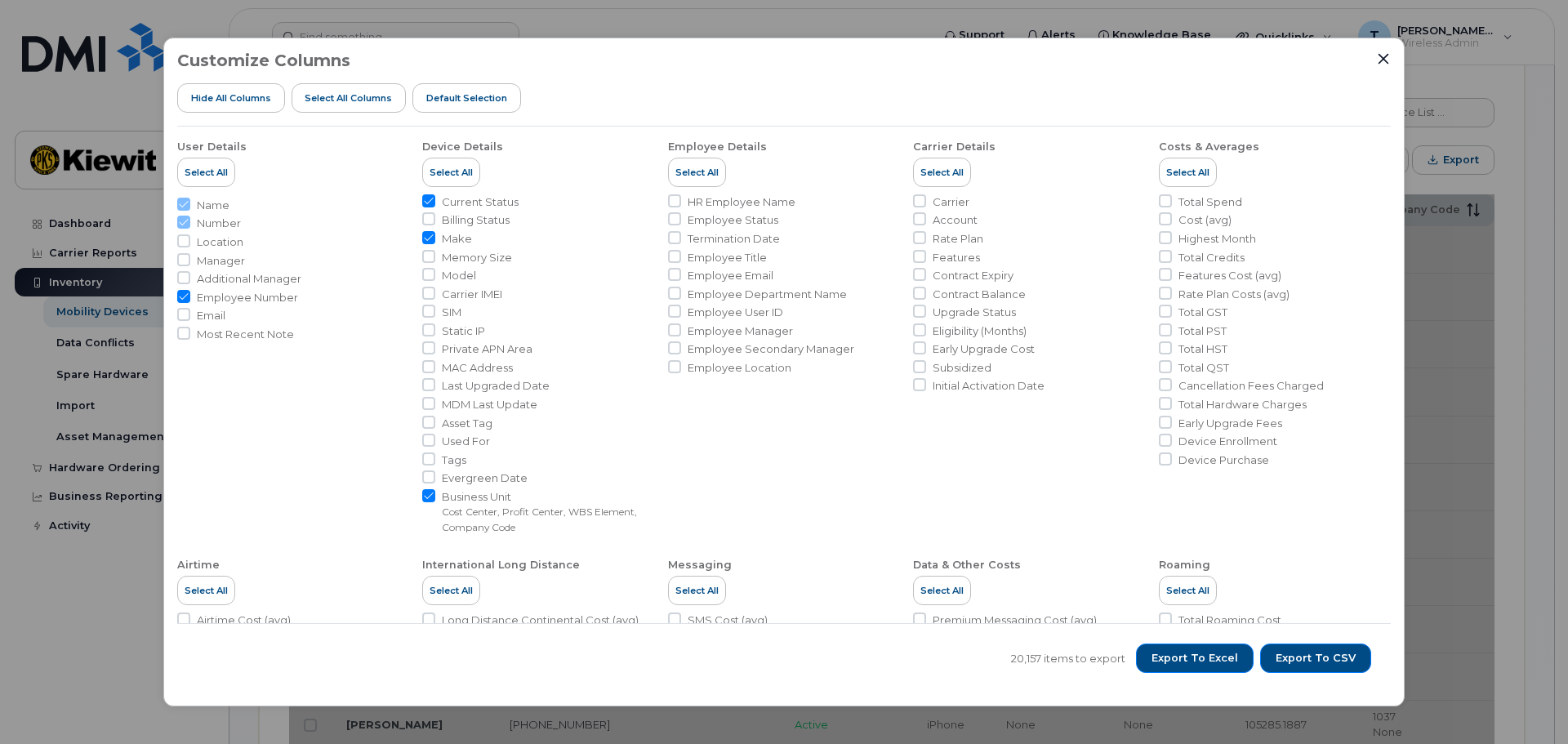
checkbox input "true"
click at [1199, 219] on span "Cost (avg)" at bounding box center [1205, 220] width 53 height 15
click at [1172, 219] on input "Cost (avg)" at bounding box center [1165, 219] width 13 height 13
checkbox input "true"
click at [1223, 202] on span "Total Spend" at bounding box center [1210, 202] width 64 height 15
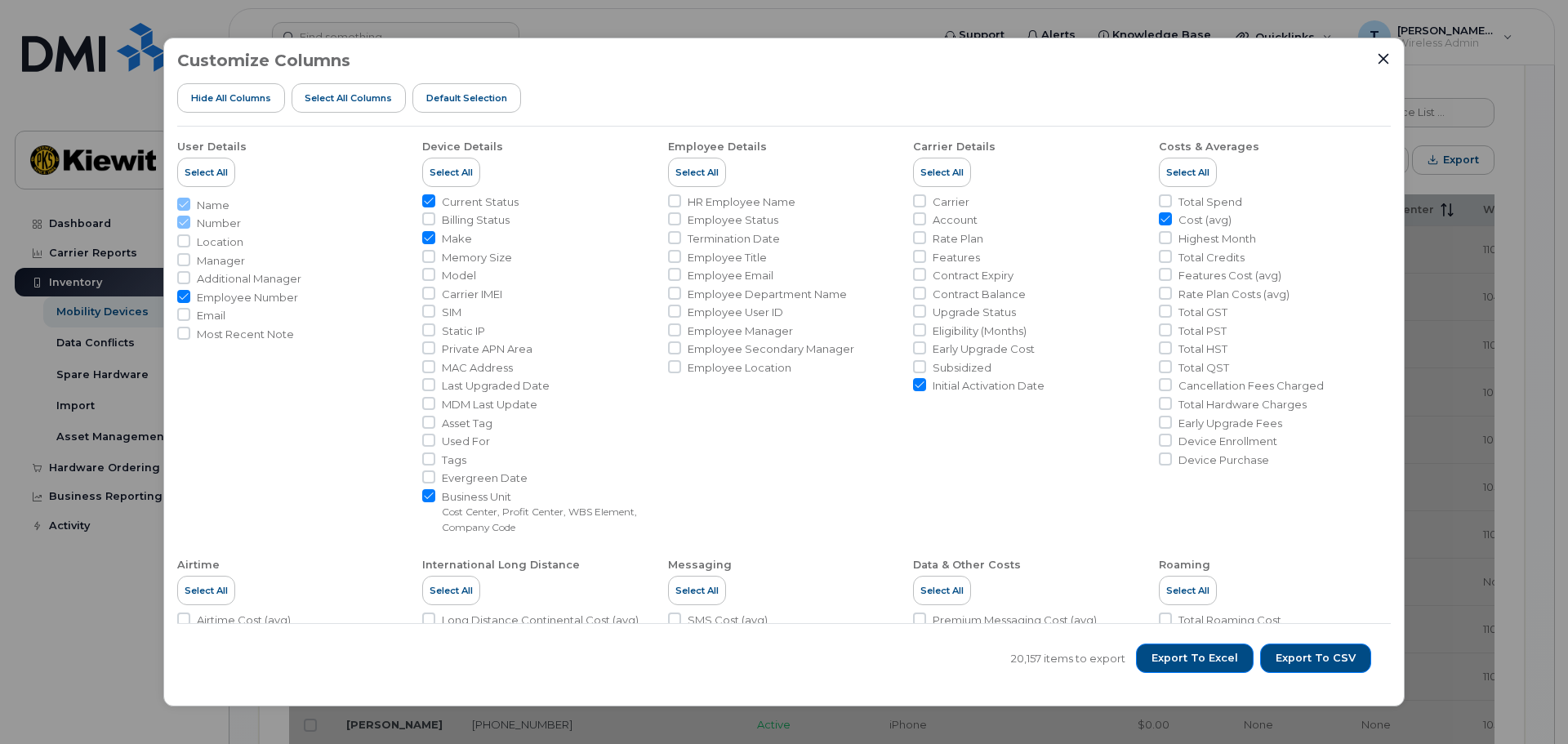
click at [1172, 202] on input "Total Spend" at bounding box center [1165, 201] width 13 height 13
checkbox input "true"
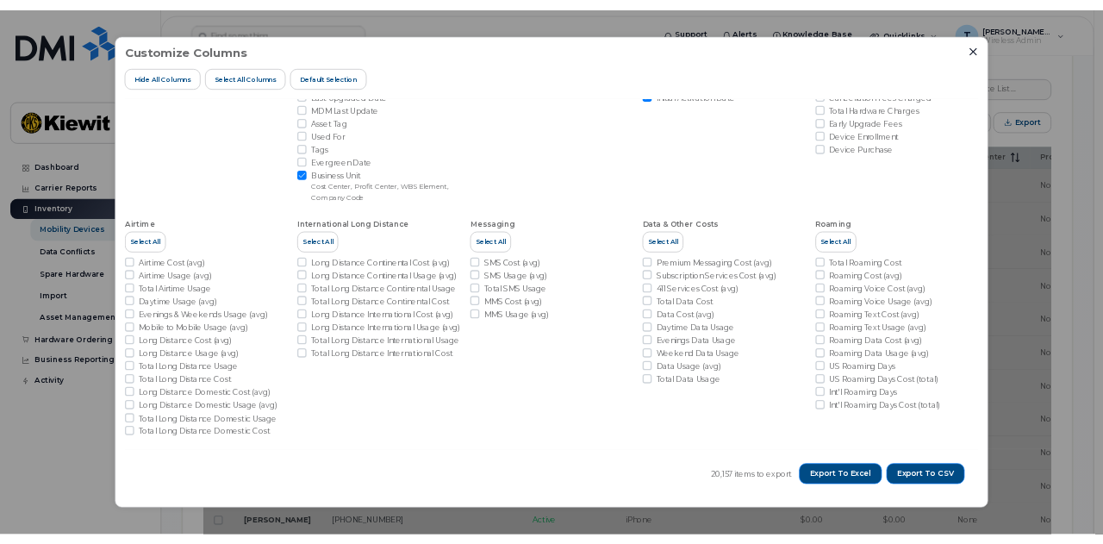
scroll to position [278, 0]
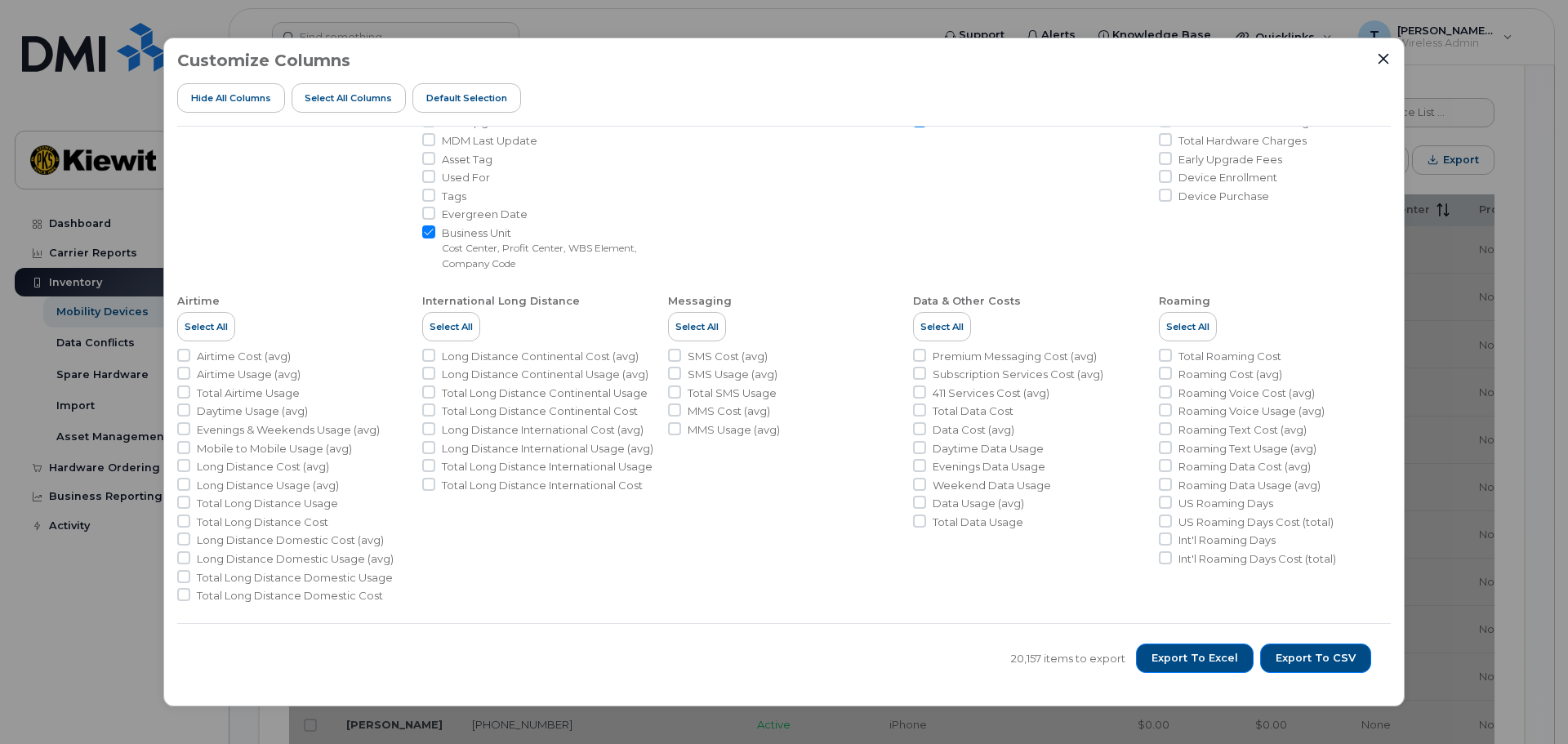
click at [992, 409] on span "Total Data Cost" at bounding box center [973, 411] width 81 height 15
click at [926, 409] on input "Total Data Cost" at bounding box center [920, 410] width 13 height 13
checkbox input "true"
click at [991, 428] on span "Data Cost (avg)" at bounding box center [974, 429] width 82 height 15
click at [926, 428] on input "Data Cost (avg)" at bounding box center [920, 428] width 13 height 13
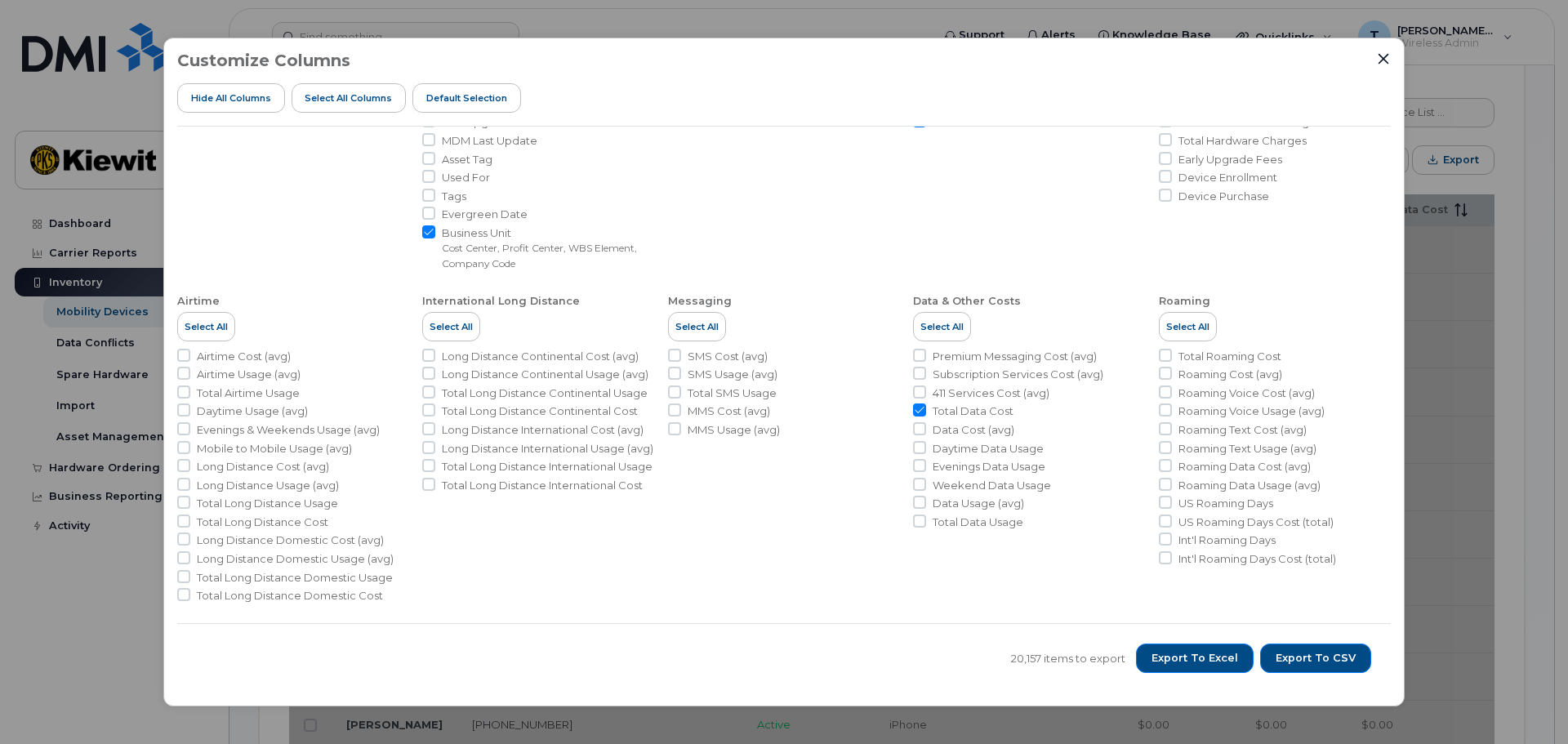
checkbox input "true"
click at [1205, 654] on span "Export to Excel" at bounding box center [1194, 659] width 86 height 15
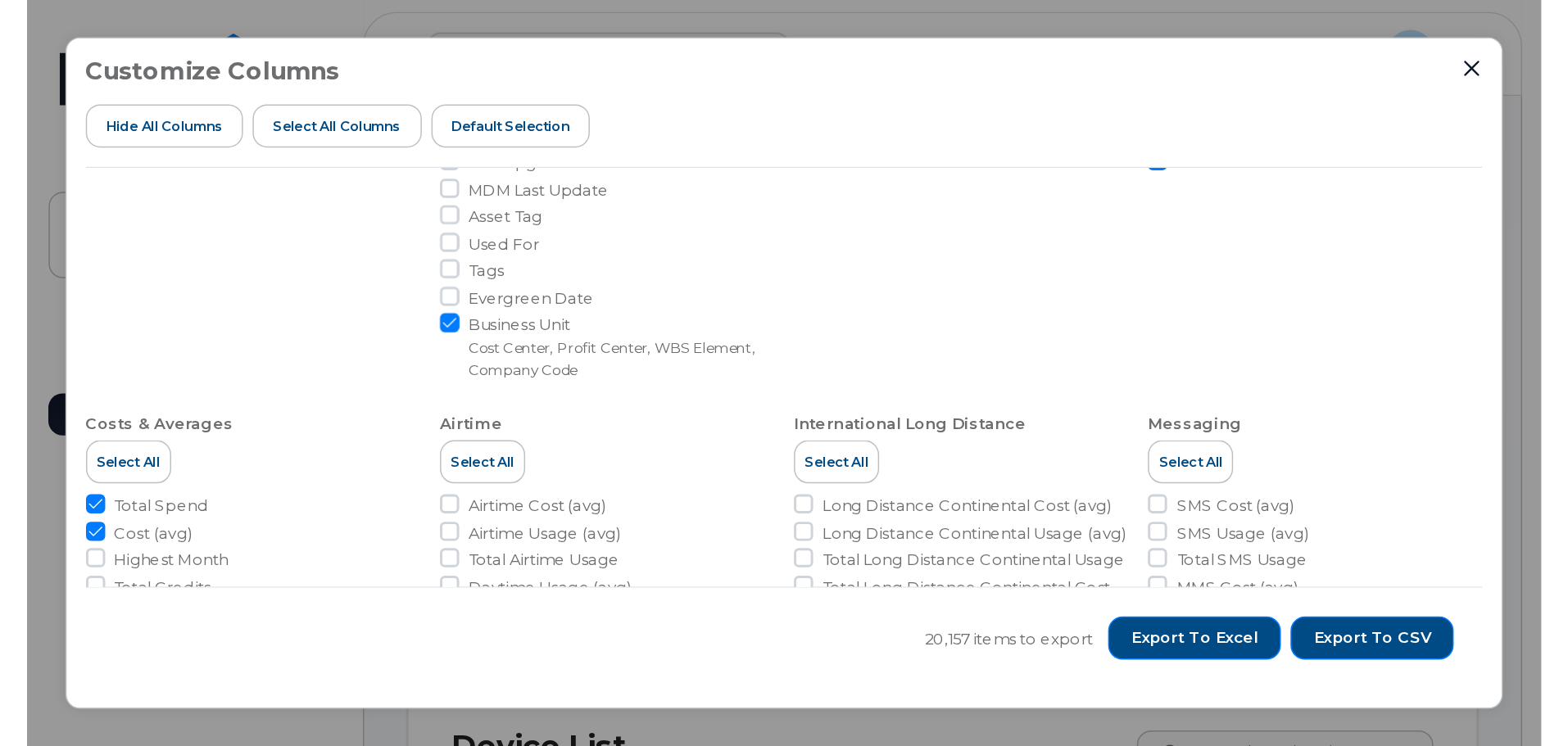
scroll to position [246, 0]
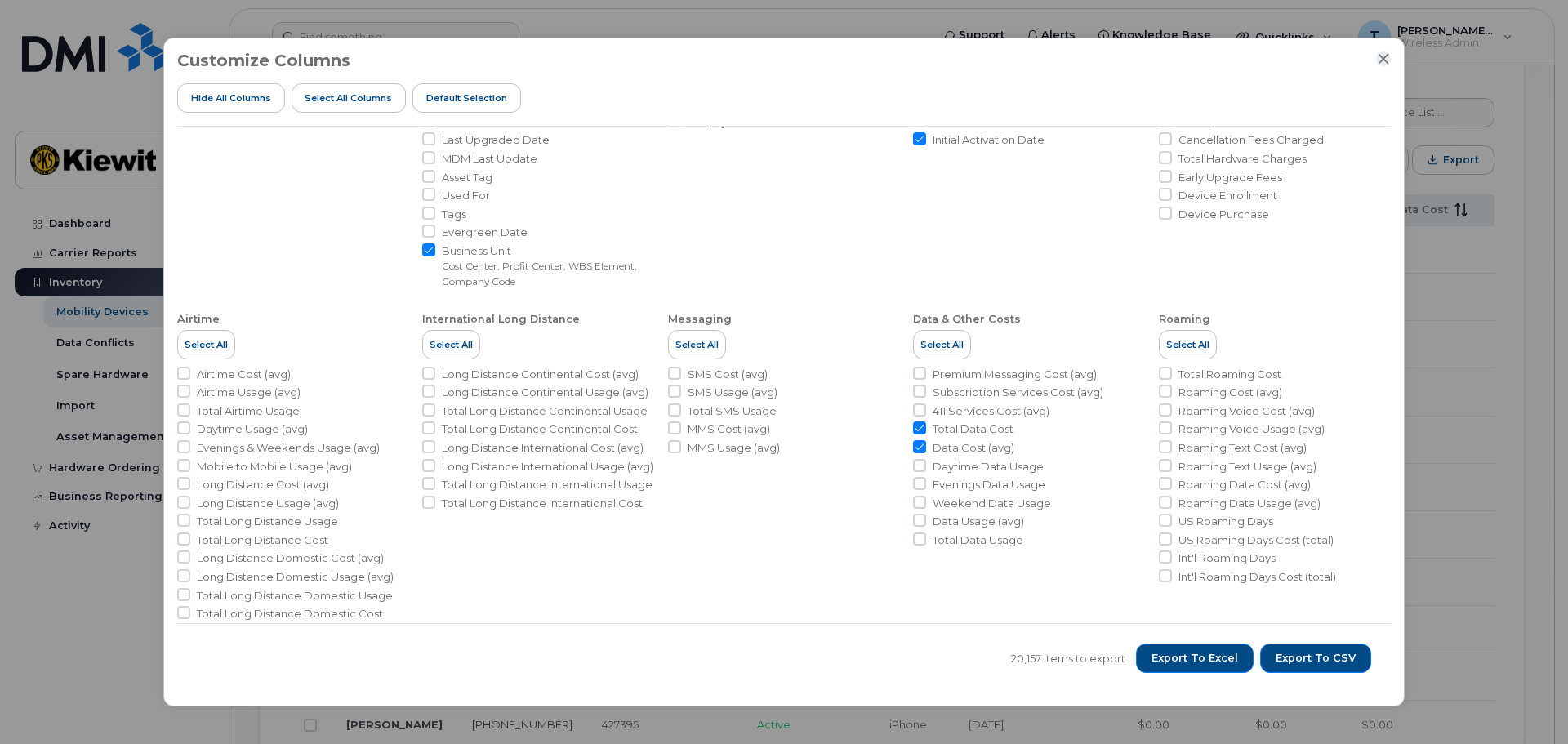
click at [1380, 62] on icon "Close" at bounding box center [1383, 58] width 10 height 10
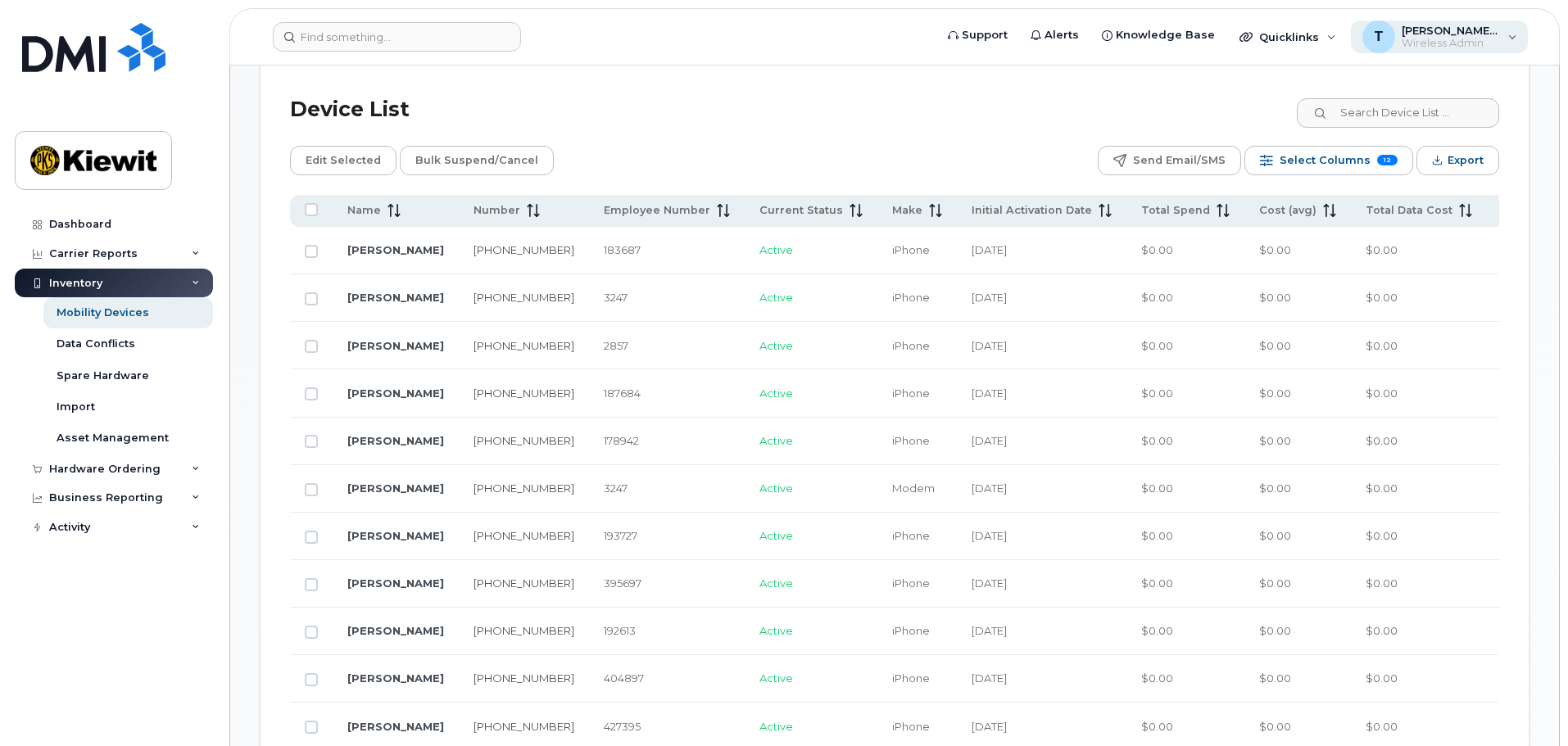
click at [1486, 34] on span "[PERSON_NAME].[PERSON_NAME]" at bounding box center [1450, 30] width 98 height 13
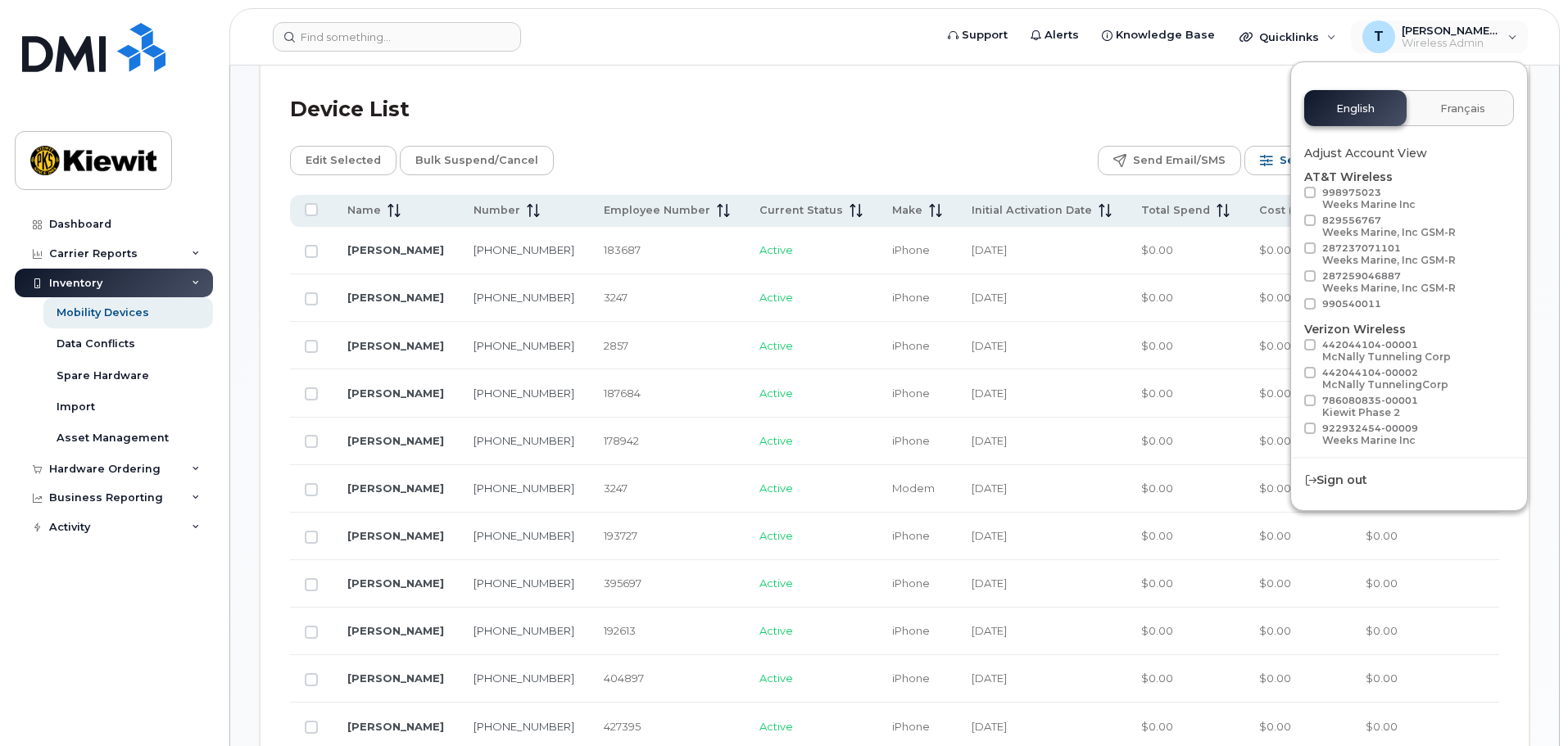
scroll to position [0, 0]
click at [979, 95] on div "Device List" at bounding box center [894, 109] width 1209 height 43
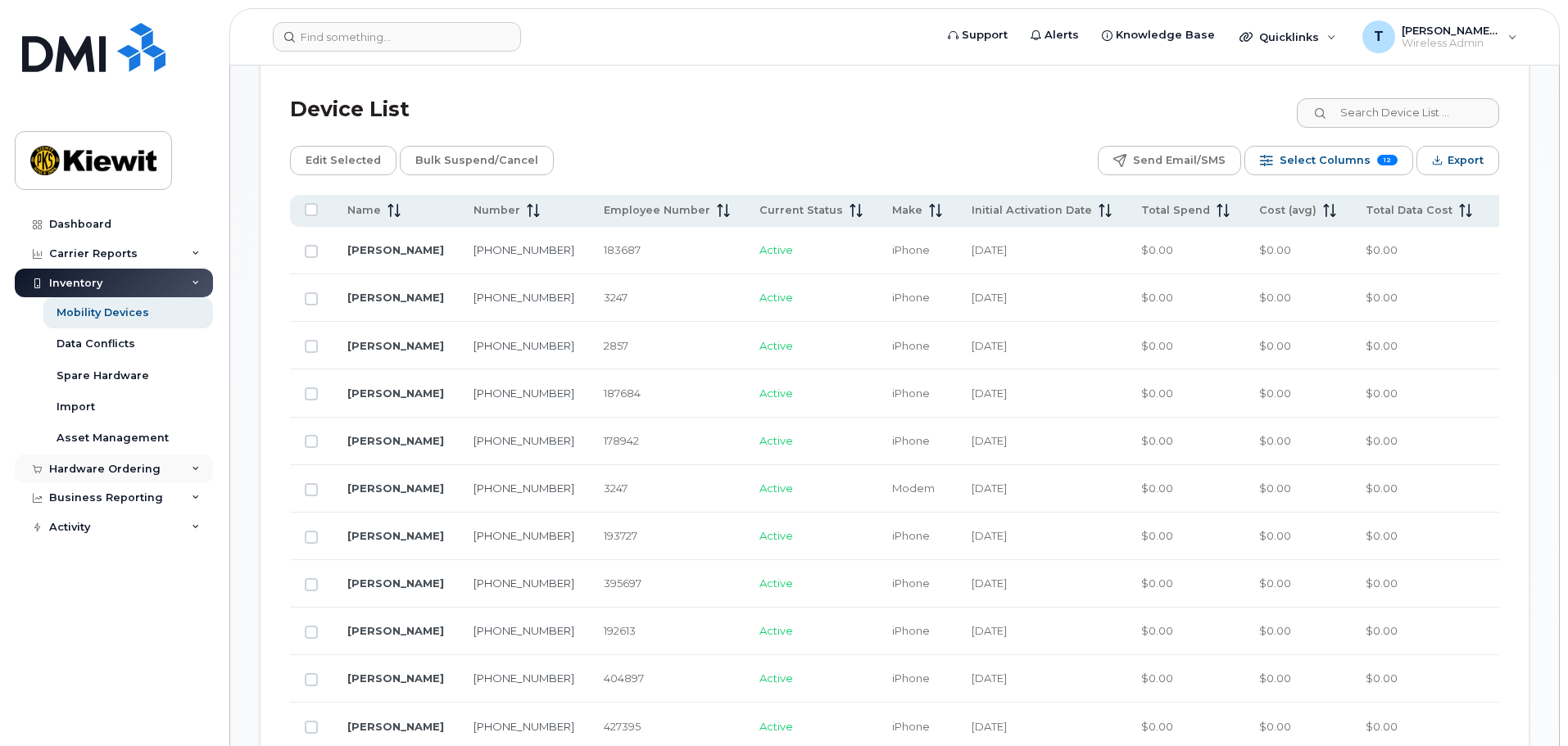
click at [191, 470] on div "Hardware Ordering" at bounding box center [114, 469] width 198 height 29
click at [189, 507] on div "Business Reporting" at bounding box center [114, 497] width 198 height 29
click at [187, 498] on div "Business Reporting" at bounding box center [114, 497] width 198 height 29
click at [168, 528] on div "Activity" at bounding box center [114, 526] width 198 height 29
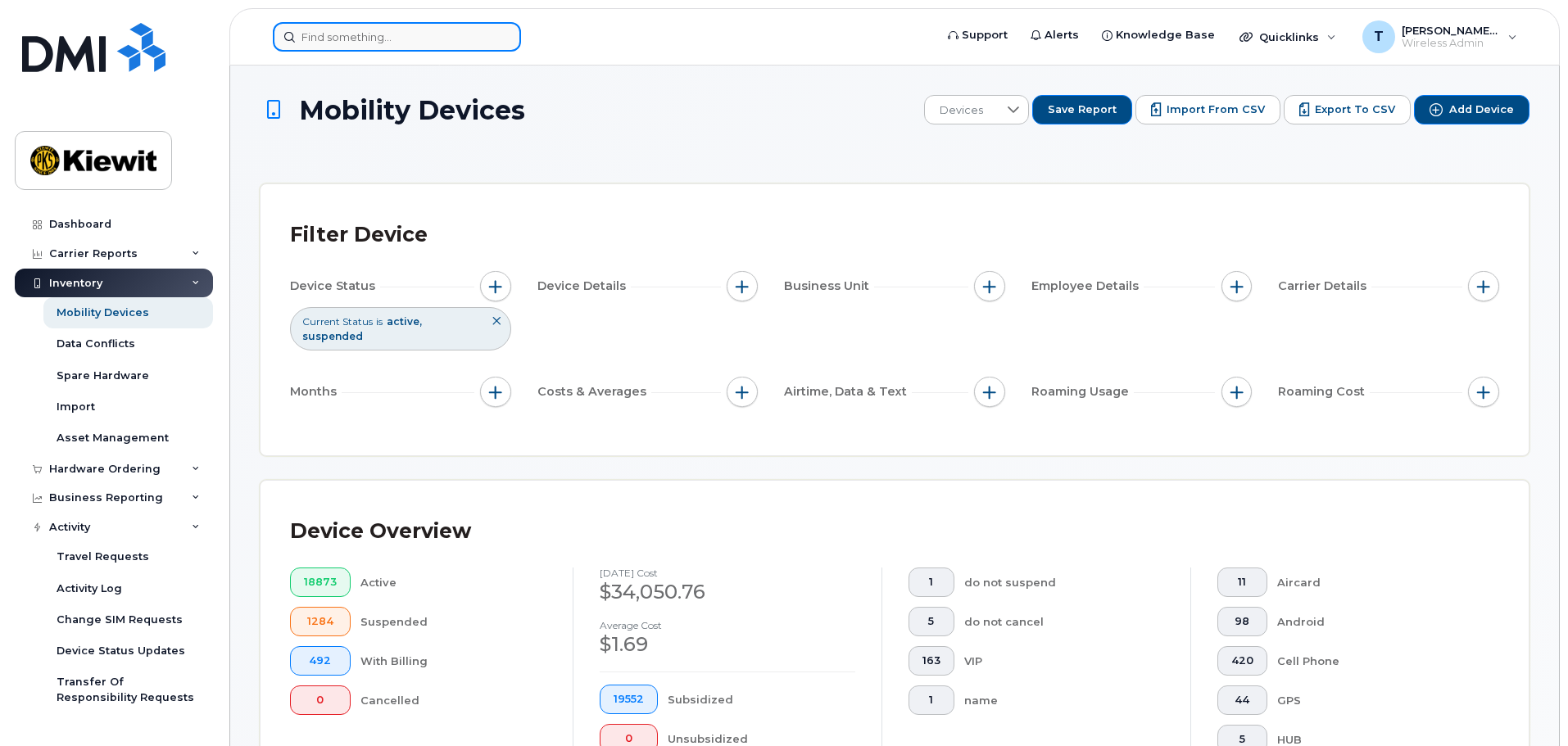
click at [299, 32] on input at bounding box center [397, 36] width 248 height 29
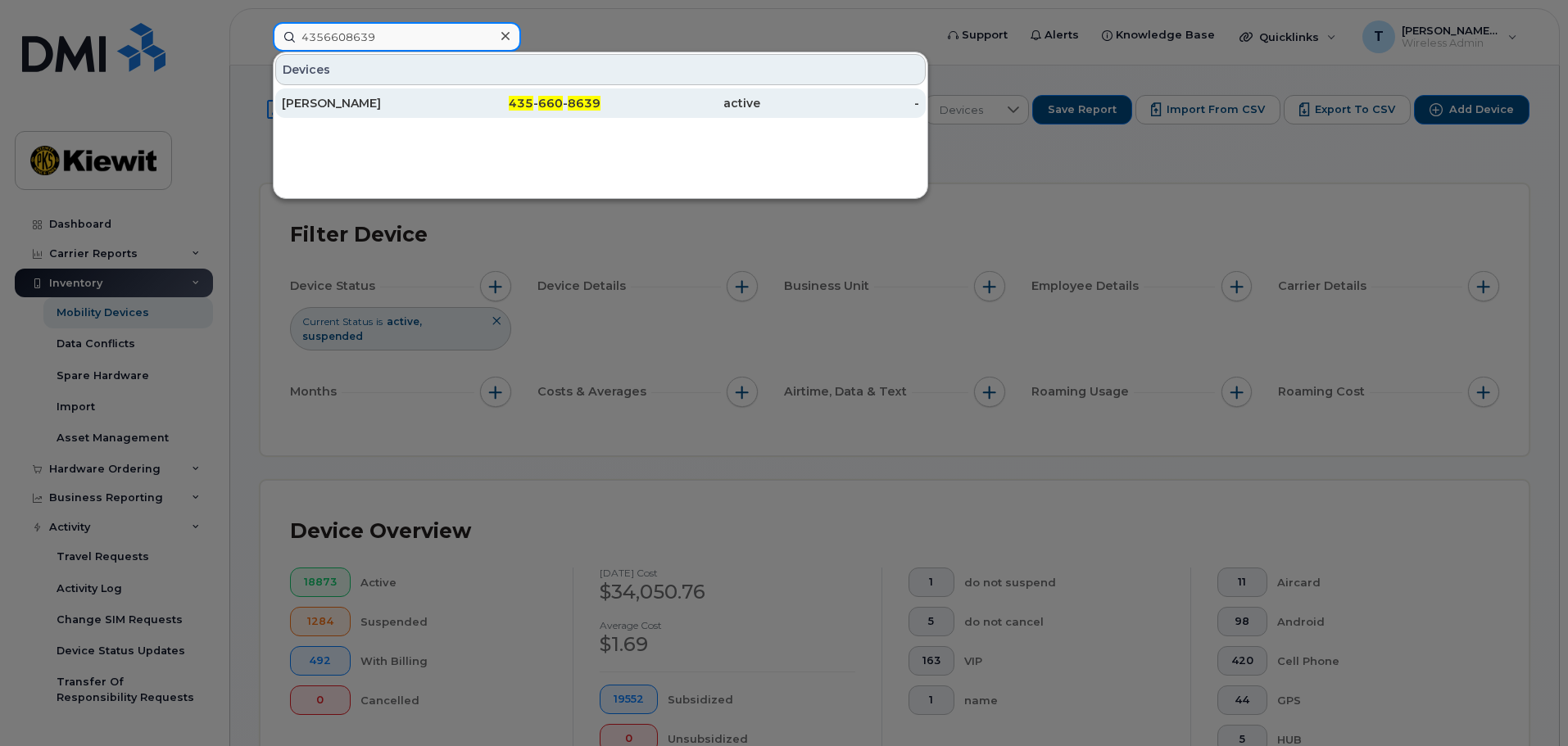
type input "4356608639"
click at [461, 96] on div "435 - 660 - 8639" at bounding box center [521, 103] width 160 height 16
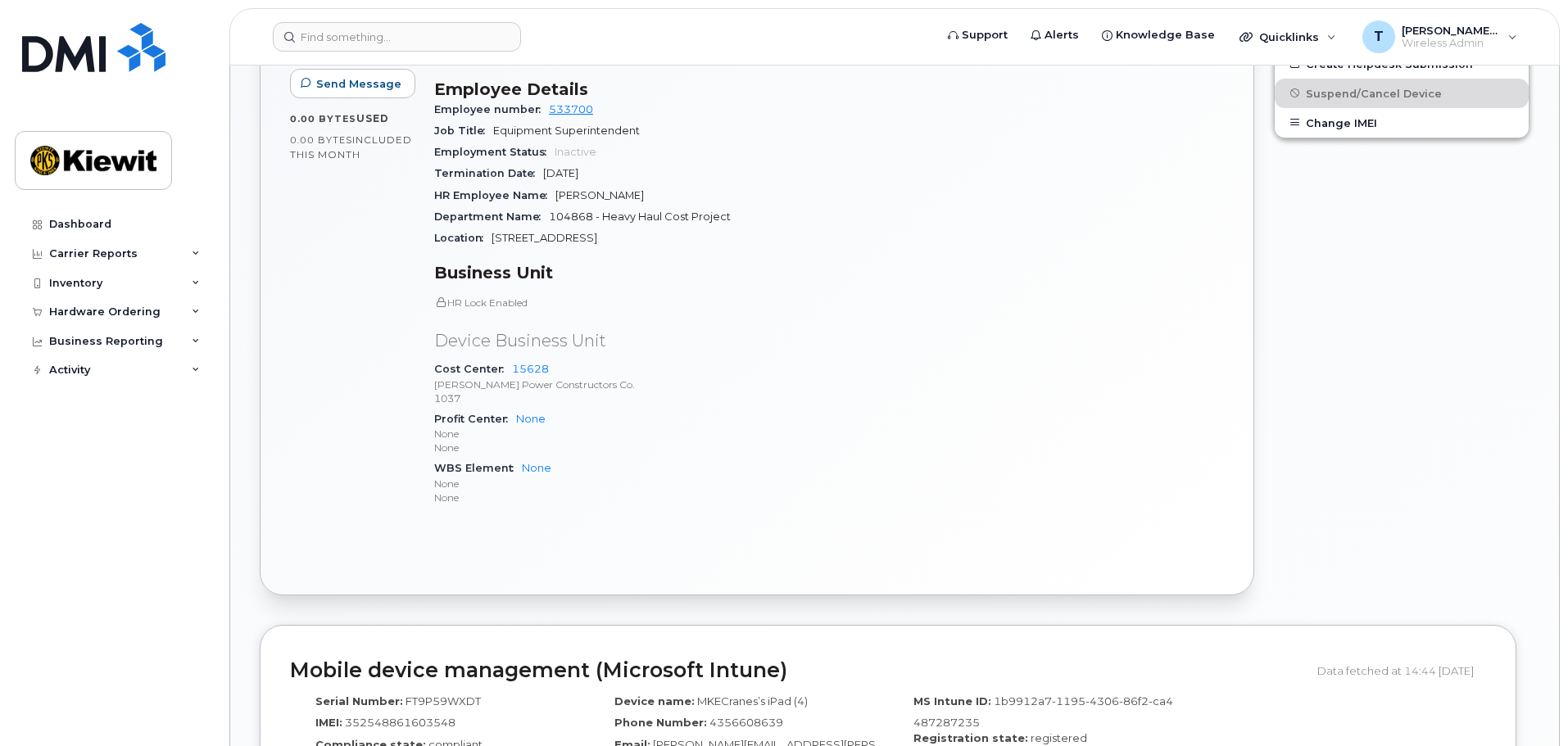
scroll to position [1011, 0]
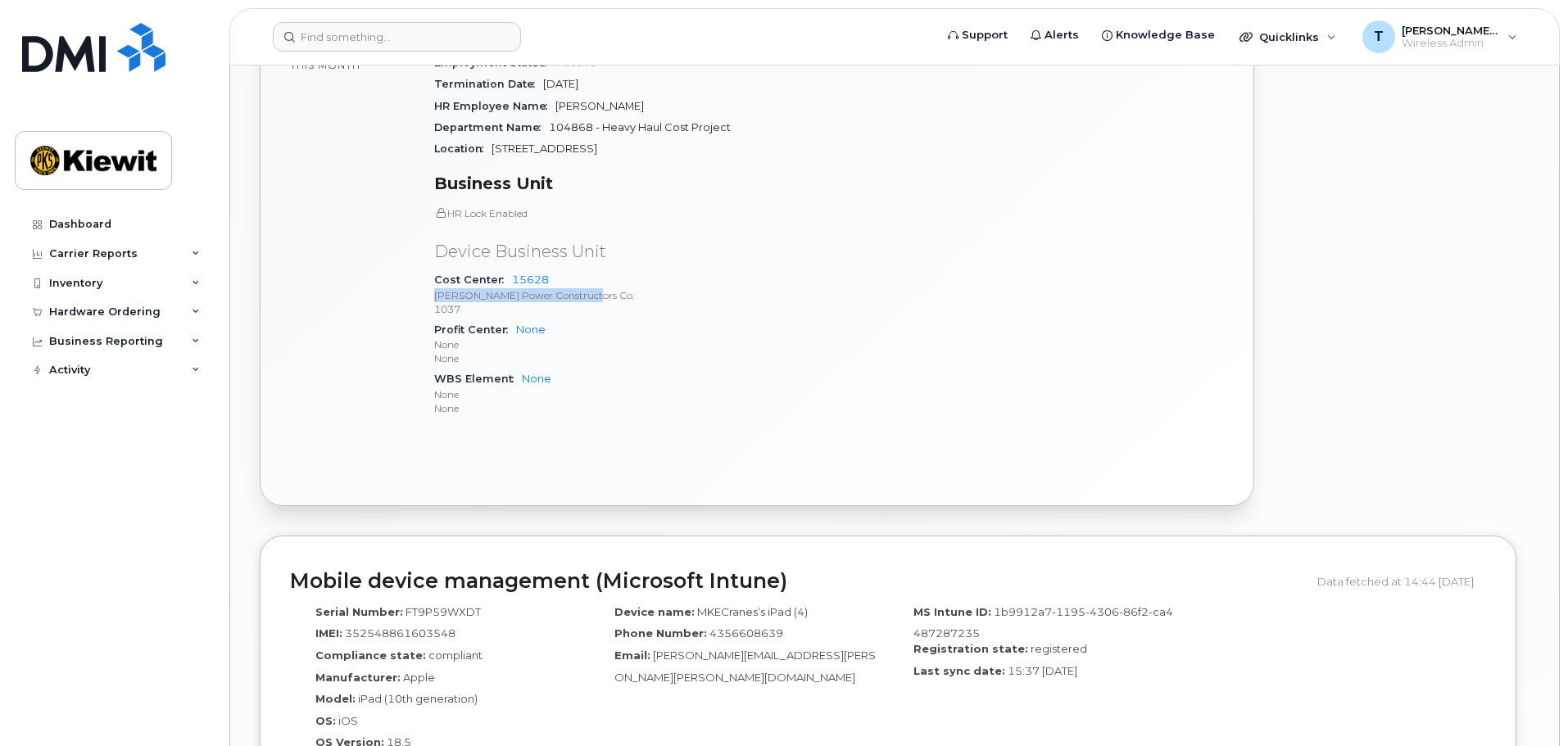
drag, startPoint x: 435, startPoint y: 281, endPoint x: 588, endPoint y: 285, distance: 153.1
click at [588, 288] on p "[PERSON_NAME] Power Constructors Co." at bounding box center [627, 295] width 385 height 14
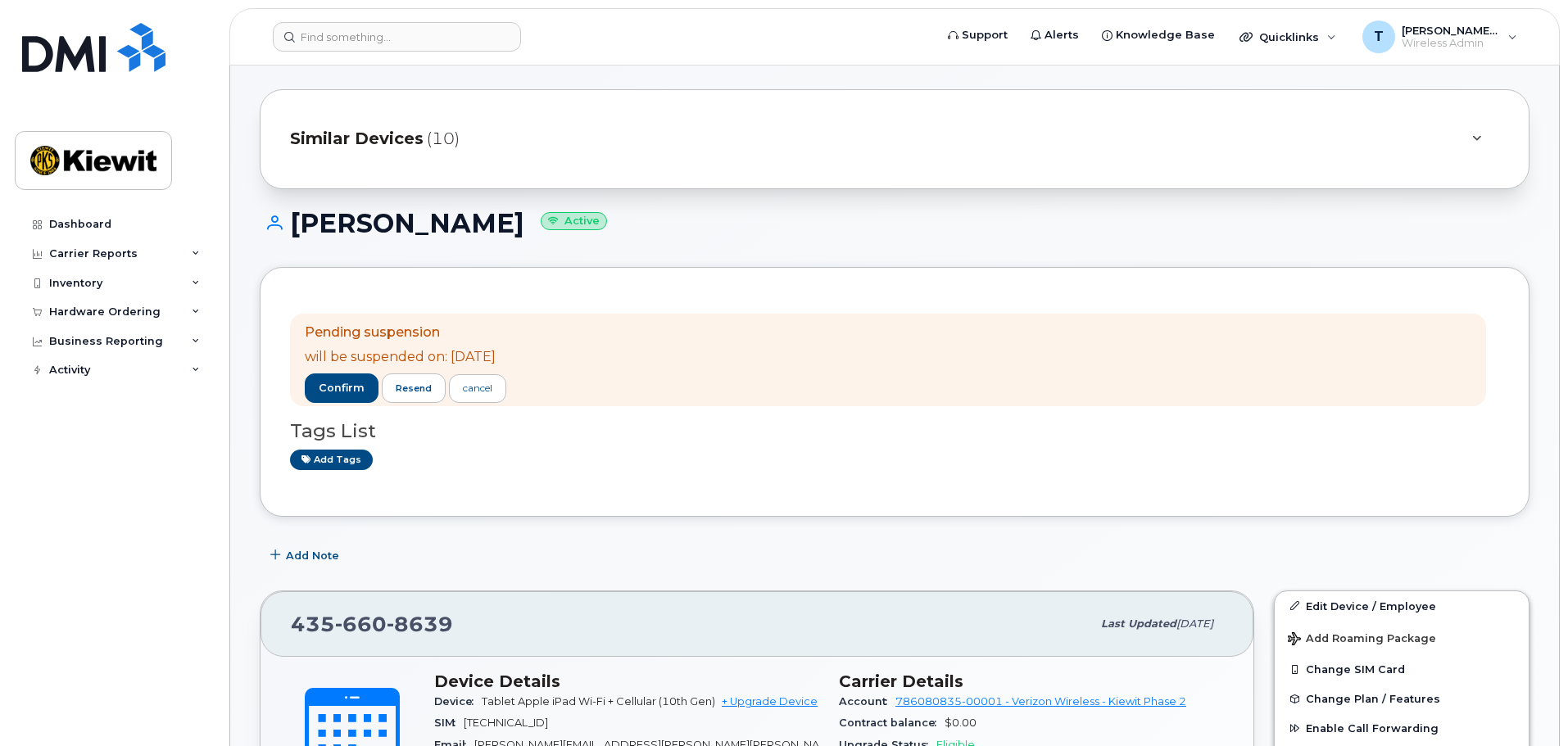
scroll to position [110, 0]
click at [426, 38] on input at bounding box center [397, 36] width 248 height 29
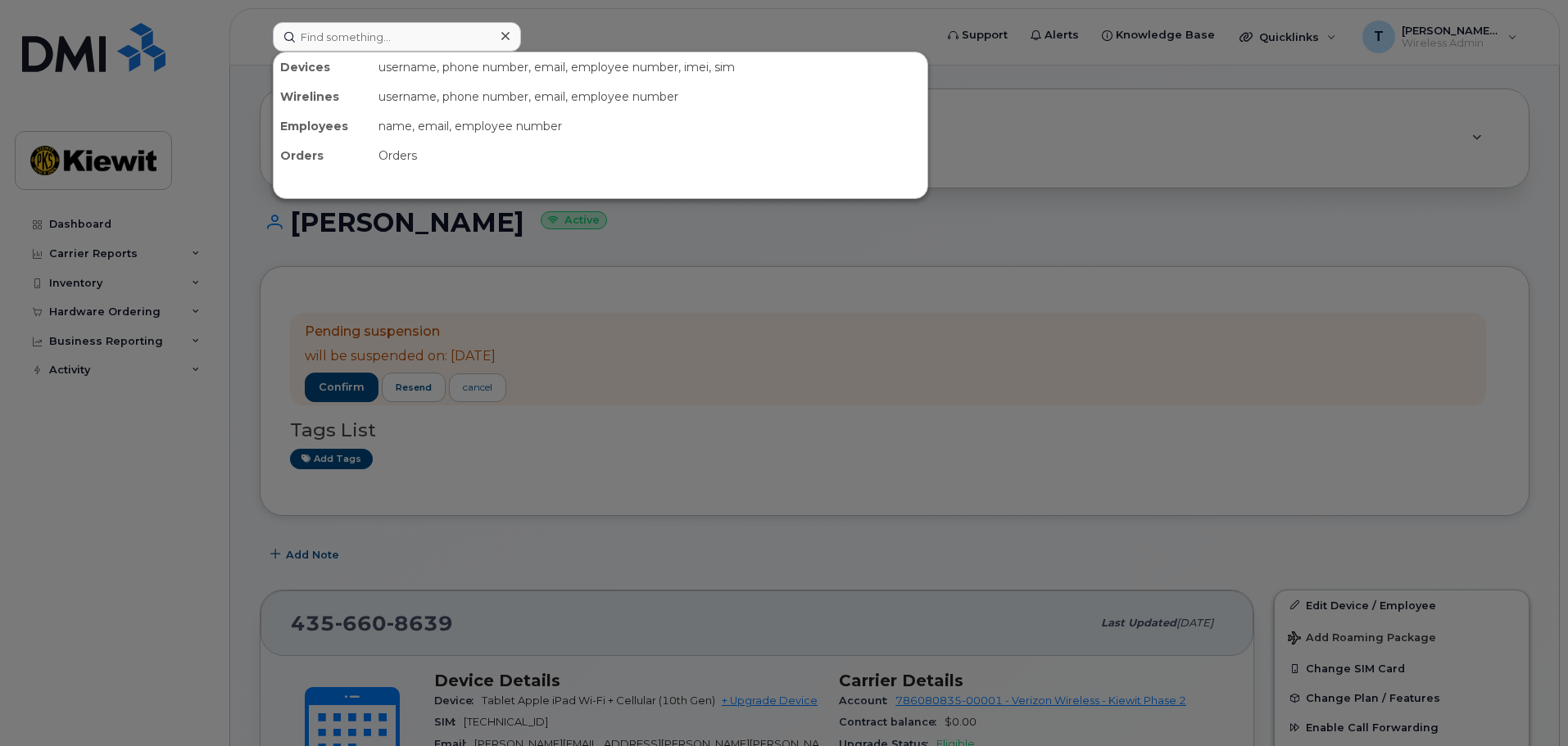
click at [850, 258] on div at bounding box center [784, 373] width 1568 height 746
